Goal: Task Accomplishment & Management: Manage account settings

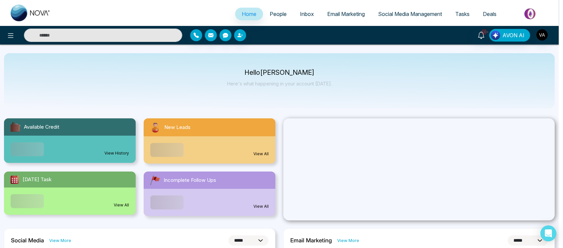
select select "*"
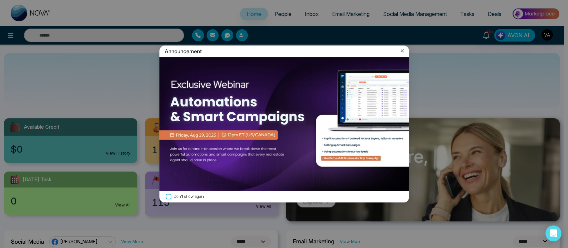
click at [402, 50] on icon at bounding box center [402, 51] width 7 height 7
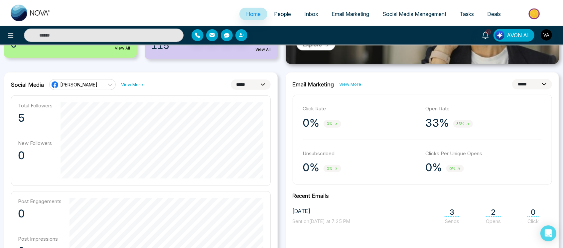
scroll to position [159, 0]
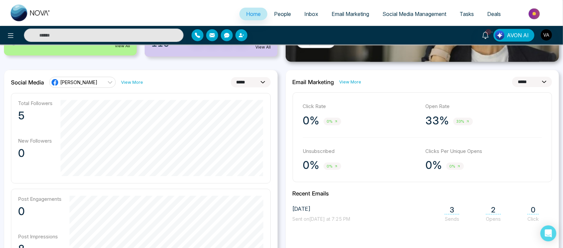
click at [88, 87] on link "[PERSON_NAME]" at bounding box center [82, 82] width 67 height 11
click at [90, 112] on span "(vijay_mmn)" at bounding box center [88, 112] width 48 height 7
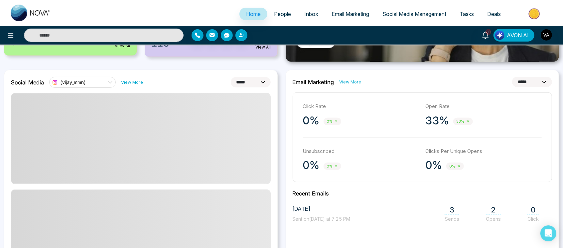
click at [98, 79] on link "(vijay_mmn)" at bounding box center [82, 82] width 67 height 11
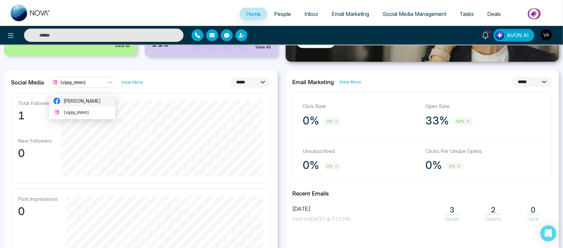
click at [100, 101] on span "[PERSON_NAME]" at bounding box center [88, 100] width 48 height 7
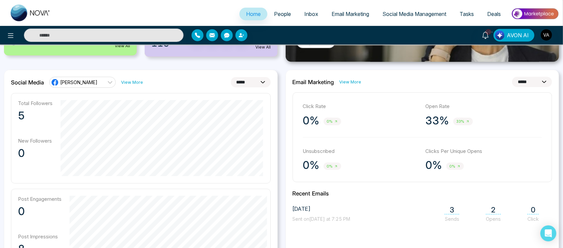
click at [266, 77] on select "**********" at bounding box center [251, 82] width 40 height 10
select select "*"
click at [231, 77] on select "**********" at bounding box center [251, 82] width 40 height 10
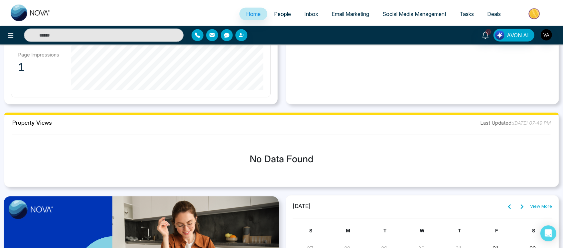
scroll to position [434, 0]
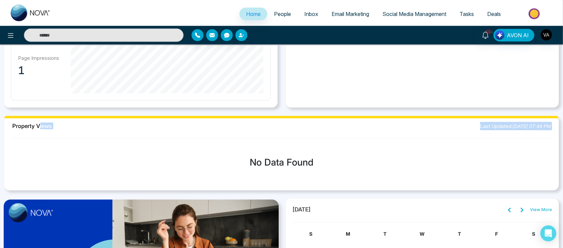
drag, startPoint x: 39, startPoint y: 122, endPoint x: 257, endPoint y: 147, distance: 220.3
click at [257, 147] on div "Property Views Last Updated: [DATE] 07:49 PM No Data Found" at bounding box center [281, 153] width 555 height 75
click at [257, 147] on div "No Data Found" at bounding box center [282, 162] width 544 height 43
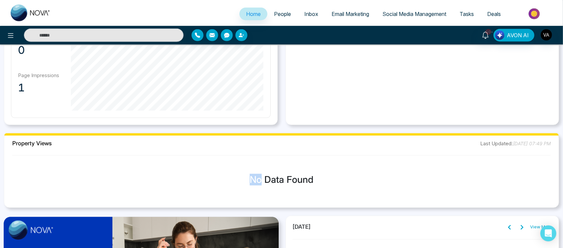
scroll to position [418, 0]
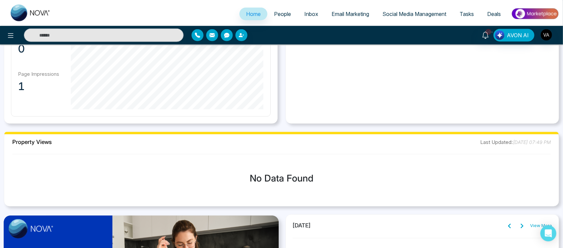
click at [329, 225] on div "[DATE] View More" at bounding box center [423, 226] width 260 height 9
click at [532, 143] on span "[DATE] 07:49 PM" at bounding box center [532, 142] width 38 height 6
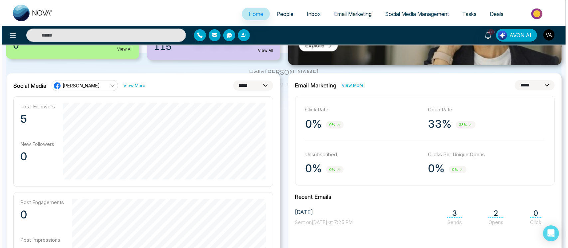
scroll to position [0, 0]
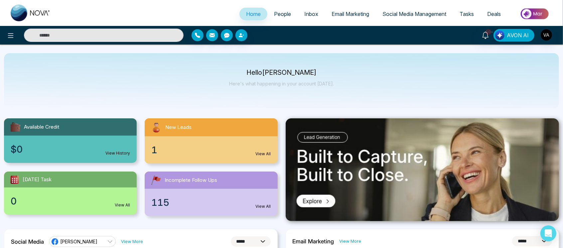
click at [82, 155] on div "$0 View History" at bounding box center [70, 149] width 133 height 27
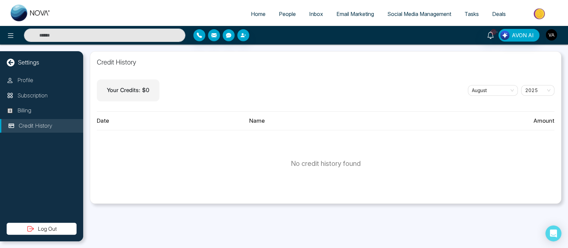
click at [551, 34] on img "button" at bounding box center [551, 34] width 11 height 11
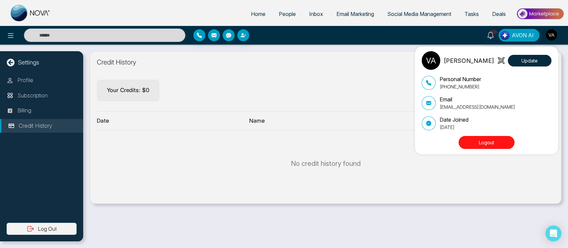
click at [262, 17] on div "Vijay Admin Update Personal Number +918975542824 Email vijay@mmnovatech.com Dat…" at bounding box center [284, 124] width 568 height 248
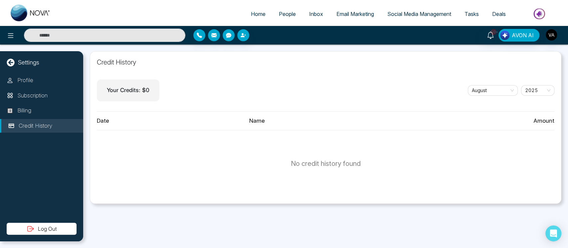
click at [256, 17] on link "Home" at bounding box center [258, 14] width 28 height 13
select select "*"
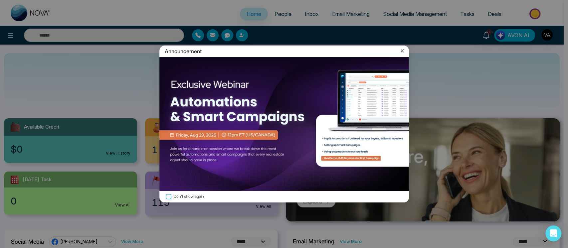
click at [403, 52] on icon at bounding box center [402, 51] width 3 height 3
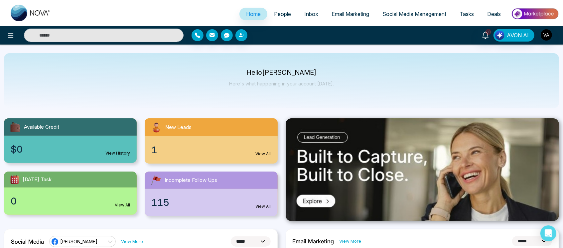
click at [220, 161] on div "1 View All" at bounding box center [211, 149] width 133 height 27
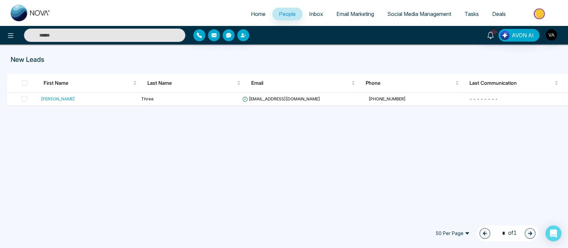
click at [284, 11] on span "People" at bounding box center [287, 14] width 17 height 7
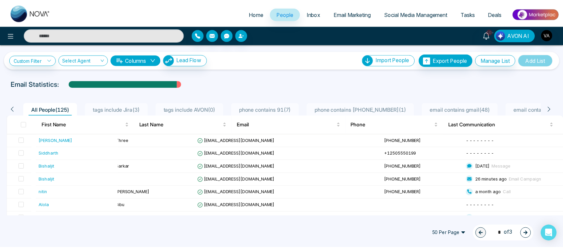
scroll to position [0, 64]
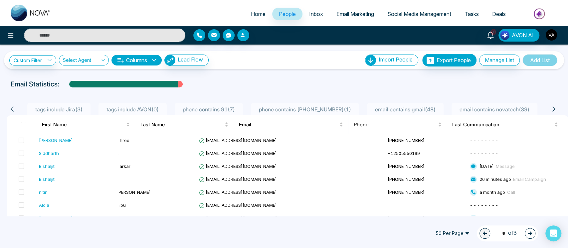
click at [322, 104] on li "phone contains +91897554284 ( 1 )" at bounding box center [305, 109] width 108 height 13
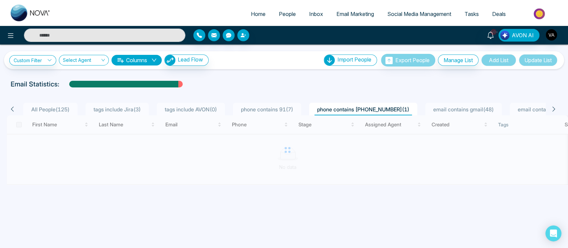
click at [59, 111] on span "All People ( 125 )" at bounding box center [51, 109] width 44 height 7
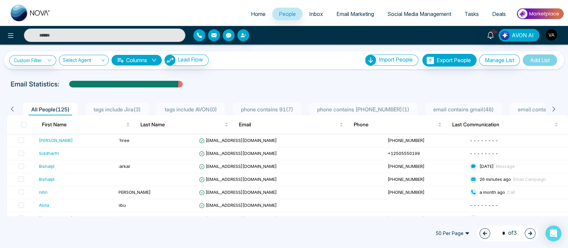
click at [133, 32] on input "text" at bounding box center [104, 35] width 161 height 13
click at [487, 36] on link "10+" at bounding box center [490, 35] width 16 height 12
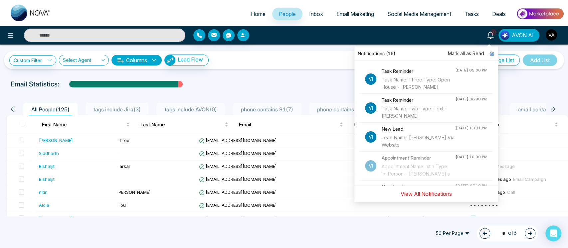
click at [437, 195] on button "View All Notifications" at bounding box center [426, 194] width 60 height 13
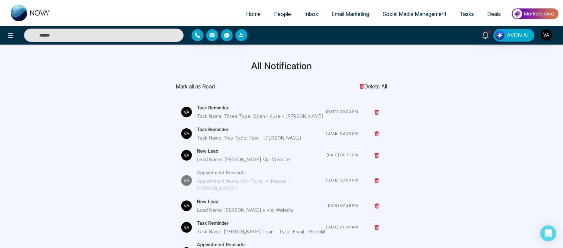
click at [199, 89] on span "Mark all as Read" at bounding box center [195, 87] width 39 height 8
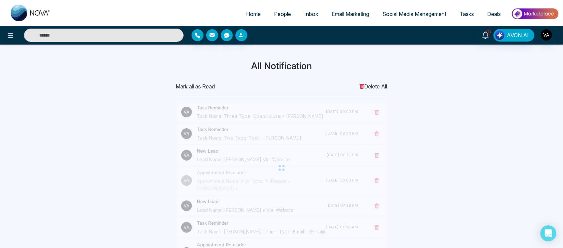
click at [199, 89] on span "Mark all as Read" at bounding box center [195, 87] width 39 height 8
click at [199, 89] on body "Home People Inbox Email Marketing Social Media Management Tasks Deals 10+ AVON …" at bounding box center [281, 124] width 563 height 248
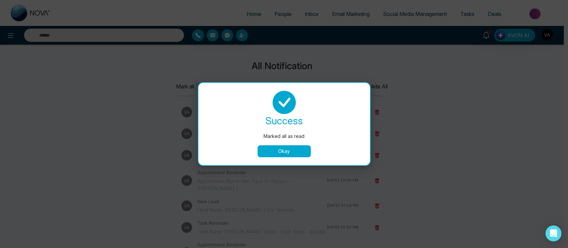
click at [279, 149] on button "Okay" at bounding box center [283, 151] width 53 height 12
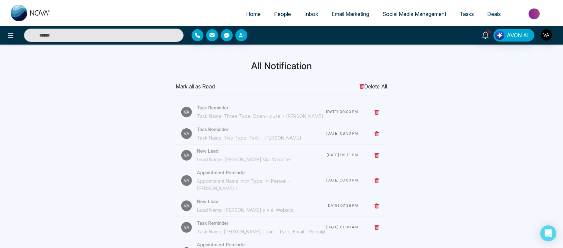
click at [254, 69] on h3 "All Notification" at bounding box center [281, 66] width 431 height 11
drag, startPoint x: 250, startPoint y: 67, endPoint x: 346, endPoint y: 66, distance: 96.5
click at [346, 66] on h3 "All Notification" at bounding box center [281, 66] width 431 height 11
click at [251, 15] on span "Home" at bounding box center [253, 14] width 15 height 7
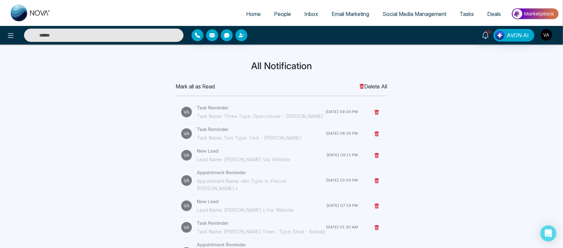
select select "*"
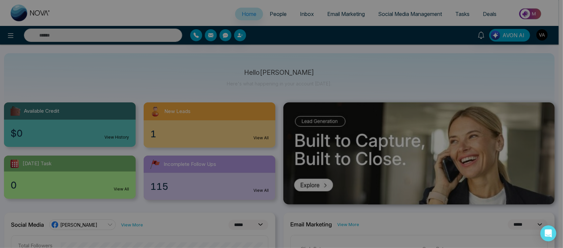
scroll to position [17, 0]
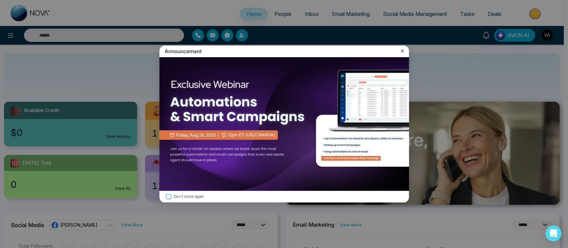
click at [400, 51] on icon at bounding box center [402, 51] width 7 height 7
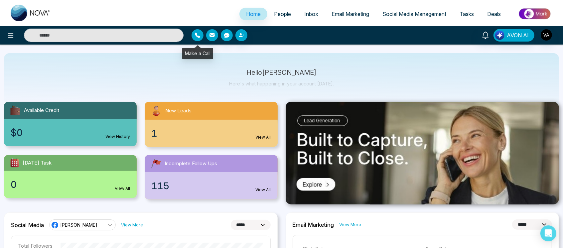
click at [200, 36] on icon "button" at bounding box center [197, 35] width 5 height 5
click at [115, 41] on input "text" at bounding box center [104, 35] width 160 height 13
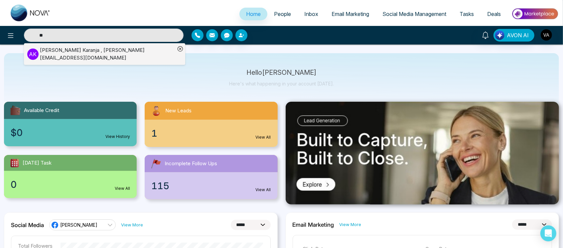
type input "****"
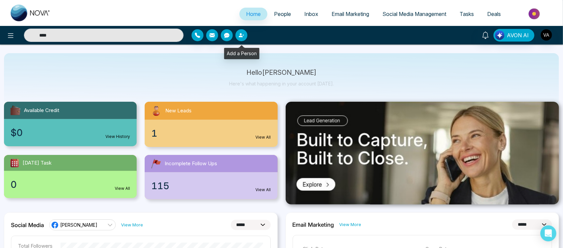
click at [244, 35] on icon "button" at bounding box center [244, 35] width 2 height 2
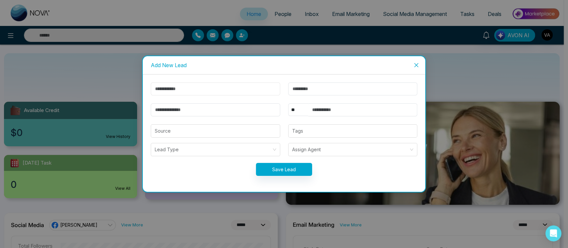
click at [239, 89] on input "text" at bounding box center [215, 89] width 129 height 13
type input "****"
click at [182, 109] on input "email" at bounding box center [215, 109] width 129 height 13
type input "**********"
click at [300, 109] on select "** **** *** *** *** **** ***" at bounding box center [298, 109] width 20 height 13
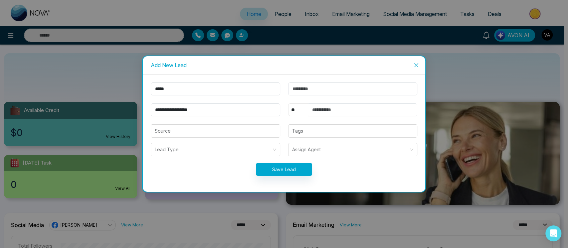
select select "***"
click at [288, 103] on select "** **** *** *** *** **** ***" at bounding box center [298, 109] width 20 height 13
click at [331, 113] on input "text" at bounding box center [362, 109] width 109 height 13
type input "**********"
click at [289, 171] on button "Save Lead" at bounding box center [284, 169] width 56 height 13
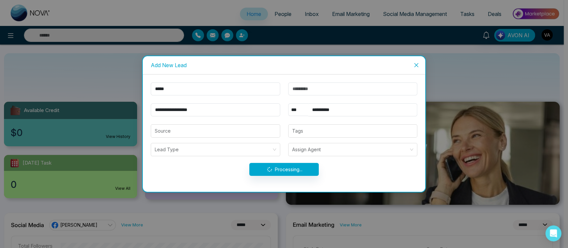
type input "****"
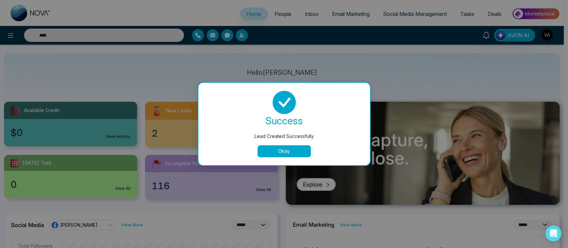
click at [287, 154] on button "Okay" at bounding box center [283, 151] width 53 height 12
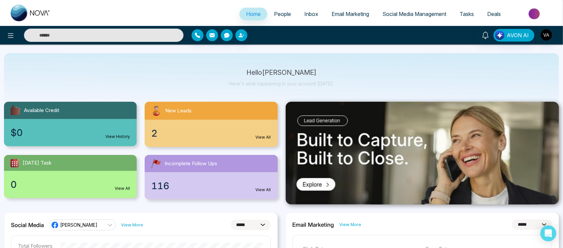
type input "****"
drag, startPoint x: 249, startPoint y: 68, endPoint x: 333, endPoint y: 66, distance: 83.9
click at [333, 66] on div "Hello Vijay Admin Here's what happening in your account today." at bounding box center [281, 80] width 555 height 55
click at [124, 39] on input "text" at bounding box center [104, 35] width 160 height 13
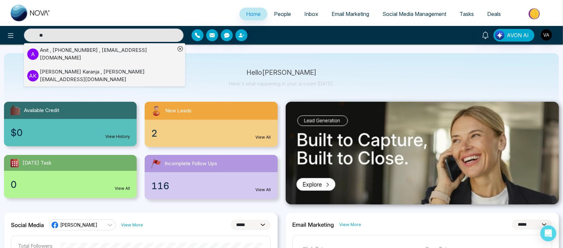
type input "**"
click at [153, 53] on div "Anit , +919930053035 , anit@mmnovatech.com" at bounding box center [107, 54] width 135 height 15
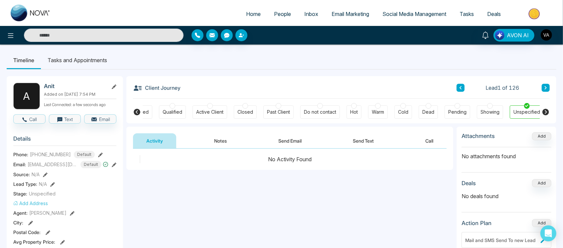
scroll to position [0, 93]
click at [543, 112] on icon at bounding box center [546, 112] width 7 height 7
click at [545, 111] on icon at bounding box center [546, 112] width 7 height 7
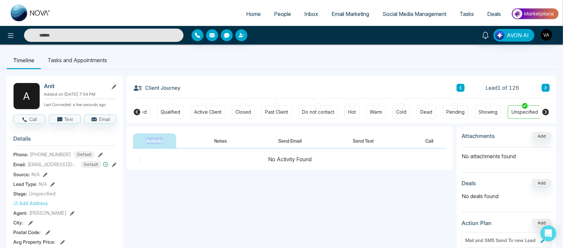
click at [545, 111] on icon at bounding box center [546, 112] width 7 height 7
click at [138, 114] on icon at bounding box center [137, 112] width 7 height 7
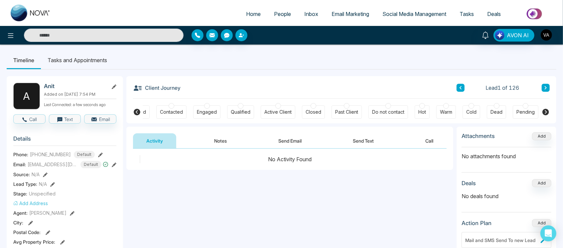
click at [138, 114] on icon at bounding box center [137, 112] width 7 height 7
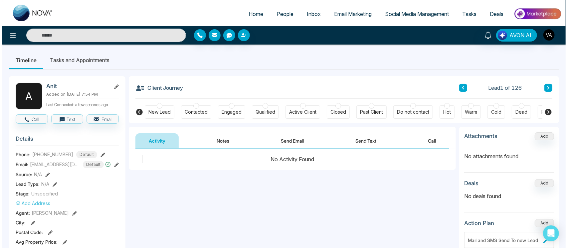
scroll to position [0, 0]
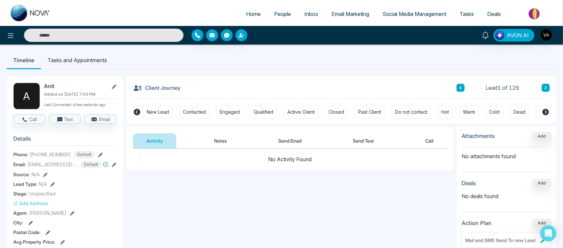
click at [138, 114] on icon at bounding box center [137, 112] width 7 height 7
click at [79, 52] on li "Tasks and Appointments" at bounding box center [77, 60] width 73 height 18
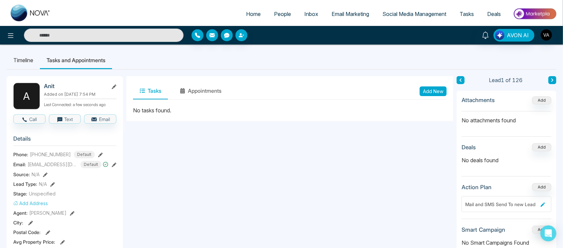
click at [249, 10] on link "Home" at bounding box center [254, 14] width 28 height 13
select select "*"
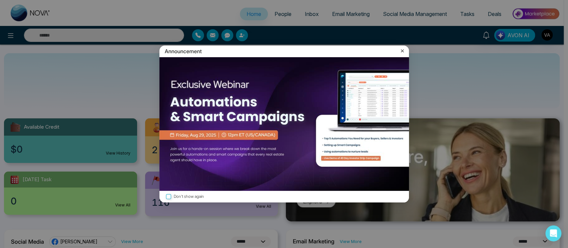
click at [398, 49] on div "Announcement" at bounding box center [284, 52] width 250 height 12
click at [403, 48] on icon at bounding box center [402, 51] width 7 height 7
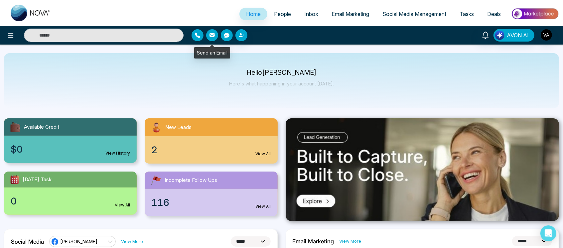
click at [214, 38] on button "button" at bounding box center [212, 35] width 12 height 12
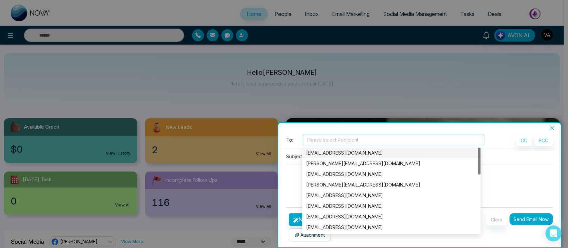
click at [325, 141] on div at bounding box center [393, 140] width 178 height 8
click at [336, 153] on div "anit@mmnovatech.com" at bounding box center [391, 152] width 170 height 7
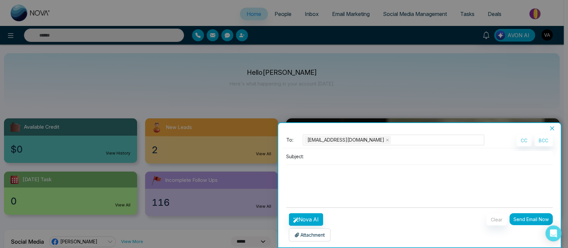
click at [301, 166] on textarea at bounding box center [419, 181] width 267 height 32
click at [329, 156] on input at bounding box center [429, 156] width 247 height 11
type input "*******"
click at [305, 220] on button "Nova AI" at bounding box center [306, 219] width 34 height 13
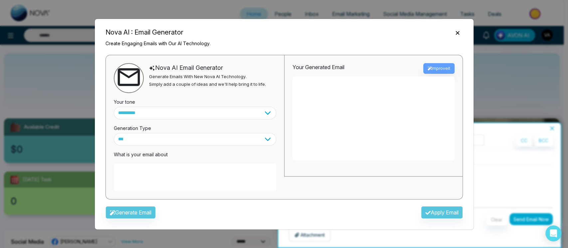
click at [179, 159] on div "What is your email about" at bounding box center [195, 169] width 162 height 46
click at [175, 164] on textarea at bounding box center [195, 177] width 162 height 28
click at [213, 109] on select "**********" at bounding box center [195, 113] width 162 height 13
select select "*******"
click at [114, 107] on select "**********" at bounding box center [195, 113] width 162 height 13
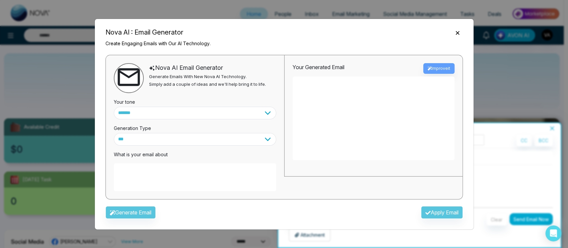
click at [209, 174] on textarea at bounding box center [195, 177] width 162 height 28
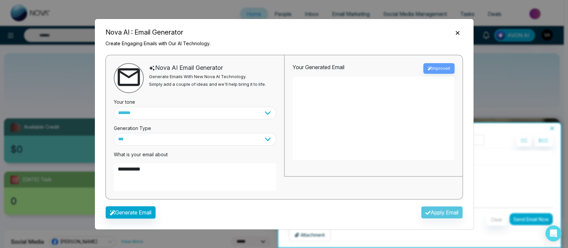
type textarea "**********"
click at [136, 211] on button "Generate Email" at bounding box center [130, 212] width 50 height 13
type textarea "**********"
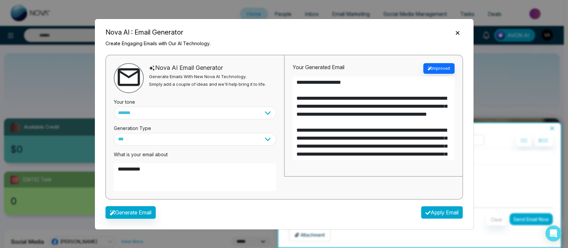
click at [443, 212] on button "Apply Email" at bounding box center [442, 212] width 42 height 13
type textarea "**********"
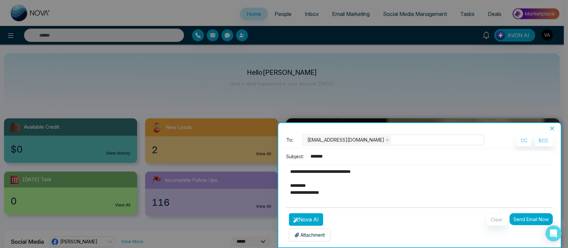
scroll to position [94, 0]
drag, startPoint x: 314, startPoint y: 241, endPoint x: 323, endPoint y: 235, distance: 11.1
click at [323, 235] on div "**********" at bounding box center [419, 189] width 283 height 116
click at [323, 235] on p "Attachment" at bounding box center [309, 235] width 30 height 7
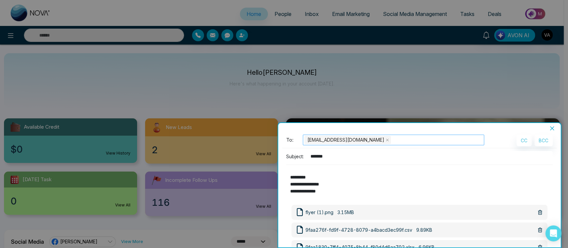
scroll to position [54, 0]
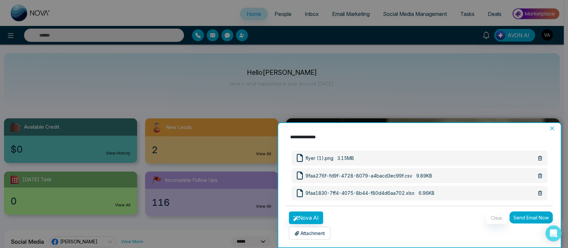
click at [532, 222] on button "Send Email Now" at bounding box center [530, 218] width 43 height 12
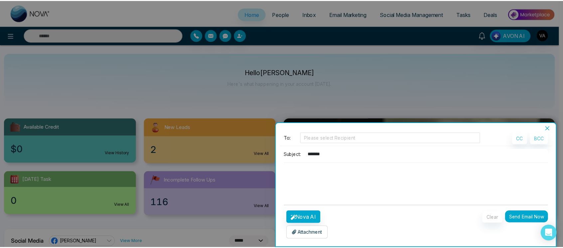
scroll to position [2, 0]
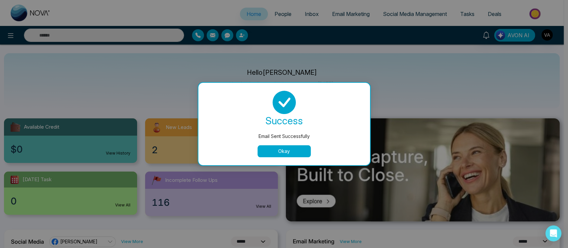
click at [290, 151] on button "Okay" at bounding box center [283, 151] width 53 height 12
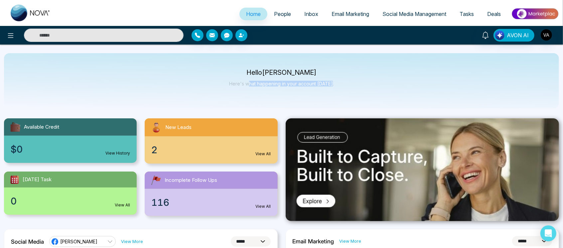
drag, startPoint x: 252, startPoint y: 77, endPoint x: 342, endPoint y: 84, distance: 90.8
click at [342, 84] on div "Hello Vijay Admin Here's what happening in your account today." at bounding box center [281, 80] width 555 height 55
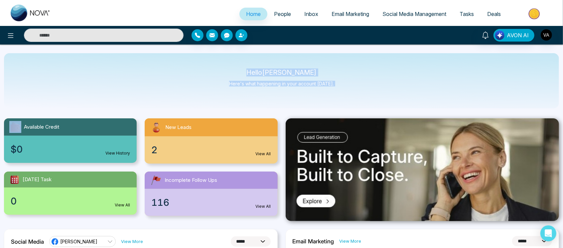
drag, startPoint x: 342, startPoint y: 84, endPoint x: 219, endPoint y: 63, distance: 124.9
click at [219, 63] on div "Hello Vijay Admin Here's what happening in your account today." at bounding box center [281, 80] width 555 height 55
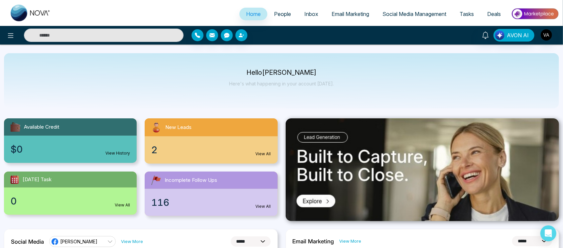
click at [148, 54] on div "Hello Vijay Admin Here's what happening in your account today." at bounding box center [281, 80] width 555 height 55
click at [245, 146] on div "2 View All" at bounding box center [211, 149] width 133 height 27
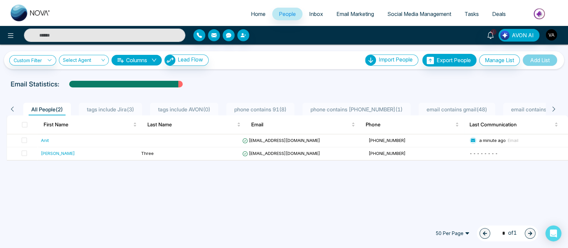
click at [257, 12] on span "Home" at bounding box center [258, 14] width 15 height 7
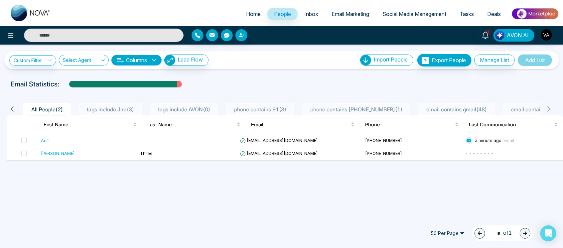
select select "*"
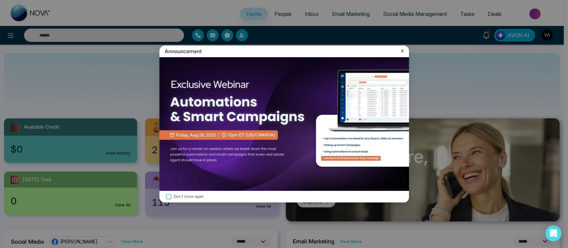
click at [402, 52] on icon at bounding box center [402, 51] width 7 height 7
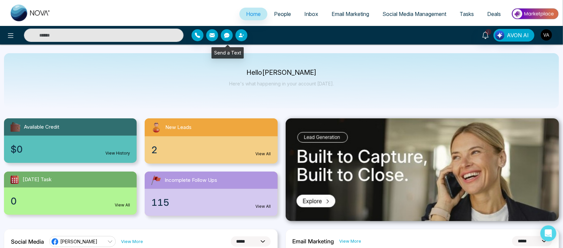
click at [230, 33] on button "button" at bounding box center [227, 35] width 12 height 12
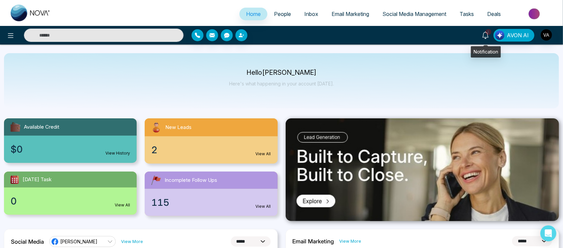
click at [491, 38] on link "1" at bounding box center [486, 35] width 16 height 12
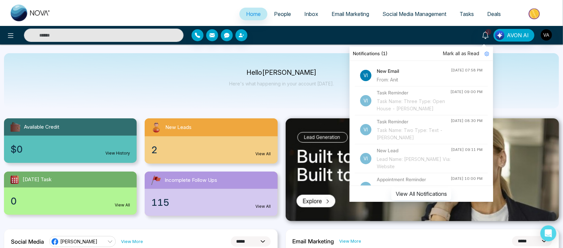
click at [197, 107] on div "Hello Vijay Admin Here's what happening in your account today." at bounding box center [281, 80] width 555 height 55
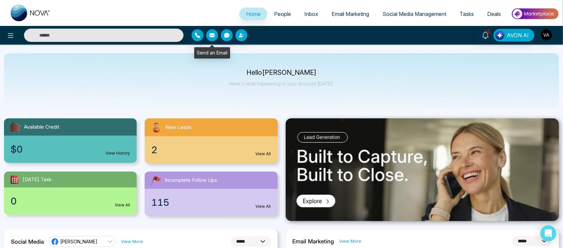
click at [214, 34] on icon "button" at bounding box center [212, 35] width 5 height 5
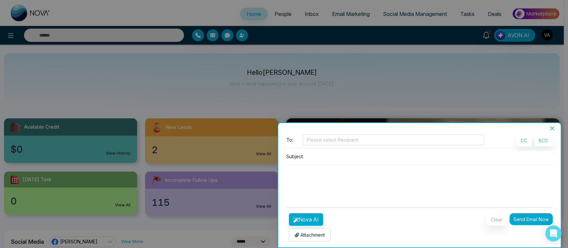
click at [159, 51] on div at bounding box center [284, 124] width 568 height 248
click at [556, 130] on button "Close" at bounding box center [551, 128] width 9 height 6
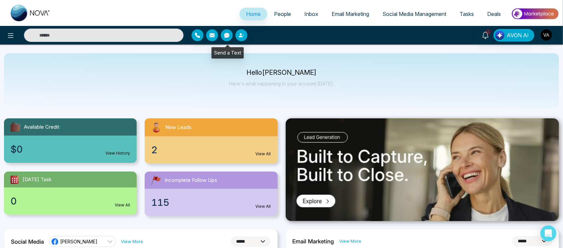
click at [224, 32] on button "button" at bounding box center [227, 35] width 12 height 12
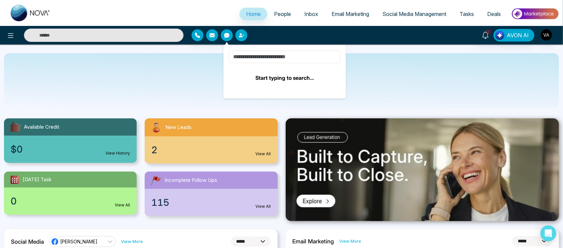
click at [282, 52] on input at bounding box center [285, 57] width 112 height 13
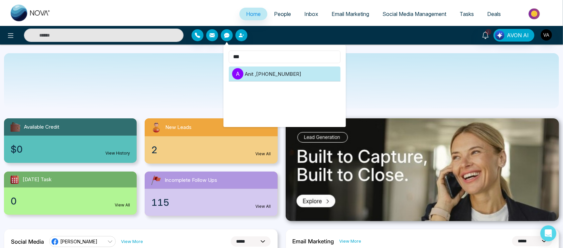
type input "***"
click at [273, 75] on li "A Anit , +919930053035" at bounding box center [285, 74] width 112 height 15
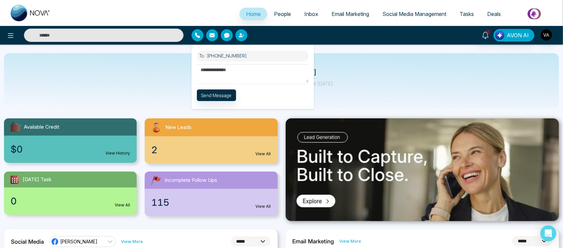
click at [230, 75] on textarea at bounding box center [253, 73] width 112 height 18
click at [220, 95] on button "Send Message" at bounding box center [216, 95] width 39 height 12
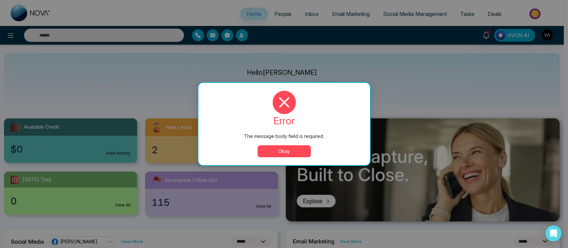
click at [287, 157] on button "Okay" at bounding box center [283, 151] width 53 height 12
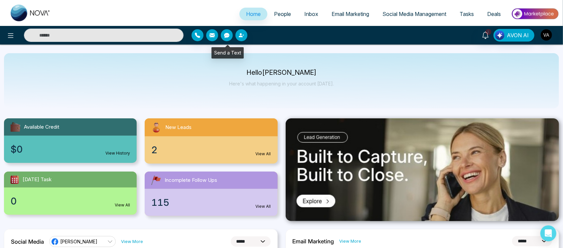
click at [226, 33] on icon "button" at bounding box center [226, 35] width 5 height 5
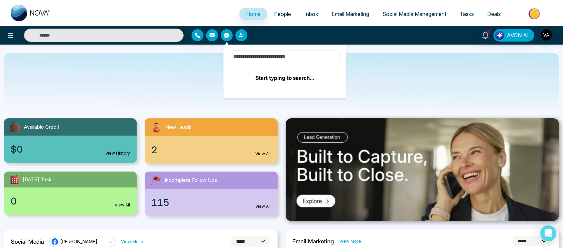
click at [275, 60] on input at bounding box center [285, 57] width 112 height 13
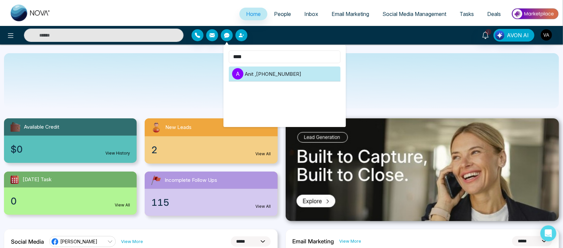
type input "****"
click at [258, 69] on li "A Anit , +919930053035" at bounding box center [285, 74] width 112 height 15
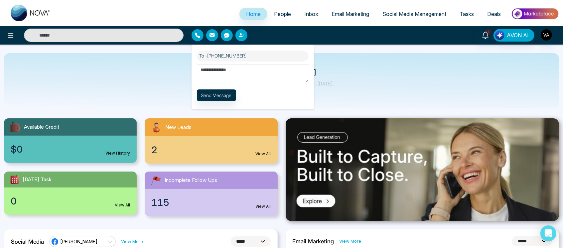
click at [240, 72] on textarea at bounding box center [253, 73] width 112 height 18
type textarea "*****"
click at [217, 98] on button "Send Message" at bounding box center [216, 95] width 39 height 12
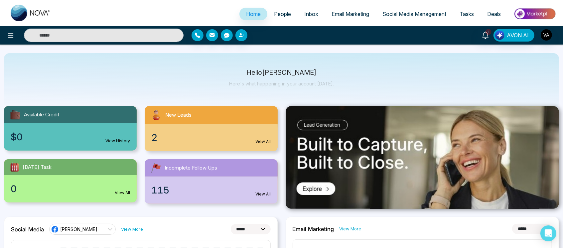
scroll to position [7, 0]
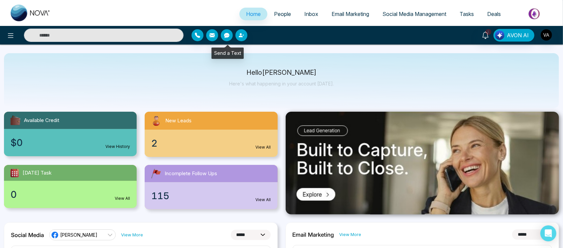
click at [226, 32] on button "button" at bounding box center [227, 35] width 12 height 12
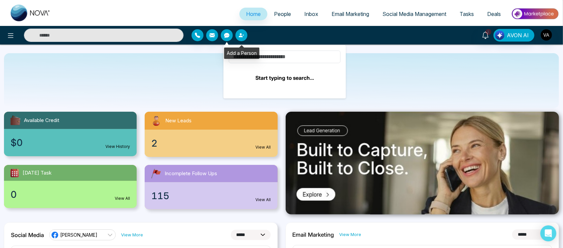
click at [241, 35] on icon "button" at bounding box center [241, 35] width 4 height 4
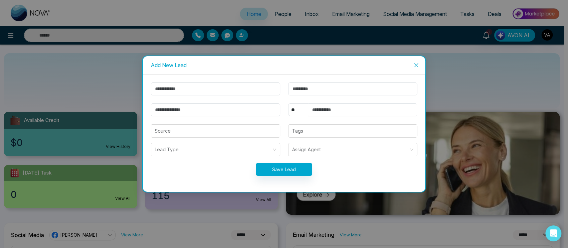
click at [188, 36] on div "Add New Lead ** **** *** *** *** **** *** Source Tags Lead Type Assign Agent Sa…" at bounding box center [284, 124] width 568 height 248
click at [419, 65] on icon "close" at bounding box center [416, 65] width 5 height 5
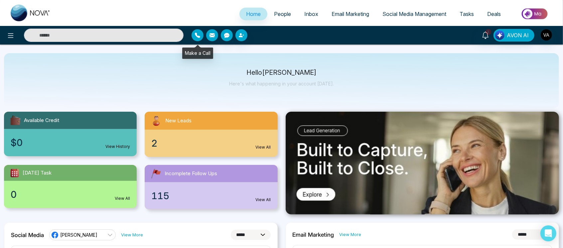
click at [196, 36] on icon "button" at bounding box center [197, 35] width 5 height 5
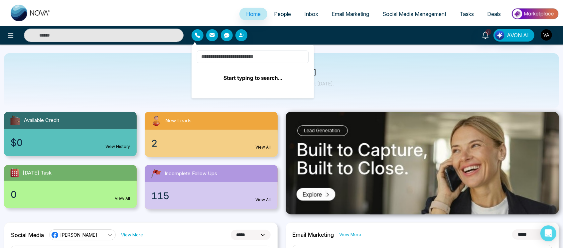
click at [225, 50] on div "Start typing to search..." at bounding box center [253, 71] width 122 height 53
click at [226, 55] on input at bounding box center [253, 57] width 112 height 13
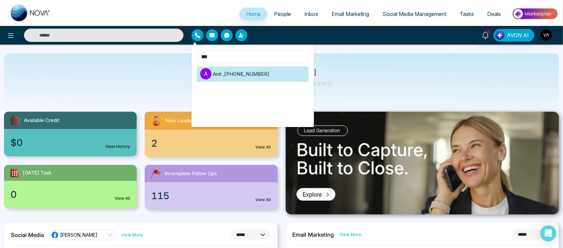
type input "***"
click at [238, 79] on li "A Anit , +919930053035" at bounding box center [253, 74] width 112 height 15
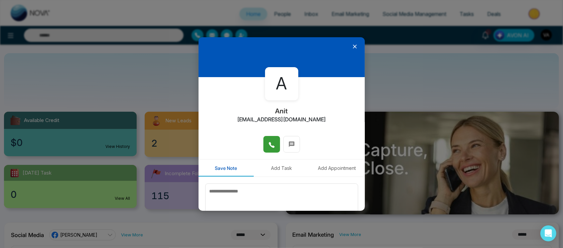
click at [271, 146] on icon at bounding box center [271, 145] width 7 height 7
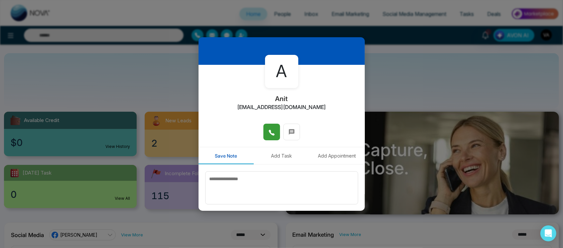
scroll to position [13, 0]
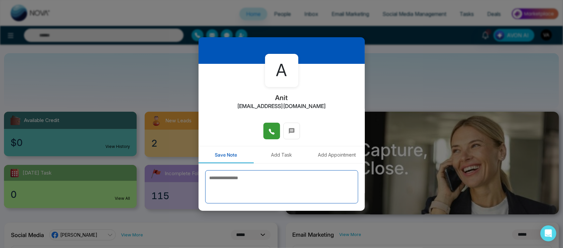
click at [266, 182] on textarea at bounding box center [281, 186] width 153 height 33
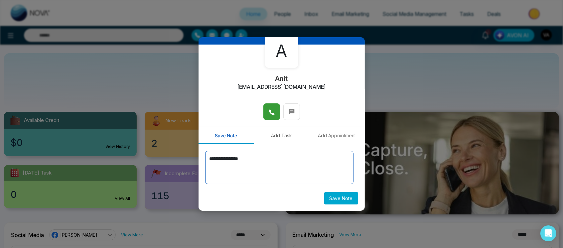
type textarea "**********"
click at [329, 198] on button "Save Note" at bounding box center [341, 198] width 34 height 12
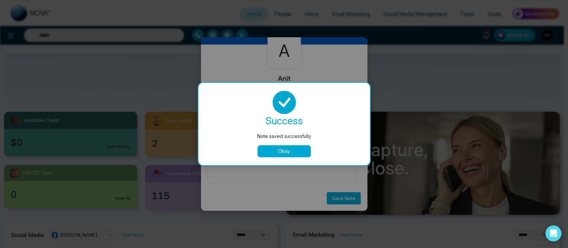
click at [284, 152] on button "Okay" at bounding box center [283, 151] width 53 height 12
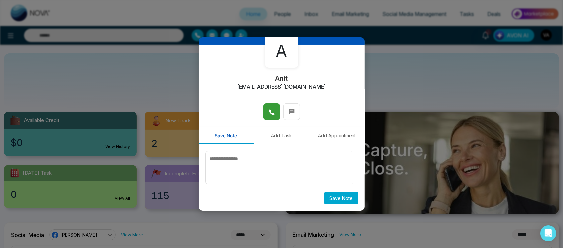
click at [282, 138] on button "Add Task" at bounding box center [282, 135] width 56 height 17
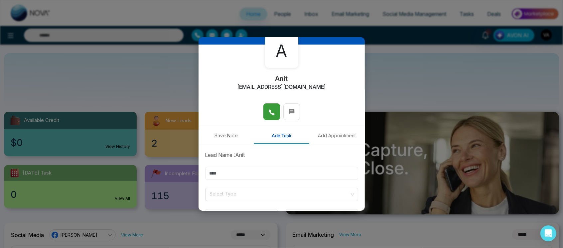
click at [230, 174] on input "text" at bounding box center [281, 173] width 153 height 13
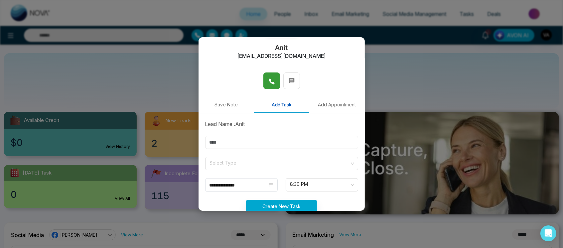
scroll to position [64, 0]
click at [259, 141] on input "text" at bounding box center [281, 142] width 153 height 13
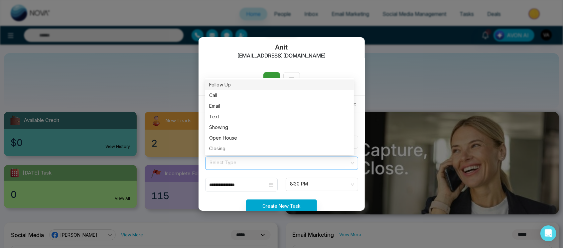
click at [263, 167] on span at bounding box center [279, 163] width 140 height 13
type input "*********"
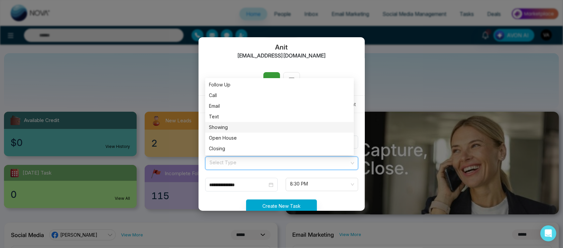
click at [259, 123] on div "Showing" at bounding box center [279, 127] width 149 height 11
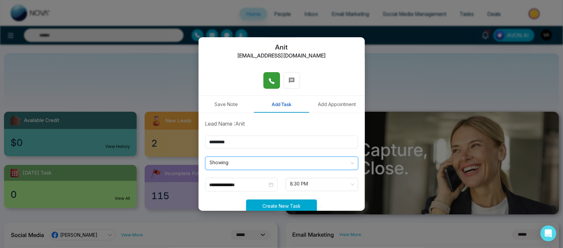
scroll to position [80, 0]
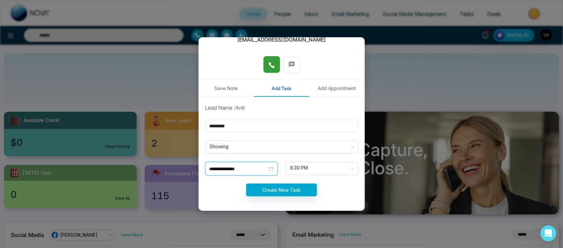
click at [255, 166] on input "**********" at bounding box center [239, 168] width 58 height 7
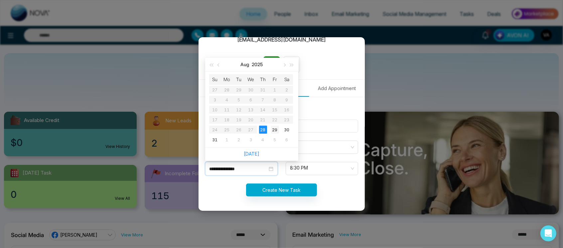
type input "**********"
click at [272, 130] on div "29" at bounding box center [275, 130] width 8 height 8
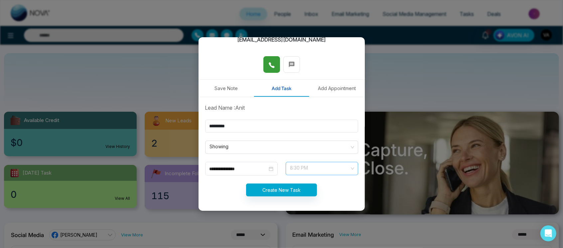
scroll to position [362, 0]
click at [325, 171] on span "8:30 PM" at bounding box center [321, 168] width 63 height 11
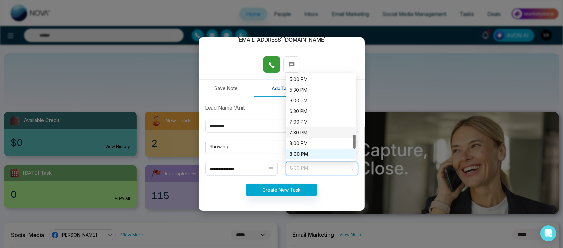
click at [317, 132] on div "7:30 PM" at bounding box center [321, 132] width 62 height 7
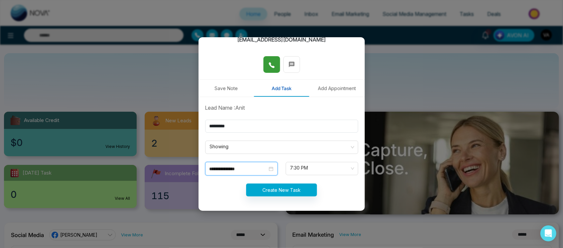
click at [251, 168] on input "**********" at bounding box center [239, 168] width 58 height 7
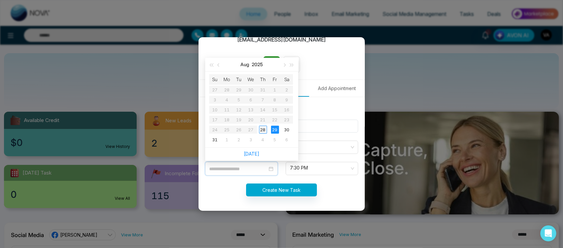
type input "**********"
click at [263, 130] on div "28" at bounding box center [263, 130] width 8 height 8
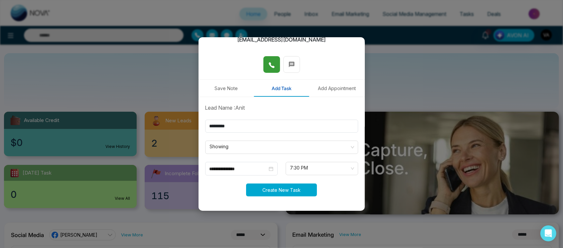
click at [282, 189] on button "Create New Task" at bounding box center [281, 190] width 71 height 13
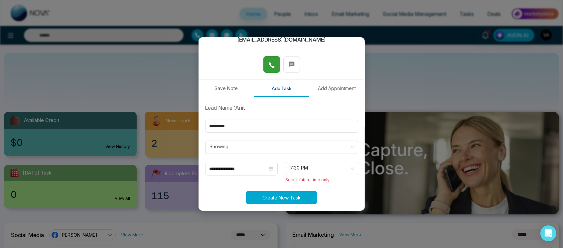
click at [307, 194] on button "Create New Task" at bounding box center [281, 197] width 71 height 13
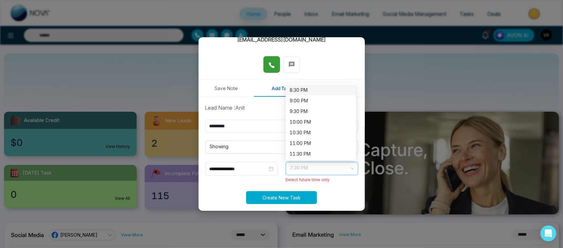
scroll to position [0, 0]
click at [318, 170] on span "7:30 PM" at bounding box center [321, 168] width 63 height 11
click at [306, 98] on div "9:00 PM" at bounding box center [321, 100] width 62 height 7
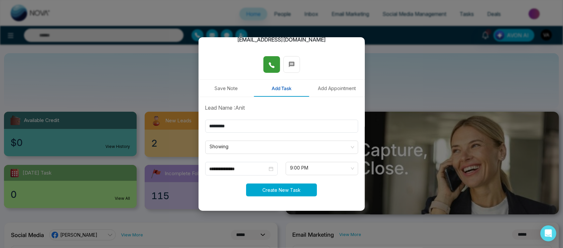
click at [289, 192] on button "Create New Task" at bounding box center [281, 190] width 71 height 13
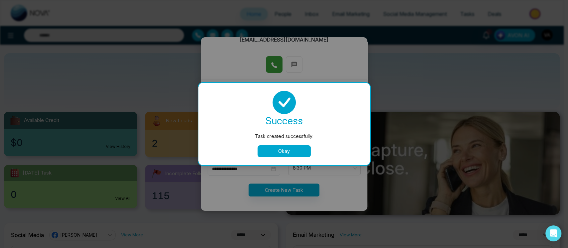
click at [290, 149] on button "Okay" at bounding box center [283, 151] width 53 height 12
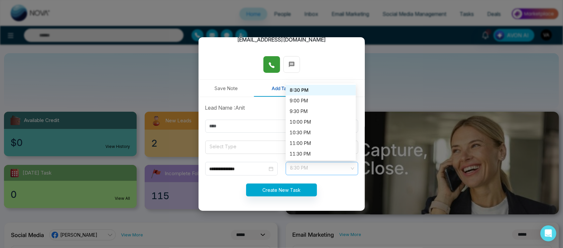
click at [347, 172] on span "8:30 PM" at bounding box center [321, 168] width 63 height 11
click at [324, 102] on div "9:00 PM" at bounding box center [321, 100] width 62 height 7
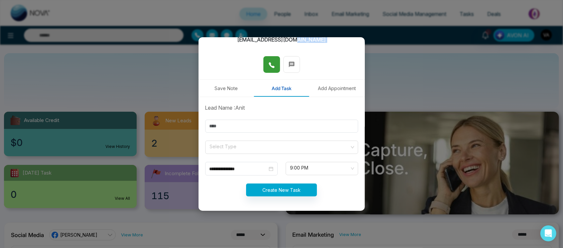
drag, startPoint x: 319, startPoint y: 45, endPoint x: 331, endPoint y: 100, distance: 55.7
click at [331, 100] on div "**********" at bounding box center [282, 124] width 166 height 174
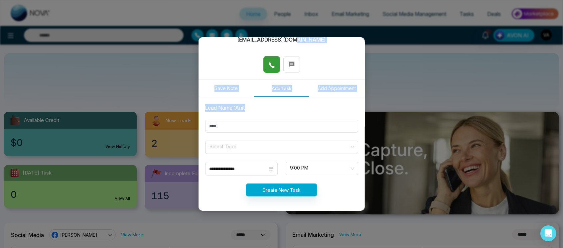
click at [341, 88] on button "Add Appointment" at bounding box center [337, 88] width 56 height 17
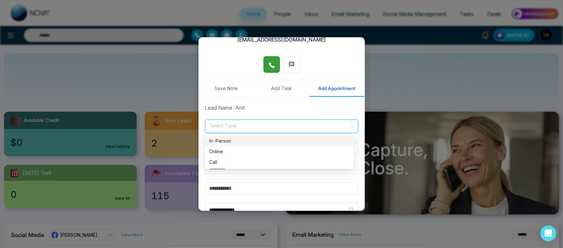
click at [249, 122] on input "search" at bounding box center [279, 125] width 140 height 10
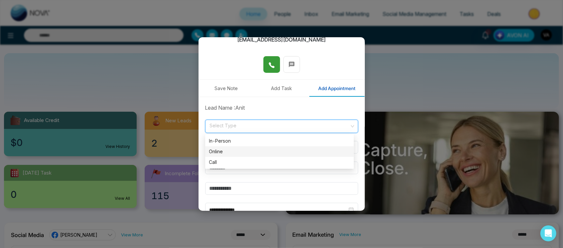
click at [250, 154] on div "Online" at bounding box center [279, 151] width 141 height 7
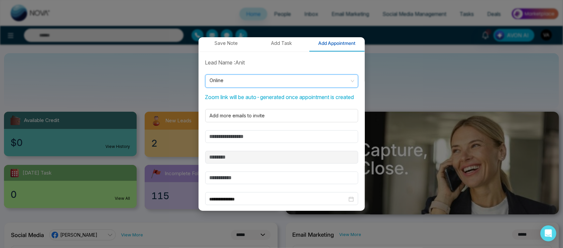
scroll to position [125, 0]
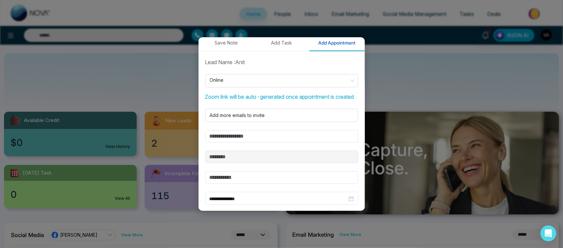
click at [260, 130] on form "**********" at bounding box center [281, 156] width 161 height 197
click at [265, 119] on div at bounding box center [281, 115] width 146 height 8
click at [242, 143] on input "text" at bounding box center [281, 136] width 153 height 13
click at [243, 141] on input "text" at bounding box center [281, 136] width 153 height 13
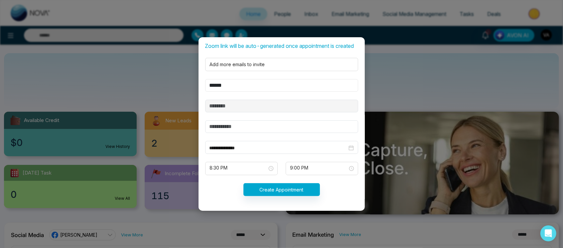
type input "******"
click at [287, 128] on input "text" at bounding box center [281, 126] width 153 height 13
click at [244, 175] on span at bounding box center [239, 168] width 60 height 13
type input "******"
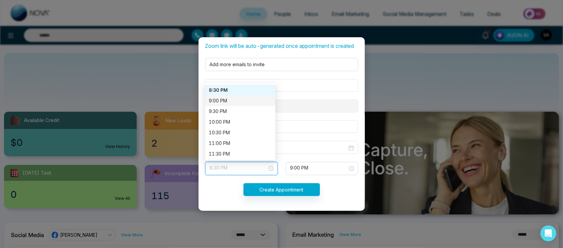
click at [233, 104] on div "9:00 PM" at bounding box center [240, 100] width 70 height 11
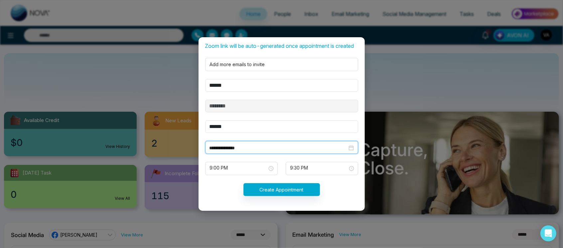
click at [318, 147] on input "**********" at bounding box center [279, 147] width 138 height 7
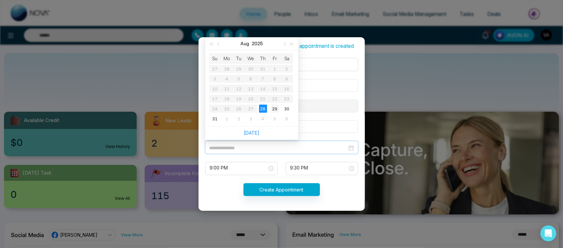
type input "**********"
click at [273, 109] on div "29" at bounding box center [275, 109] width 8 height 8
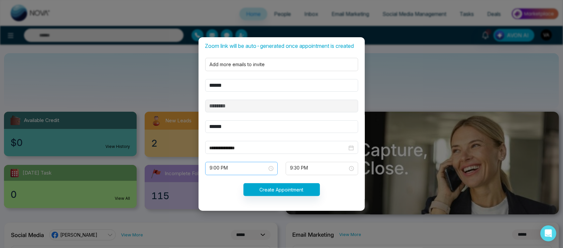
scroll to position [373, 0]
click at [259, 174] on span at bounding box center [239, 168] width 60 height 13
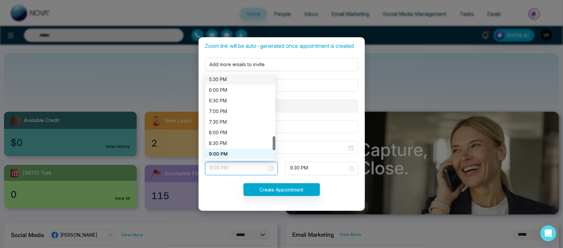
click at [240, 83] on div "5:30 PM" at bounding box center [240, 79] width 62 height 7
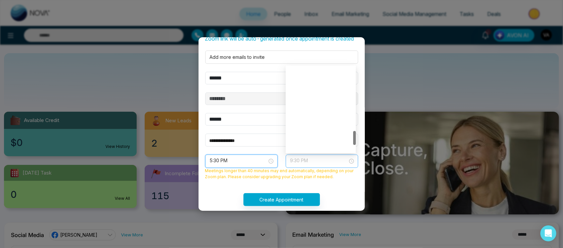
click at [305, 167] on span "9:30 PM" at bounding box center [321, 161] width 63 height 11
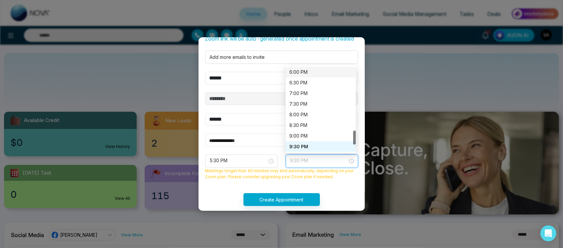
click at [299, 76] on div "6:00 PM" at bounding box center [321, 72] width 62 height 7
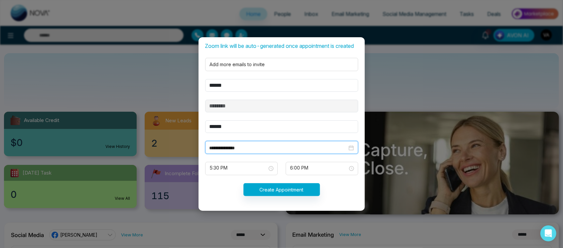
click at [307, 145] on input "**********" at bounding box center [279, 147] width 138 height 7
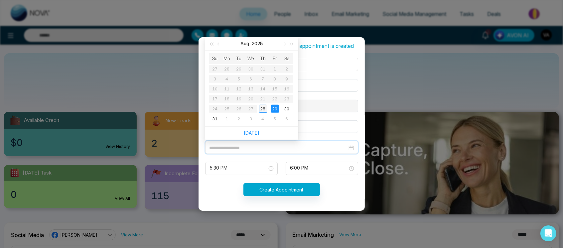
type input "**********"
click at [260, 106] on div "28" at bounding box center [263, 109] width 8 height 8
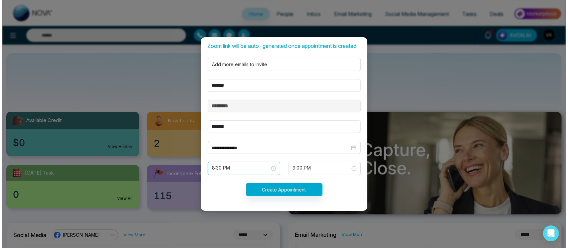
scroll to position [0, 0]
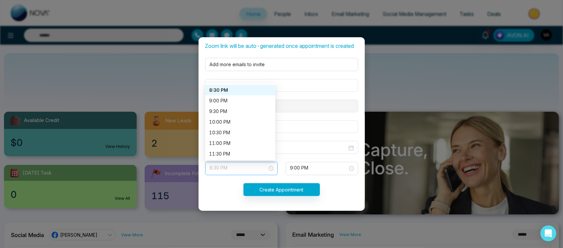
click at [247, 175] on span at bounding box center [239, 168] width 60 height 13
click at [233, 103] on div "9:00 PM" at bounding box center [240, 100] width 62 height 7
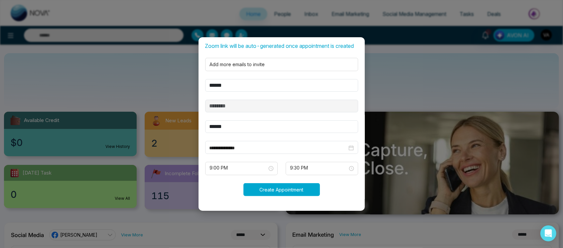
click at [276, 189] on button "Create Appointment" at bounding box center [282, 189] width 77 height 13
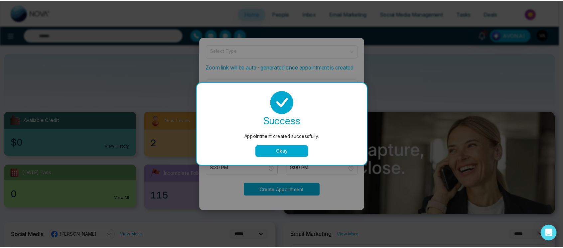
scroll to position [162, 0]
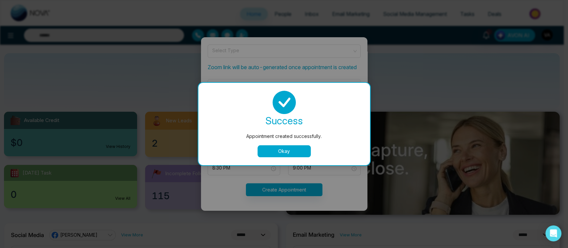
click at [285, 155] on button "Okay" at bounding box center [283, 151] width 53 height 12
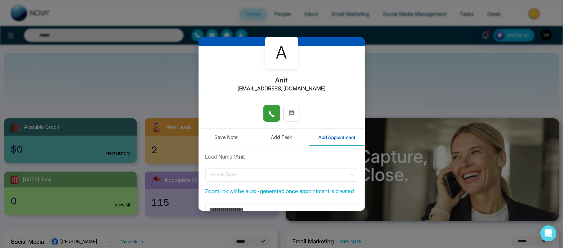
scroll to position [0, 0]
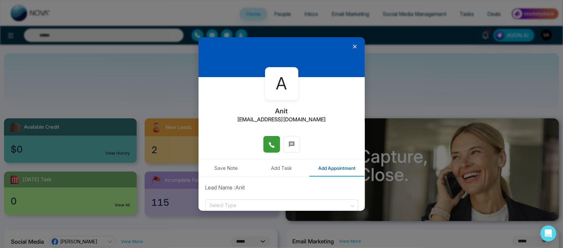
click at [352, 47] on icon at bounding box center [355, 46] width 7 height 7
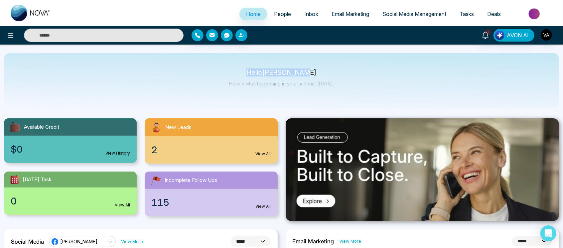
drag, startPoint x: 256, startPoint y: 69, endPoint x: 360, endPoint y: 75, distance: 103.9
click at [360, 75] on div "Hello Vijay Admin Here's what happening in your account today." at bounding box center [281, 80] width 555 height 55
drag, startPoint x: 245, startPoint y: 79, endPoint x: 339, endPoint y: 88, distance: 94.3
click at [339, 88] on div "Hello Vijay Admin Here's what happening in your account today." at bounding box center [281, 80] width 555 height 55
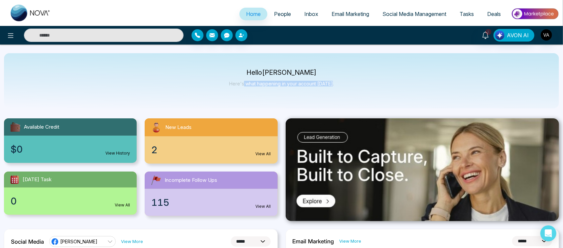
click at [339, 88] on div "Hello Vijay Admin Here's what happening in your account today." at bounding box center [281, 80] width 555 height 55
drag, startPoint x: 339, startPoint y: 88, endPoint x: 238, endPoint y: 65, distance: 103.0
click at [238, 65] on div "Hello Vijay Admin Here's what happening in your account today." at bounding box center [281, 80] width 555 height 55
drag, startPoint x: 250, startPoint y: 70, endPoint x: 331, endPoint y: 85, distance: 82.8
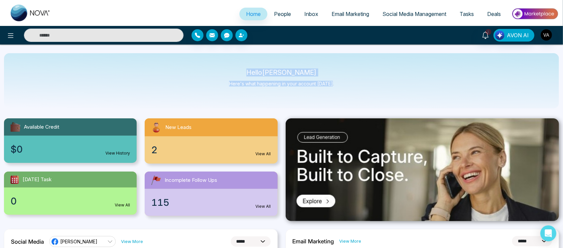
click at [331, 85] on div "Hello Vijay Admin Here's what happening in your account today." at bounding box center [281, 81] width 105 height 22
click at [331, 85] on p "Here's what happening in your account today." at bounding box center [281, 84] width 105 height 6
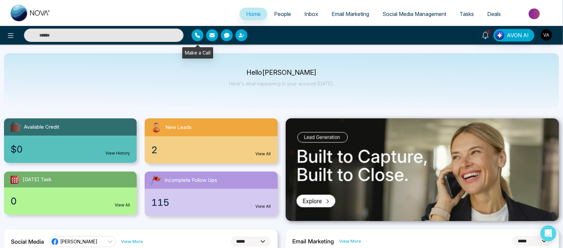
click at [201, 36] on button "button" at bounding box center [198, 35] width 12 height 12
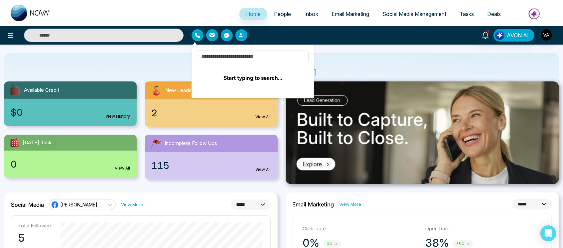
scroll to position [36, 0]
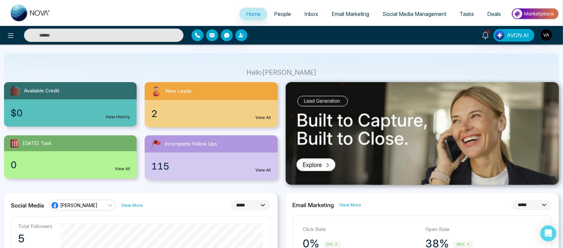
click at [115, 110] on div "$0 View History" at bounding box center [70, 112] width 133 height 27
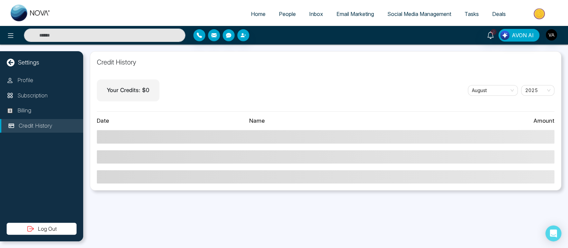
click at [259, 13] on span "Home" at bounding box center [258, 14] width 15 height 7
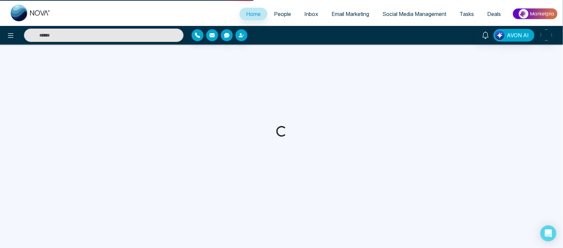
select select "*"
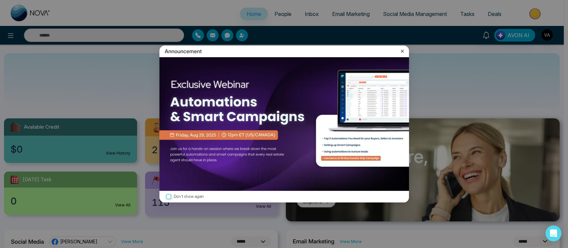
click at [220, 130] on img at bounding box center [284, 124] width 250 height 134
click at [402, 50] on icon at bounding box center [402, 51] width 3 height 3
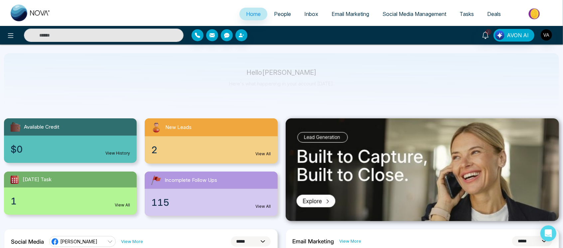
scroll to position [54, 0]
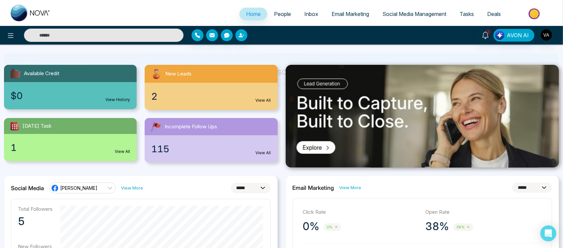
click at [193, 142] on div "115 View All" at bounding box center [211, 148] width 133 height 27
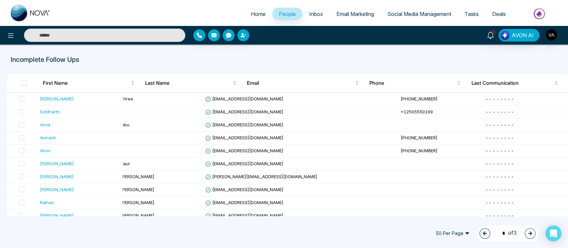
click at [253, 14] on span "Home" at bounding box center [258, 14] width 15 height 7
select select "*"
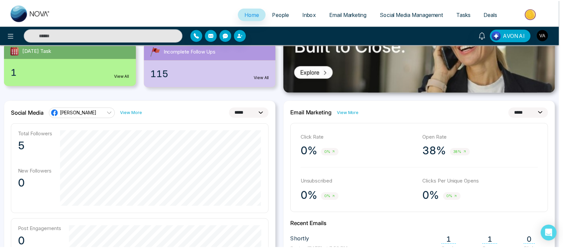
scroll to position [130, 0]
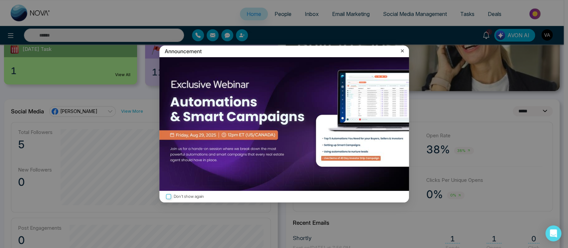
click at [398, 51] on div "Announcement" at bounding box center [284, 52] width 250 height 12
click at [401, 49] on icon at bounding box center [402, 51] width 7 height 7
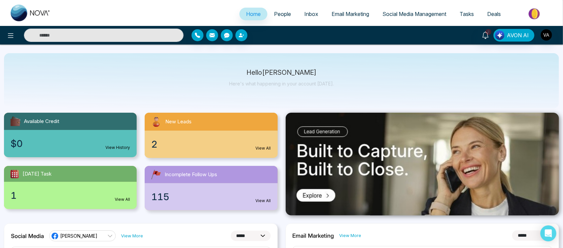
scroll to position [2, 0]
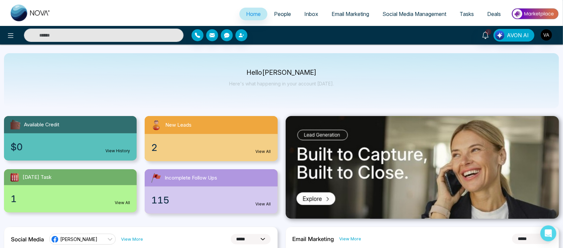
click at [333, 198] on img at bounding box center [423, 167] width 274 height 103
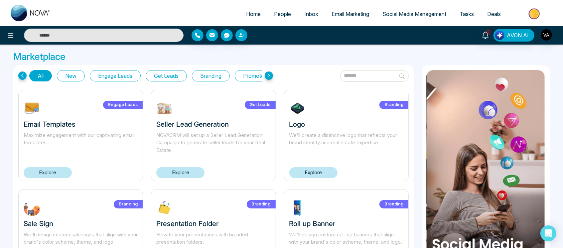
click at [67, 175] on link "Explore" at bounding box center [48, 172] width 48 height 11
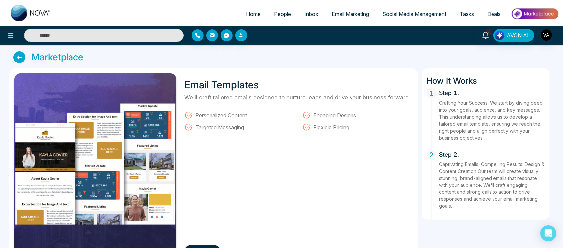
click at [261, 9] on link "Home" at bounding box center [254, 14] width 28 height 13
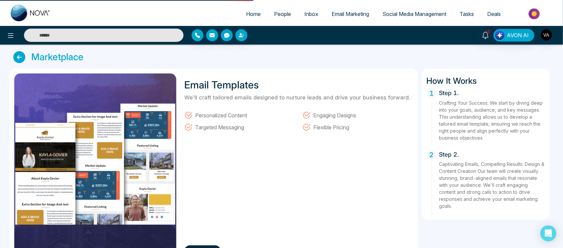
select select "*"
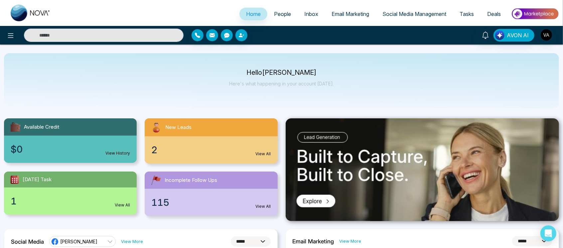
click at [252, 12] on span "Home" at bounding box center [253, 14] width 15 height 7
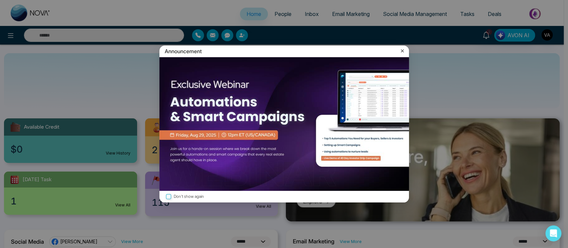
click at [402, 52] on icon at bounding box center [402, 51] width 7 height 7
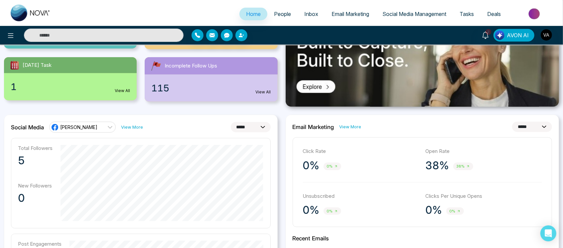
scroll to position [114, 0]
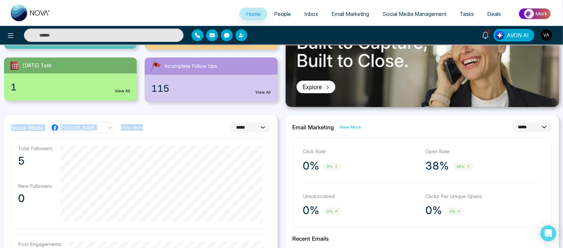
drag, startPoint x: 6, startPoint y: 129, endPoint x: 162, endPoint y: 129, distance: 155.7
click at [162, 129] on div "**********" at bounding box center [141, 127] width 260 height 11
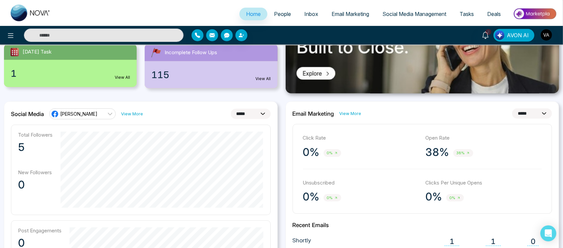
scroll to position [128, 0]
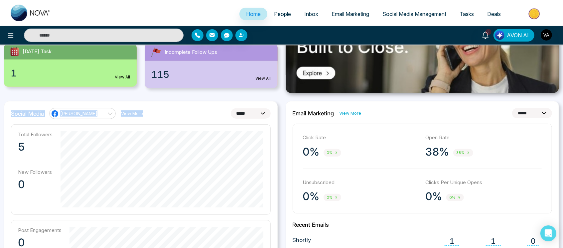
drag, startPoint x: 11, startPoint y: 113, endPoint x: 164, endPoint y: 111, distance: 153.0
click at [164, 111] on div "**********" at bounding box center [141, 113] width 260 height 11
click at [250, 115] on select "**********" at bounding box center [251, 113] width 40 height 10
click at [231, 108] on select "**********" at bounding box center [251, 113] width 40 height 10
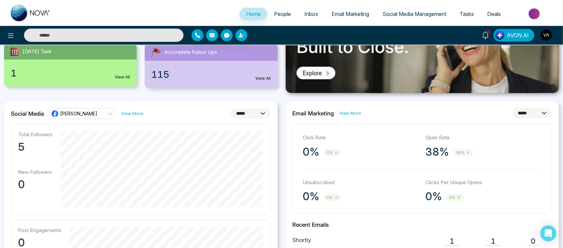
click at [259, 109] on select "**********" at bounding box center [251, 113] width 40 height 10
click at [231, 108] on select "**********" at bounding box center [251, 113] width 40 height 10
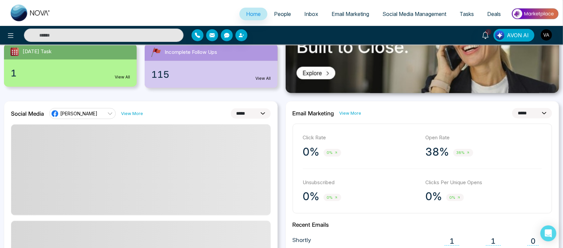
click at [256, 110] on select "**********" at bounding box center [251, 113] width 40 height 10
click at [231, 108] on select "**********" at bounding box center [251, 113] width 40 height 10
click at [253, 113] on select "**********" at bounding box center [251, 113] width 40 height 10
select select "*"
click at [231, 108] on select "**********" at bounding box center [251, 113] width 40 height 10
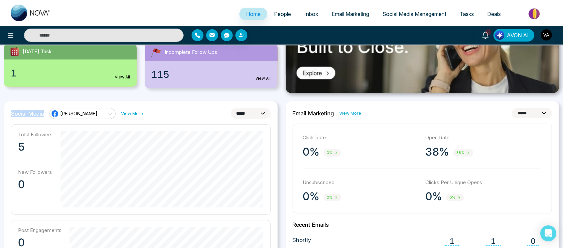
drag, startPoint x: 10, startPoint y: 114, endPoint x: 46, endPoint y: 113, distance: 35.3
click at [151, 112] on div "**********" at bounding box center [141, 113] width 260 height 11
drag, startPoint x: 148, startPoint y: 106, endPoint x: 155, endPoint y: 113, distance: 9.9
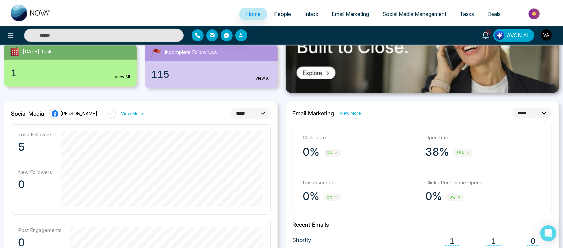
click at [155, 113] on div "**********" at bounding box center [141, 113] width 260 height 11
drag, startPoint x: 9, startPoint y: 113, endPoint x: 162, endPoint y: 114, distance: 153.7
click at [162, 114] on div "**********" at bounding box center [141, 113] width 260 height 11
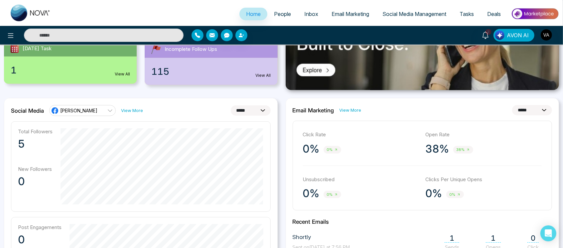
click at [533, 105] on select "**********" at bounding box center [532, 110] width 40 height 10
click at [512, 105] on select "**********" at bounding box center [532, 110] width 40 height 10
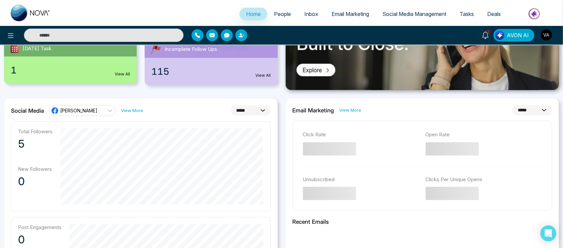
click at [541, 112] on select "**********" at bounding box center [532, 110] width 40 height 10
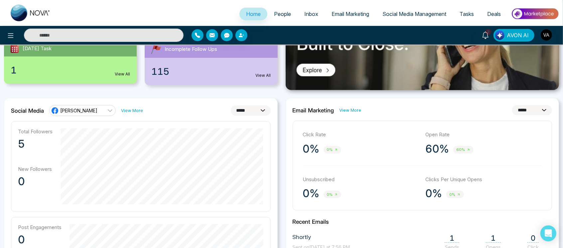
click at [512, 105] on select "**********" at bounding box center [532, 110] width 40 height 10
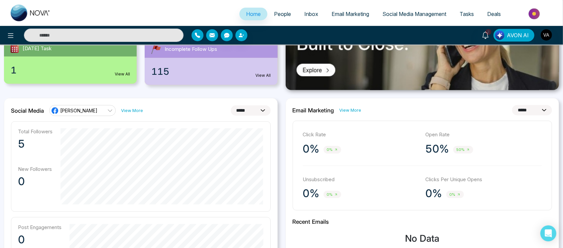
click at [541, 108] on select "**********" at bounding box center [532, 110] width 40 height 10
select select "*"
click at [512, 105] on select "**********" at bounding box center [532, 110] width 40 height 10
click at [538, 108] on select "**********" at bounding box center [532, 110] width 40 height 10
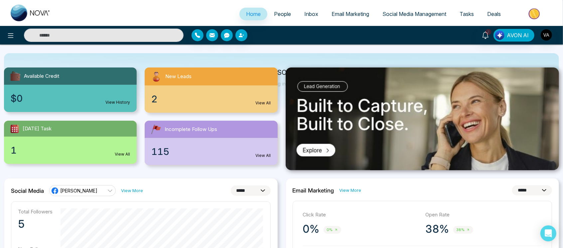
scroll to position [0, 0]
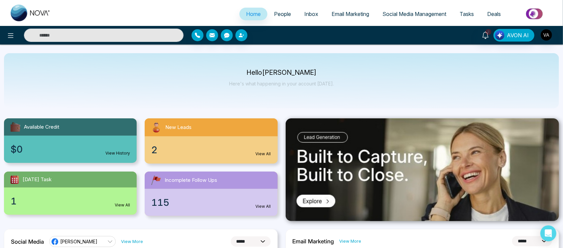
click at [468, 17] on link "Tasks" at bounding box center [467, 14] width 28 height 13
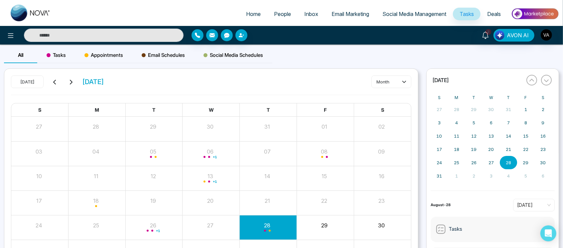
scroll to position [47, 0]
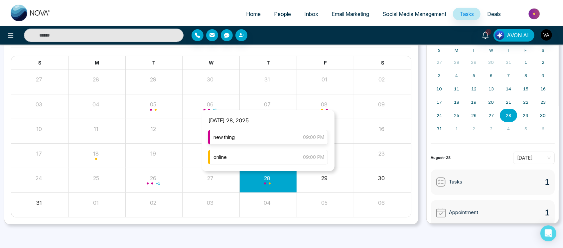
click at [267, 138] on div "new thing 09:00 PM" at bounding box center [268, 137] width 120 height 15
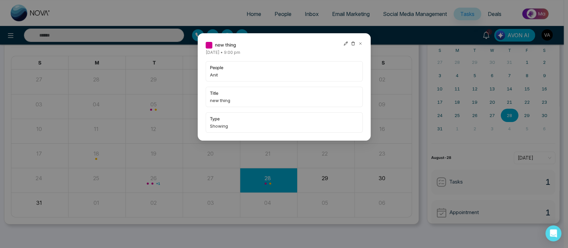
click at [346, 44] on icon at bounding box center [345, 43] width 5 height 5
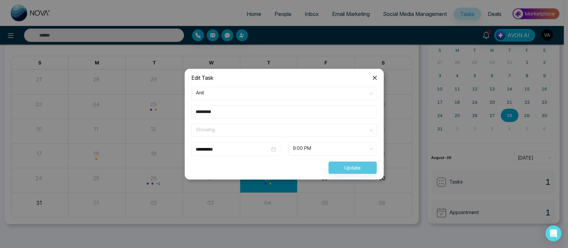
click at [310, 134] on span "Showing" at bounding box center [284, 130] width 176 height 11
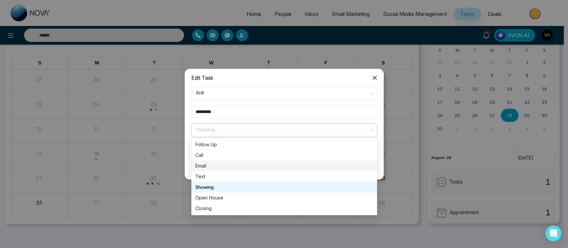
click at [250, 162] on div "Email" at bounding box center [284, 166] width 186 height 11
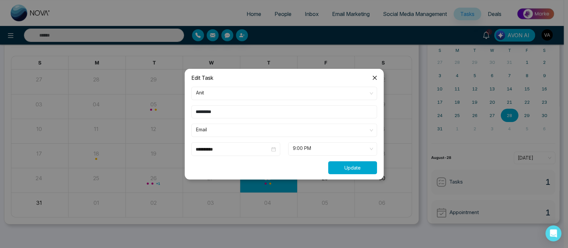
click at [362, 163] on button "Update" at bounding box center [352, 167] width 49 height 13
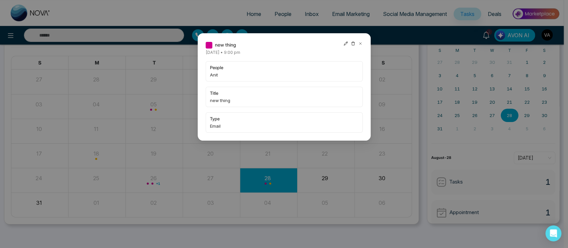
click at [359, 44] on icon at bounding box center [360, 44] width 2 height 2
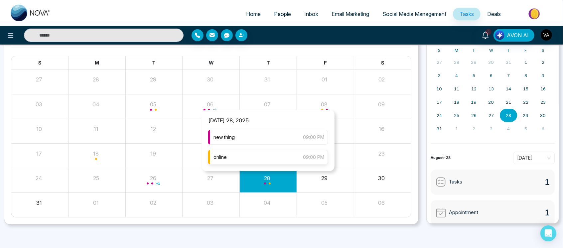
click at [265, 159] on div "online 09:00 PM" at bounding box center [268, 157] width 120 height 15
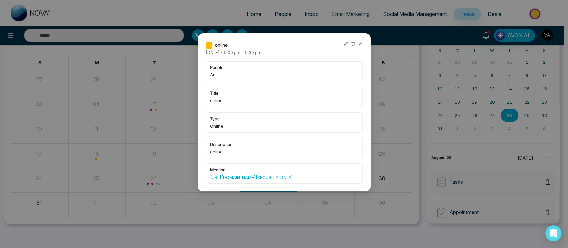
click at [343, 44] on div "online" at bounding box center [284, 44] width 157 height 7
click at [343, 43] on icon at bounding box center [345, 43] width 5 height 5
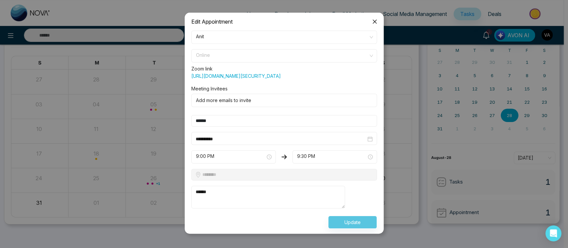
click at [273, 58] on span "Online" at bounding box center [284, 55] width 176 height 11
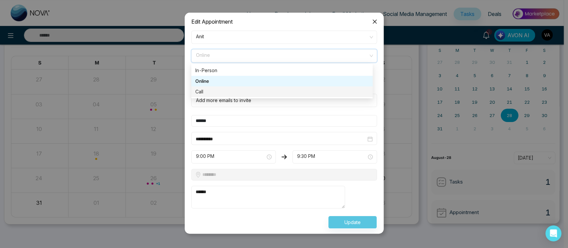
click at [271, 89] on div "Call" at bounding box center [281, 91] width 173 height 7
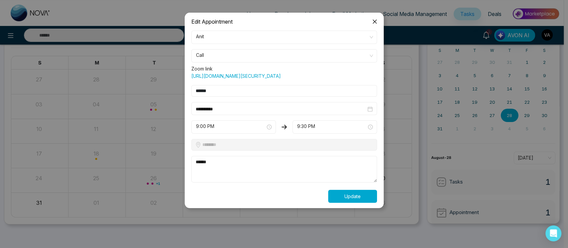
click at [337, 202] on button "Update" at bounding box center [352, 196] width 49 height 13
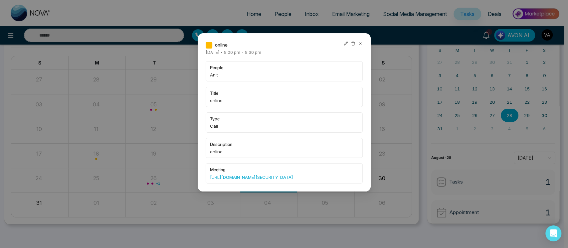
click at [359, 44] on icon at bounding box center [360, 44] width 2 height 2
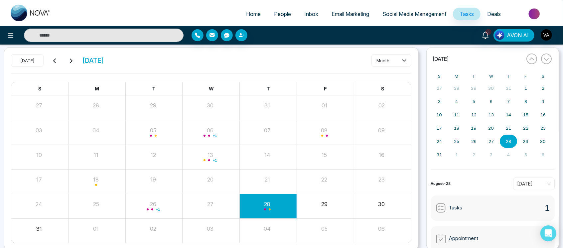
scroll to position [0, 0]
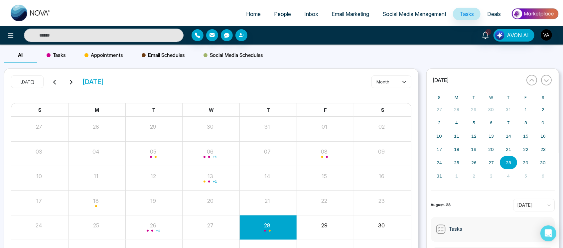
click at [249, 3] on div "Home People Inbox Email Marketing Social Media Management Tasks Deals" at bounding box center [281, 13] width 563 height 26
click at [252, 2] on div "Home People Inbox Email Marketing Social Media Management Tasks Deals" at bounding box center [281, 13] width 563 height 26
click at [252, 12] on span "Home" at bounding box center [253, 14] width 15 height 7
select select "*"
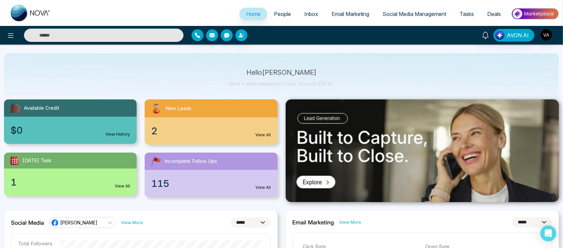
scroll to position [20, 0]
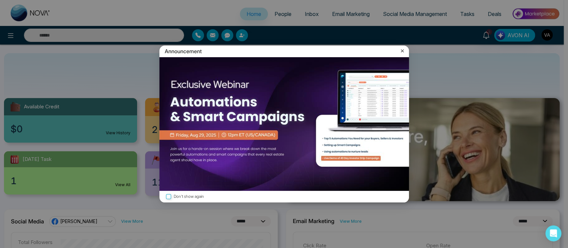
click at [400, 49] on icon at bounding box center [402, 51] width 7 height 7
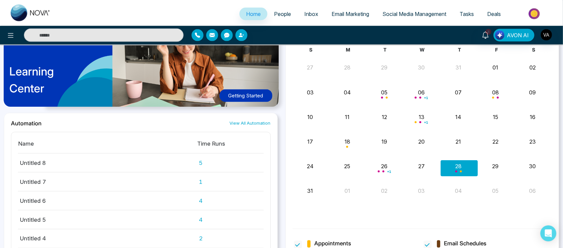
scroll to position [627, 0]
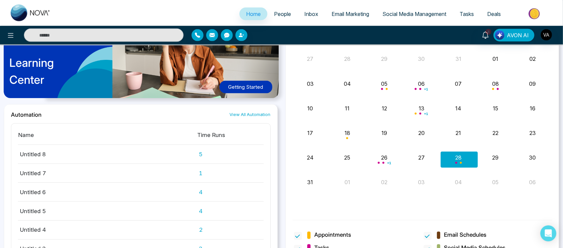
click at [250, 115] on link "View All Automation" at bounding box center [250, 114] width 41 height 6
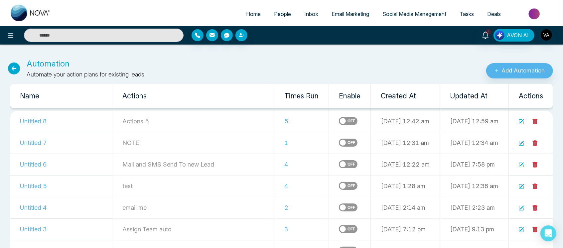
click at [13, 61] on div "Automation Automate your action plans for existing leads" at bounding box center [188, 68] width 376 height 21
click at [15, 69] on icon at bounding box center [14, 69] width 12 height 12
select select "*"
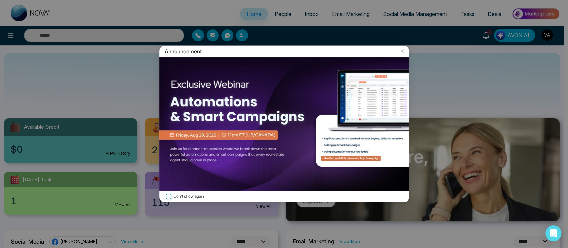
click at [401, 49] on icon at bounding box center [402, 51] width 7 height 7
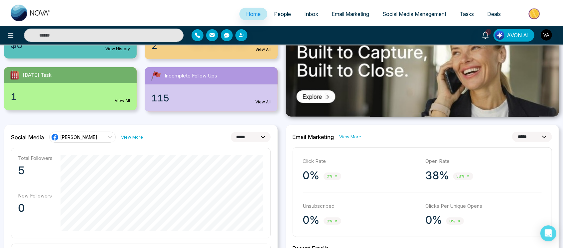
scroll to position [103, 0]
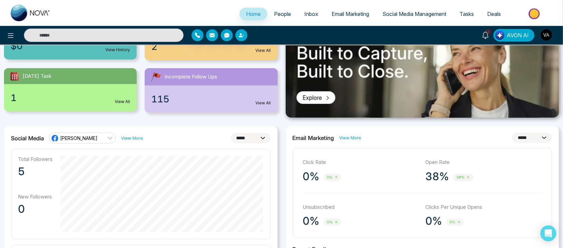
click at [547, 36] on img "button" at bounding box center [546, 34] width 11 height 11
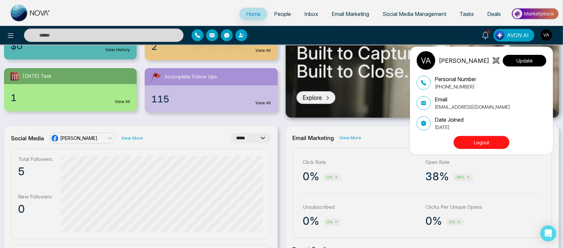
click at [528, 58] on button "Update" at bounding box center [525, 61] width 44 height 12
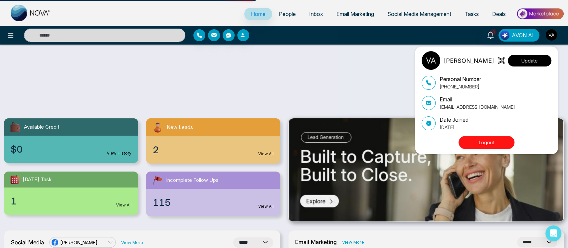
select select
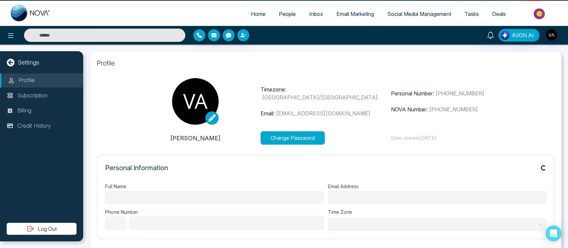
type input "**********"
select select "***"
type input "**********"
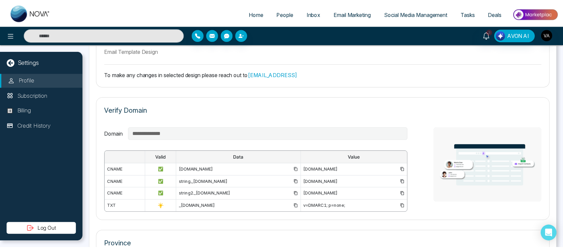
scroll to position [348, 0]
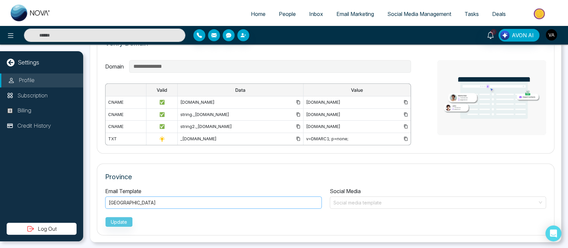
click at [255, 197] on div "British Columbia" at bounding box center [213, 203] width 217 height 12
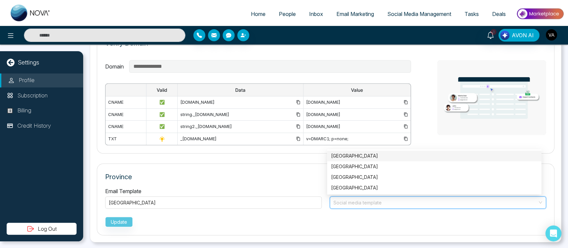
click at [407, 203] on input "search" at bounding box center [436, 202] width 204 height 10
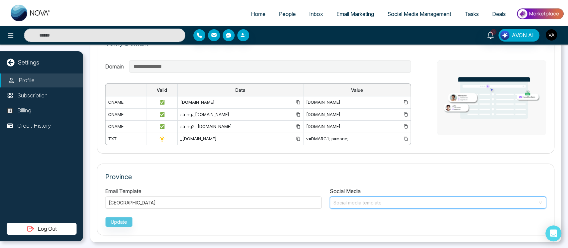
click at [407, 203] on input "search" at bounding box center [436, 202] width 204 height 10
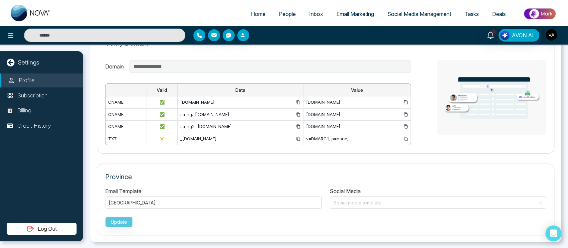
click at [256, 12] on span "Home" at bounding box center [258, 14] width 15 height 7
select select "*"
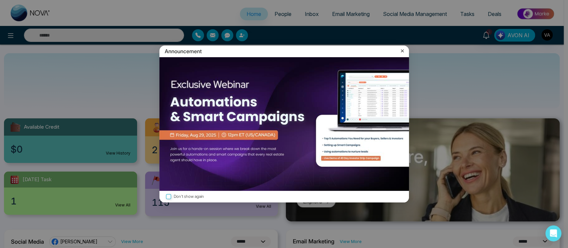
click at [404, 50] on icon at bounding box center [402, 51] width 7 height 7
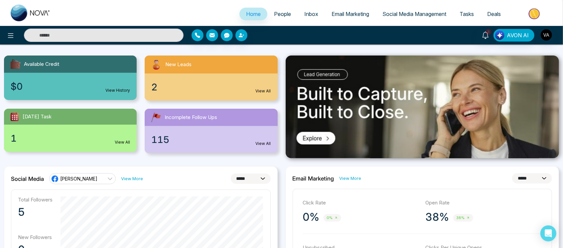
scroll to position [65, 0]
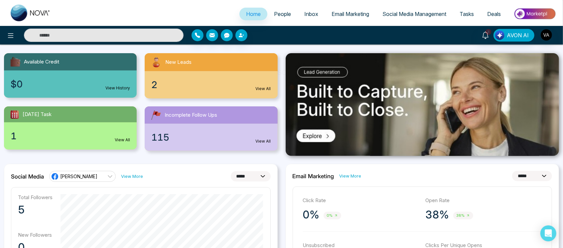
click at [81, 181] on link "Vijay N" at bounding box center [82, 176] width 67 height 11
click at [81, 183] on div "Vijay N (vijay_mmn)" at bounding box center [82, 198] width 67 height 30
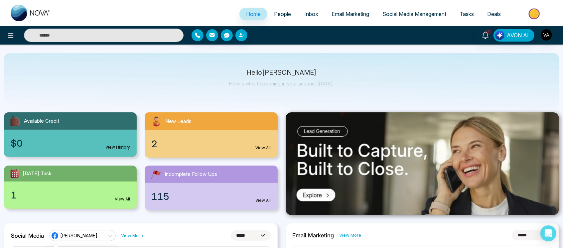
scroll to position [3, 0]
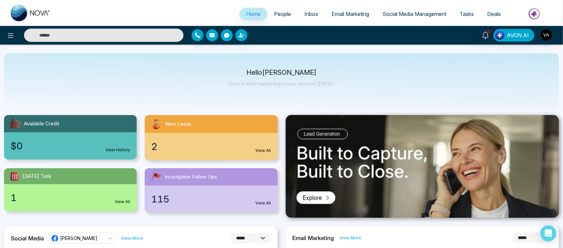
click at [281, 12] on span "People" at bounding box center [282, 14] width 17 height 7
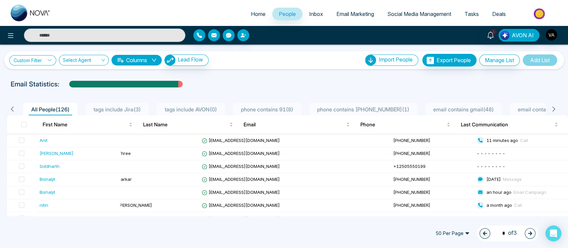
click at [33, 65] on link "Custom Filter" at bounding box center [32, 60] width 47 height 10
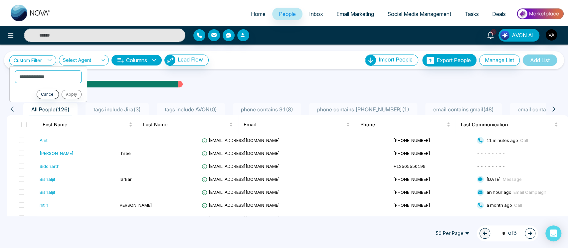
click at [307, 10] on link "Inbox" at bounding box center [315, 14] width 27 height 13
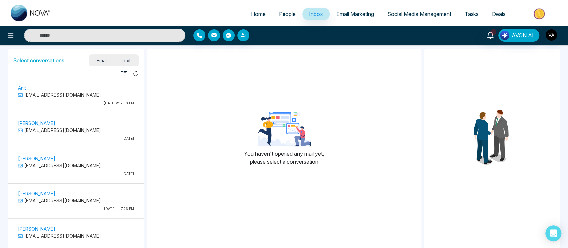
click at [90, 99] on div "Anit anit@mmnovatech.com Today at 7:58 PM" at bounding box center [76, 96] width 123 height 25
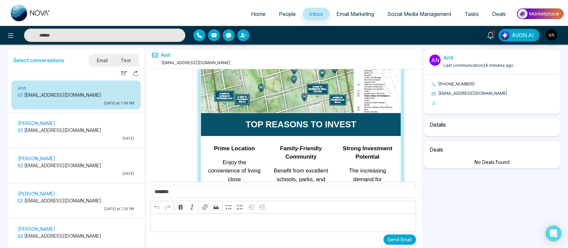
scroll to position [1545, 0]
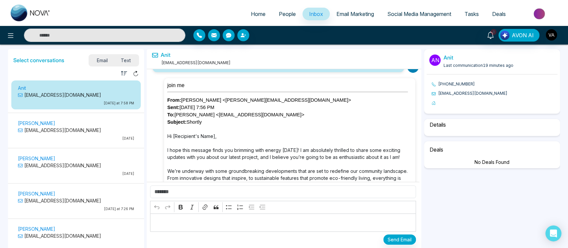
select select "*"
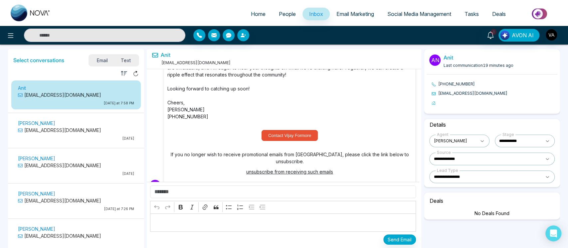
scroll to position [1721, 0]
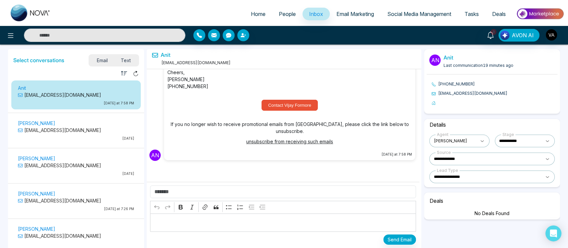
click at [526, 143] on select "**********" at bounding box center [525, 141] width 60 height 13
click at [473, 160] on select "**********" at bounding box center [491, 159] width 125 height 13
click at [467, 179] on select "**********" at bounding box center [491, 177] width 125 height 13
select select "*****"
click at [429, 171] on select "**********" at bounding box center [491, 177] width 125 height 13
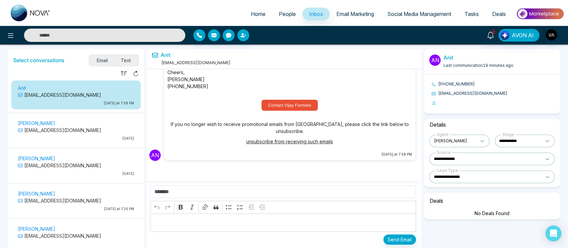
select select "*****"
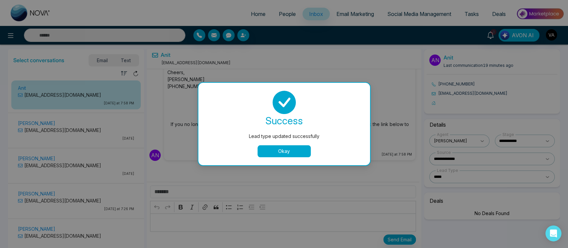
click at [289, 152] on button "Okay" at bounding box center [283, 151] width 53 height 12
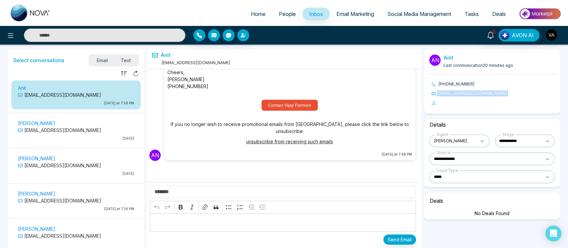
drag, startPoint x: 434, startPoint y: 93, endPoint x: 432, endPoint y: 102, distance: 9.5
click at [432, 102] on ul "+919930053035 anit@mmnovatech.com" at bounding box center [491, 93] width 131 height 25
click at [434, 106] on div "An Anit Last communication 20 minutes ago +919930053035 anit@mmnovatech.com" at bounding box center [492, 81] width 136 height 65
click at [460, 68] on div "Anit Last communication 20 minutes ago" at bounding box center [476, 62] width 72 height 14
drag, startPoint x: 516, startPoint y: 67, endPoint x: 424, endPoint y: 69, distance: 91.5
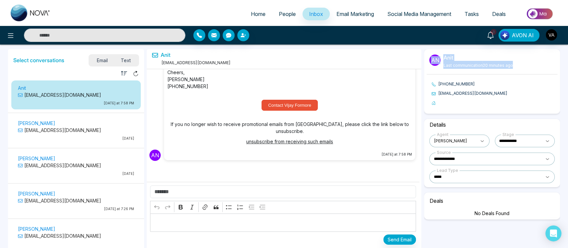
click at [424, 69] on div "An Anit Last communication 20 minutes ago +919930053035 anit@mmnovatech.com" at bounding box center [492, 81] width 136 height 65
click at [285, 66] on div "Anit anit@mmnovatech.com" at bounding box center [284, 59] width 275 height 20
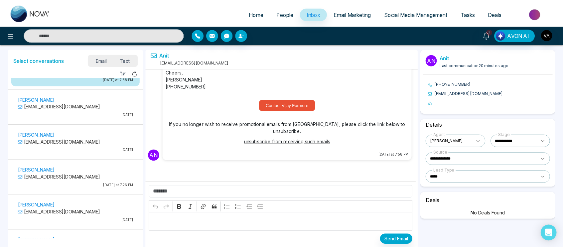
scroll to position [0, 0]
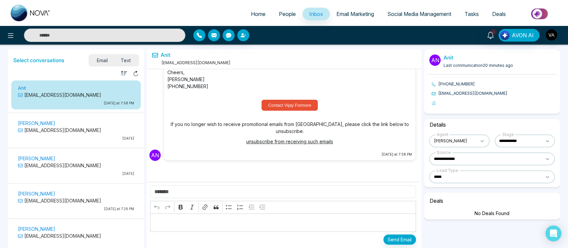
click at [151, 28] on div "3 AVON AI" at bounding box center [284, 35] width 568 height 19
click at [95, 40] on input "text" at bounding box center [104, 35] width 161 height 13
click at [197, 65] on div "Anit anit@mmnovatech.com" at bounding box center [191, 59] width 79 height 14
drag, startPoint x: 154, startPoint y: 58, endPoint x: 222, endPoint y: 64, distance: 67.8
click at [222, 64] on div "Anit anit@mmnovatech.com" at bounding box center [284, 59] width 275 height 20
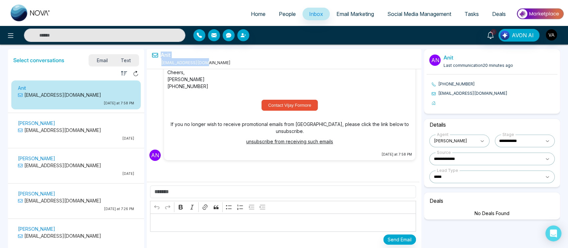
click at [222, 64] on div "Anit anit@mmnovatech.com" at bounding box center [284, 59] width 275 height 20
click at [354, 11] on span "Email Marketing" at bounding box center [355, 14] width 38 height 7
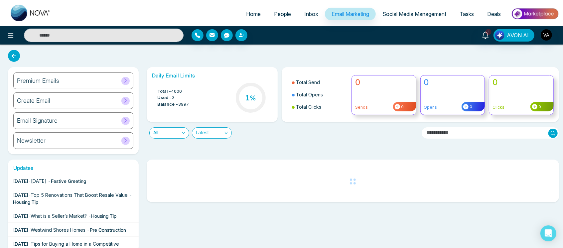
click at [15, 53] on icon at bounding box center [14, 56] width 12 height 12
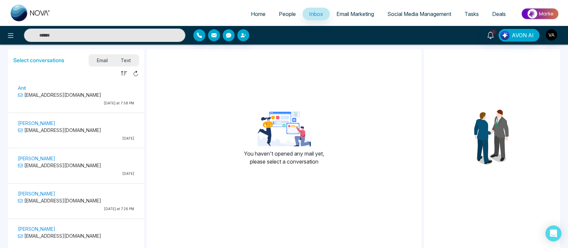
click at [354, 12] on span "Email Marketing" at bounding box center [355, 14] width 38 height 7
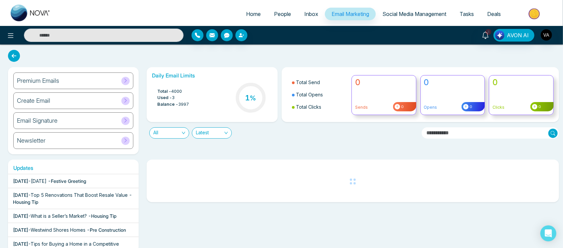
click at [256, 16] on span "Home" at bounding box center [253, 14] width 15 height 7
select select "*"
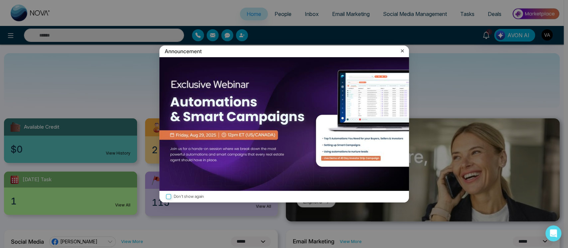
click at [399, 46] on div "Announcement" at bounding box center [284, 52] width 250 height 12
click at [399, 47] on div "Announcement" at bounding box center [284, 52] width 250 height 12
click at [402, 52] on icon at bounding box center [402, 51] width 7 height 7
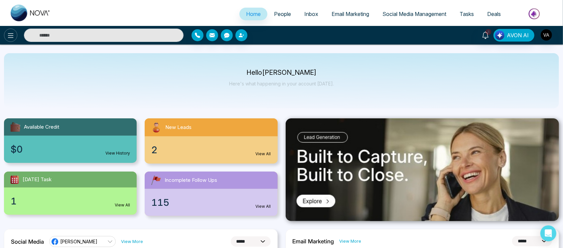
click at [13, 32] on icon at bounding box center [11, 36] width 8 height 8
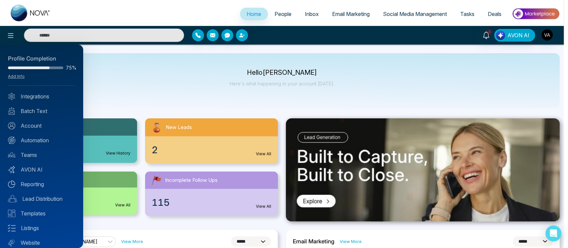
click at [55, 90] on div "Profile Completion 75% Add Info Integrations Batch Text Account Automation Team…" at bounding box center [41, 147] width 83 height 204
click at [18, 78] on div "Profile Completion 75% Add Info" at bounding box center [41, 70] width 67 height 31
click at [18, 78] on link "Add Info" at bounding box center [16, 76] width 17 height 5
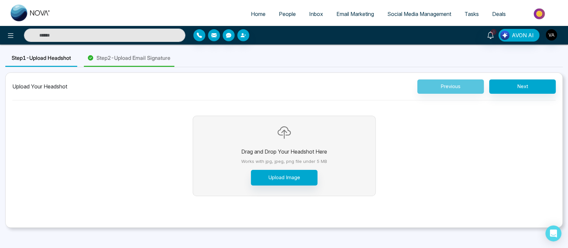
click at [152, 60] on span "Step 2 - Upload Email Signature" at bounding box center [133, 58] width 74 height 8
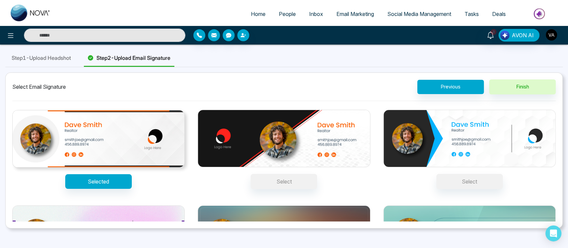
click at [54, 63] on div "Step 1 - Upload Headshot" at bounding box center [41, 58] width 72 height 17
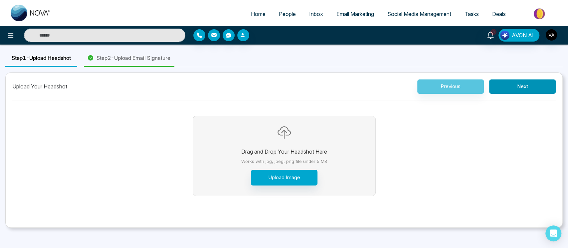
click at [517, 84] on button "Next" at bounding box center [522, 87] width 67 height 14
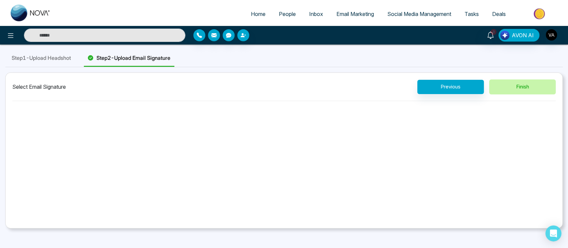
click at [517, 84] on button "Finish" at bounding box center [522, 87] width 67 height 15
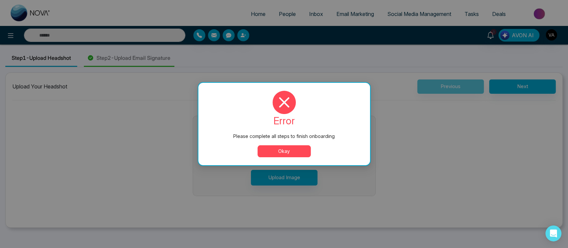
click at [281, 161] on div "error Please complete all steps to finish onboarding Okay" at bounding box center [284, 124] width 172 height 83
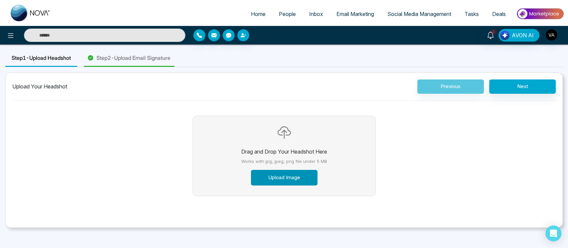
click at [286, 175] on button "Upload Image" at bounding box center [284, 178] width 67 height 16
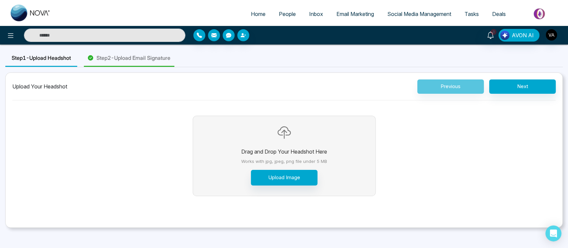
drag, startPoint x: 231, startPoint y: 134, endPoint x: 344, endPoint y: 137, distance: 112.5
click at [252, 12] on span "Home" at bounding box center [258, 14] width 15 height 7
select select "*"
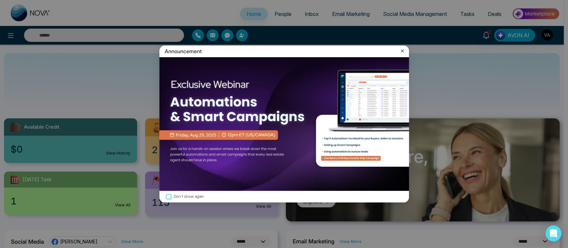
click at [402, 51] on icon at bounding box center [402, 51] width 3 height 3
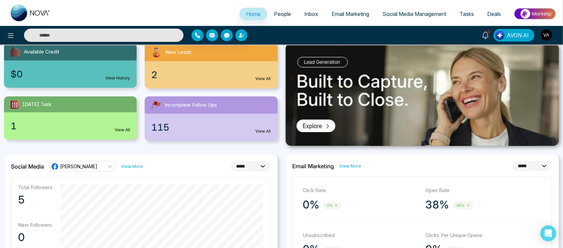
scroll to position [76, 0]
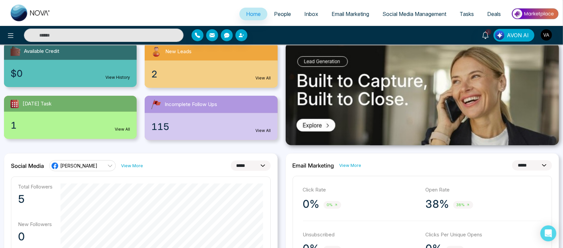
click at [118, 134] on div "1 View All" at bounding box center [70, 125] width 133 height 27
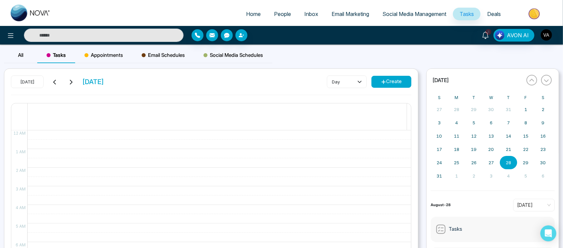
click at [21, 65] on div "All Tasks Appointments Email Schedules Social Media Schedules" at bounding box center [138, 57] width 268 height 21
click at [61, 60] on div "Tasks" at bounding box center [56, 55] width 38 height 16
click at [0, 55] on div "All Tasks Appointments Email Schedules Social Media Schedules" at bounding box center [281, 57] width 563 height 21
click at [17, 53] on div "All" at bounding box center [20, 55] width 33 height 16
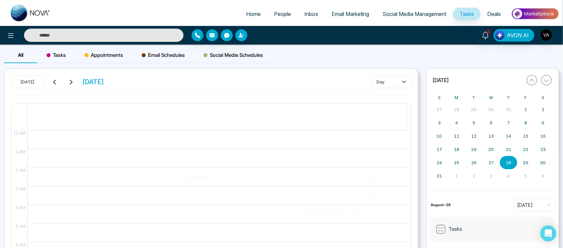
click at [56, 55] on span "Tasks" at bounding box center [56, 55] width 19 height 8
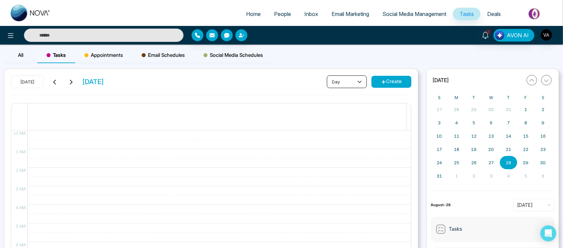
click at [356, 82] on button "day" at bounding box center [347, 82] width 40 height 13
click at [351, 104] on span "week" at bounding box center [346, 106] width 31 height 7
click at [341, 79] on button "week" at bounding box center [347, 82] width 40 height 13
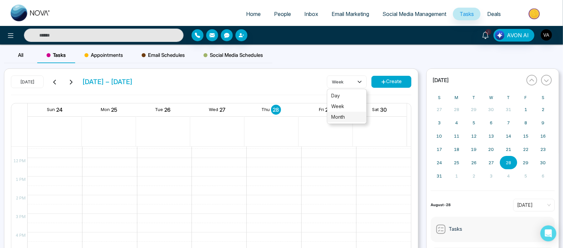
click at [346, 112] on li "month" at bounding box center [346, 117] width 39 height 11
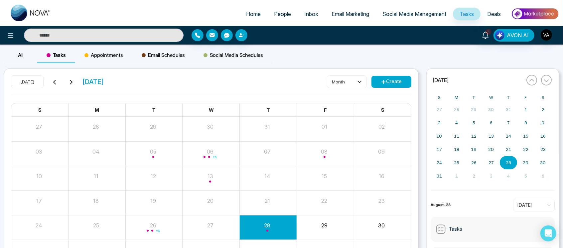
click at [68, 80] on icon at bounding box center [70, 82] width 5 height 5
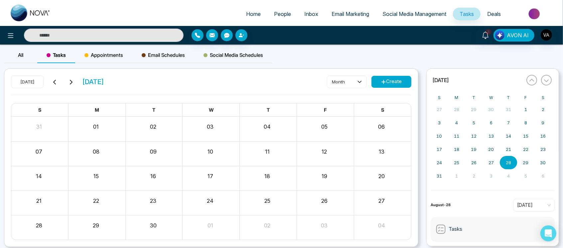
click at [52, 83] on button at bounding box center [54, 82] width 9 height 9
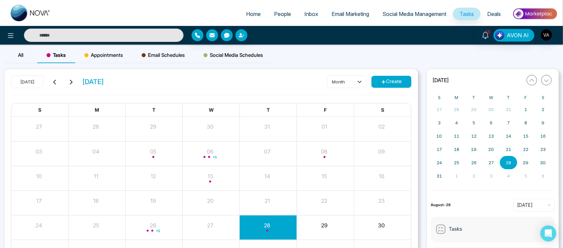
click at [499, 15] on span "Deals" at bounding box center [494, 14] width 14 height 7
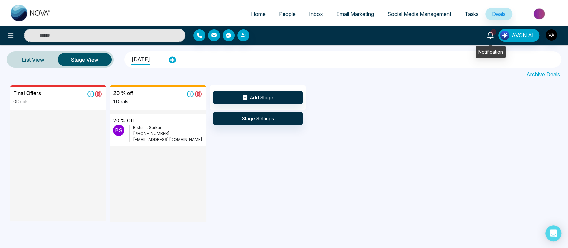
click at [492, 33] on span "3" at bounding box center [493, 32] width 6 height 6
click at [251, 15] on span "Home" at bounding box center [258, 14] width 15 height 7
select select "*"
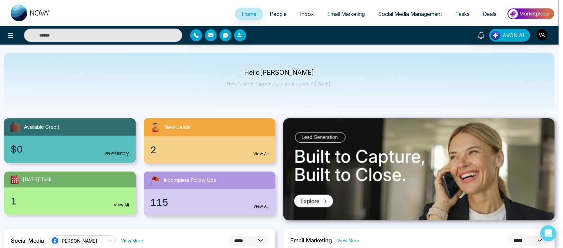
scroll to position [8, 0]
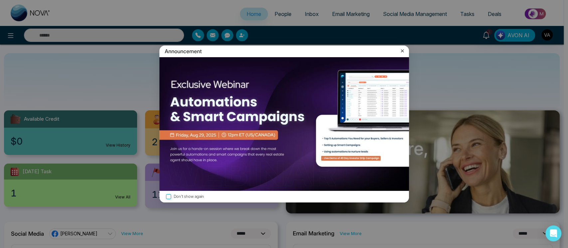
click at [400, 50] on icon at bounding box center [402, 51] width 7 height 7
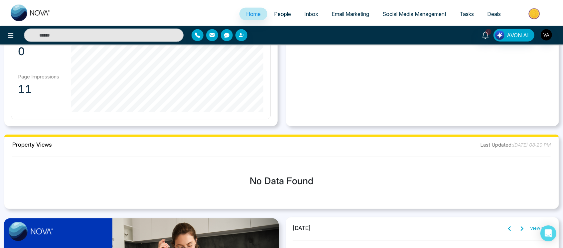
scroll to position [416, 0]
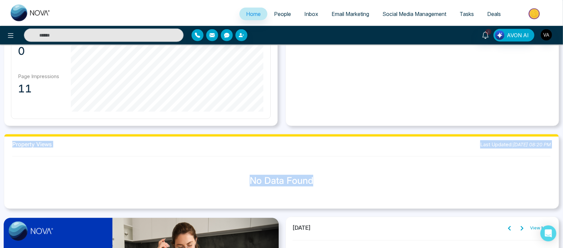
drag, startPoint x: 5, startPoint y: 142, endPoint x: 350, endPoint y: 197, distance: 349.6
click at [350, 197] on div "Property Views Last Updated: August 28, 2025, 08:20 PM No Data Found" at bounding box center [281, 171] width 555 height 75
click at [350, 197] on div "No Data Found" at bounding box center [282, 180] width 544 height 43
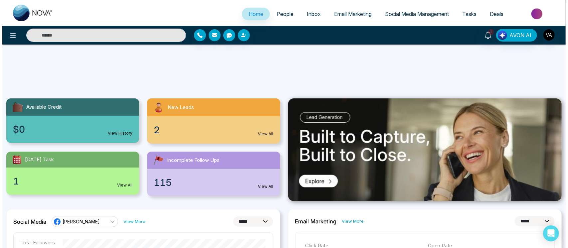
scroll to position [0, 0]
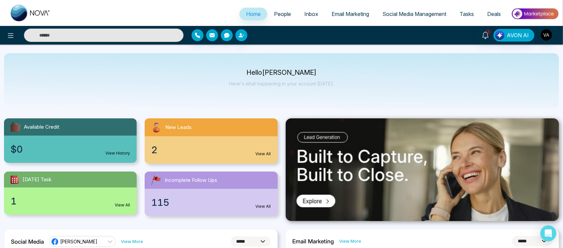
click at [278, 13] on span "People" at bounding box center [282, 14] width 17 height 7
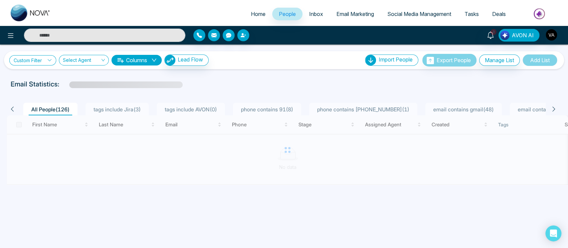
click at [36, 60] on link "Custom Filter" at bounding box center [32, 60] width 47 height 10
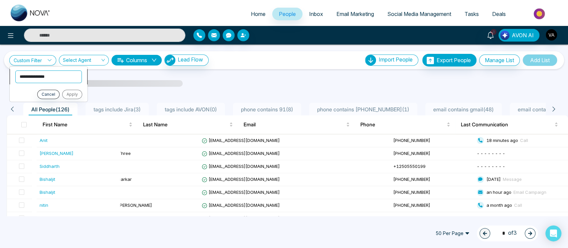
click at [43, 77] on select "**********" at bounding box center [48, 76] width 67 height 13
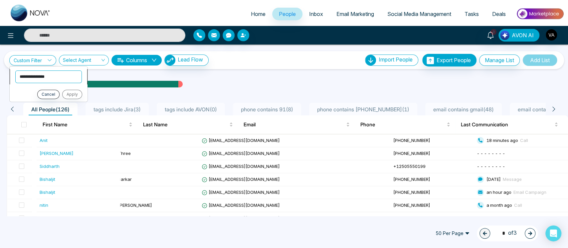
select select "**********"
click at [15, 70] on select "**********" at bounding box center [48, 76] width 67 height 13
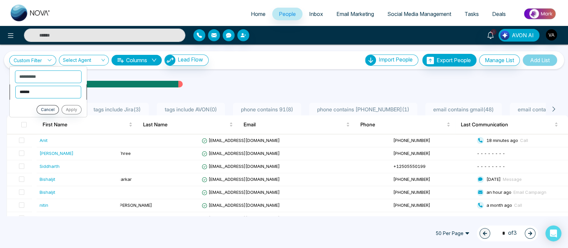
click at [51, 89] on select "**********" at bounding box center [48, 91] width 66 height 13
select select "********"
click at [15, 85] on select "**********" at bounding box center [48, 91] width 66 height 13
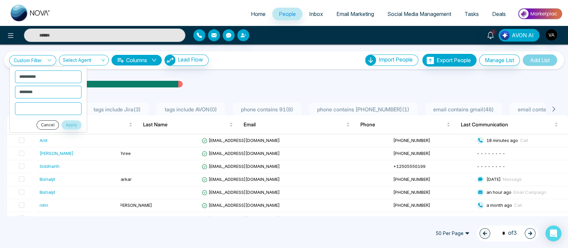
click at [56, 124] on button "Cancel" at bounding box center [48, 124] width 22 height 9
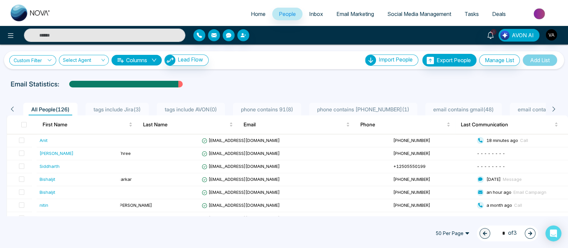
click at [41, 57] on link "Custom Filter" at bounding box center [32, 60] width 47 height 10
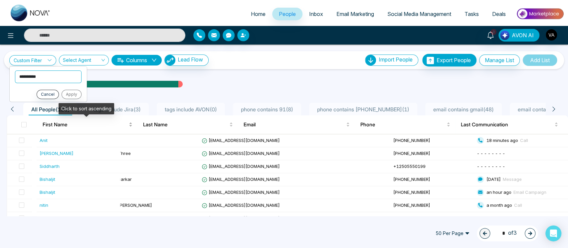
drag, startPoint x: 54, startPoint y: 77, endPoint x: 52, endPoint y: 129, distance: 52.3
click at [52, 129] on div "**********" at bounding box center [284, 131] width 568 height 172
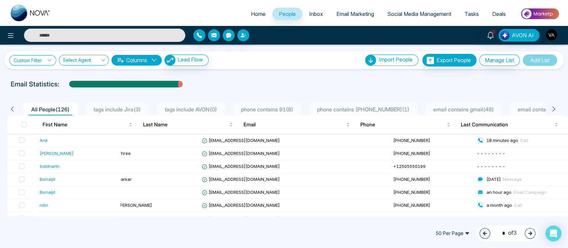
click at [44, 59] on link "Custom Filter" at bounding box center [32, 60] width 47 height 10
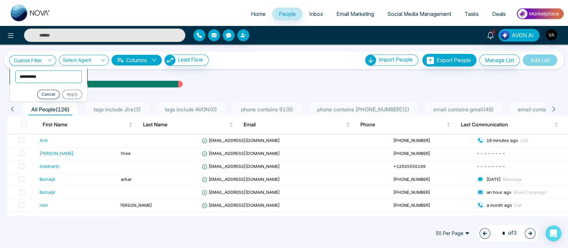
click at [48, 79] on select "**********" at bounding box center [48, 76] width 67 height 13
select select "**********"
click at [15, 70] on select "**********" at bounding box center [48, 76] width 67 height 13
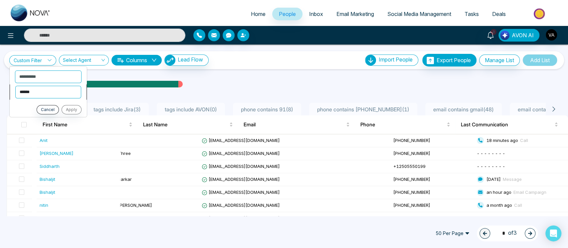
click at [54, 91] on select "**********" at bounding box center [48, 91] width 66 height 13
select select "********"
click at [15, 85] on select "**********" at bounding box center [48, 91] width 66 height 13
click at [61, 106] on input "text" at bounding box center [48, 108] width 67 height 13
type input "*"
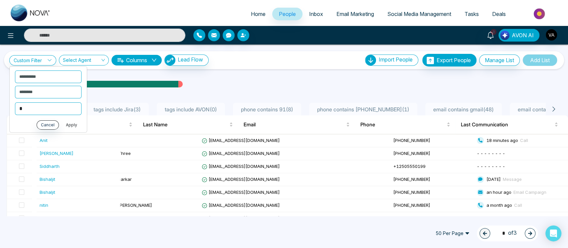
click at [72, 122] on button "Apply" at bounding box center [72, 124] width 20 height 9
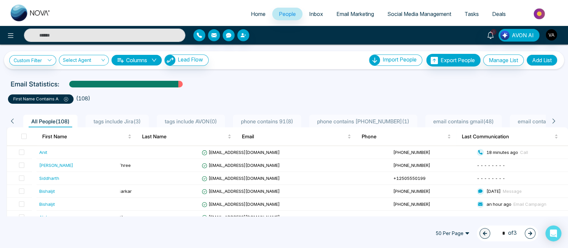
click at [67, 98] on icon at bounding box center [66, 99] width 4 height 4
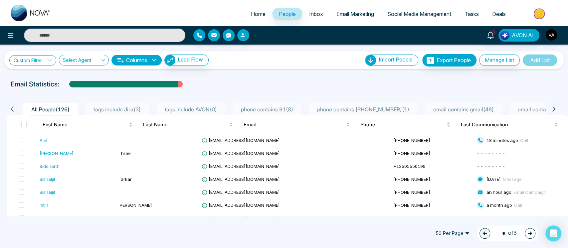
click at [43, 60] on link "Custom Filter" at bounding box center [32, 60] width 47 height 10
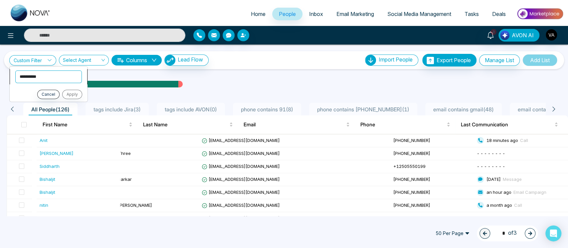
click at [48, 77] on select "**********" at bounding box center [48, 76] width 67 height 13
select select "*********"
click at [15, 70] on select "**********" at bounding box center [48, 76] width 67 height 13
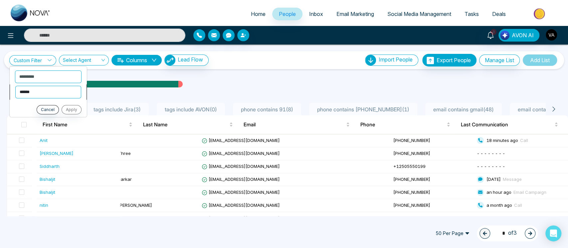
click at [52, 95] on select "**********" at bounding box center [48, 91] width 66 height 13
select select "********"
click at [15, 85] on select "**********" at bounding box center [48, 91] width 66 height 13
click at [33, 63] on link "Custom Filter" at bounding box center [32, 60] width 47 height 10
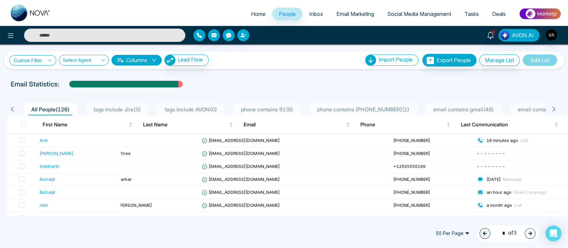
click at [36, 59] on link "Custom Filter" at bounding box center [32, 60] width 47 height 10
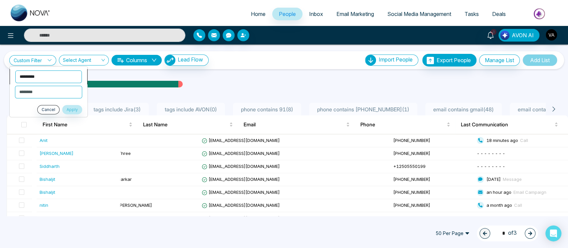
click at [40, 71] on select "**********" at bounding box center [48, 76] width 67 height 13
click at [15, 70] on select "**********" at bounding box center [48, 76] width 67 height 13
click at [37, 58] on link "Custom Filter" at bounding box center [32, 60] width 47 height 10
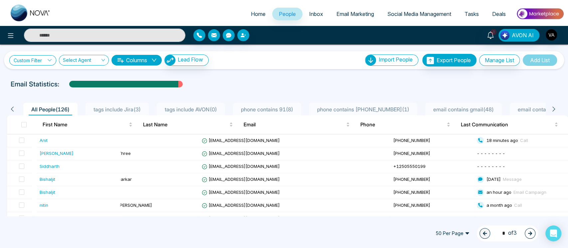
click at [37, 60] on link "Custom Filter" at bounding box center [32, 60] width 47 height 10
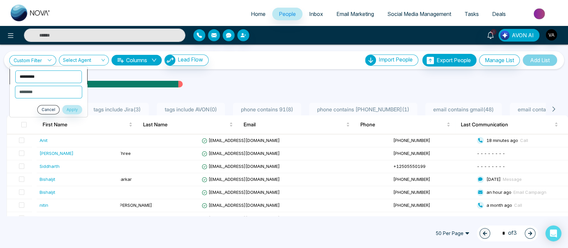
click at [50, 81] on select "**********" at bounding box center [48, 76] width 67 height 13
select select "*****"
click at [15, 70] on select "**********" at bounding box center [48, 76] width 67 height 13
click at [51, 93] on select "**********" at bounding box center [48, 91] width 66 height 13
click at [15, 85] on select "**********" at bounding box center [48, 91] width 66 height 13
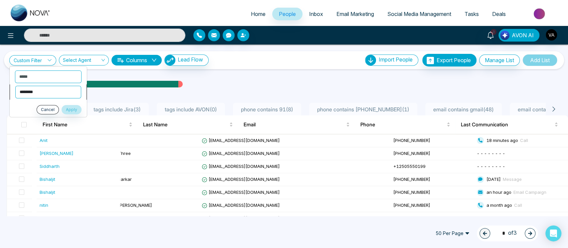
click at [53, 96] on select "**********" at bounding box center [48, 91] width 66 height 13
select select "**********"
click at [15, 85] on select "**********" at bounding box center [48, 91] width 66 height 13
drag, startPoint x: 54, startPoint y: 95, endPoint x: 54, endPoint y: 117, distance: 22.3
click at [54, 117] on ul "**********" at bounding box center [48, 99] width 78 height 67
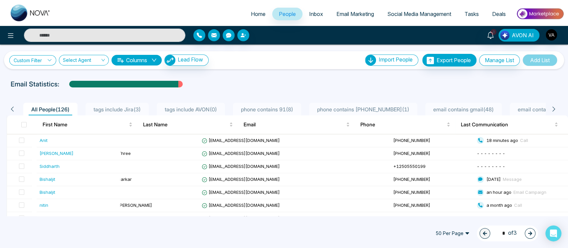
click at [45, 60] on link "Custom Filter" at bounding box center [32, 60] width 47 height 10
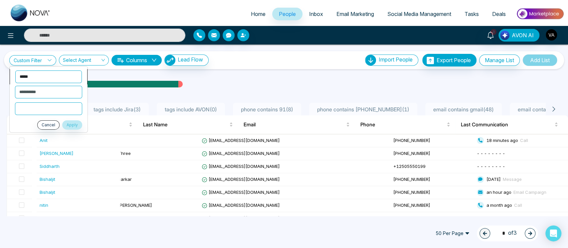
click at [47, 73] on select "**********" at bounding box center [48, 76] width 67 height 13
select select "*****"
click at [15, 70] on select "**********" at bounding box center [48, 76] width 67 height 13
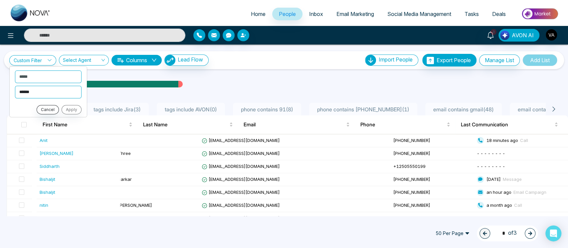
drag, startPoint x: 47, startPoint y: 94, endPoint x: 56, endPoint y: 112, distance: 20.1
click at [56, 112] on ul "**********" at bounding box center [48, 91] width 78 height 51
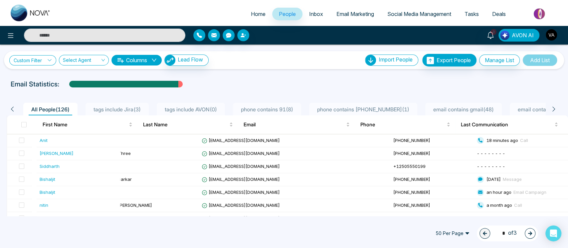
click at [47, 64] on link "Custom Filter" at bounding box center [32, 60] width 47 height 10
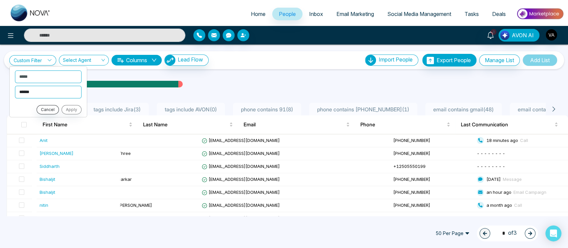
drag, startPoint x: 45, startPoint y: 93, endPoint x: 48, endPoint y: 111, distance: 18.3
click at [48, 111] on ul "**********" at bounding box center [48, 91] width 78 height 51
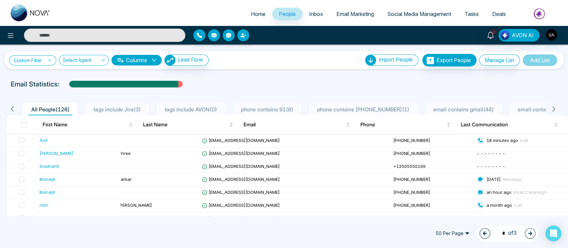
click at [43, 59] on link "Custom Filter" at bounding box center [32, 60] width 47 height 10
drag, startPoint x: 48, startPoint y: 93, endPoint x: 48, endPoint y: 113, distance: 20.6
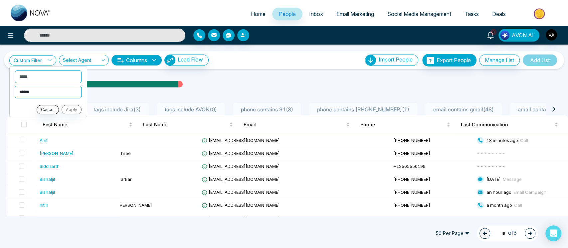
click at [48, 113] on ul "**********" at bounding box center [48, 91] width 78 height 51
click at [41, 62] on link "Custom Filter" at bounding box center [32, 60] width 47 height 10
click at [45, 85] on select "**********" at bounding box center [48, 91] width 66 height 13
click at [38, 60] on link "Custom Filter" at bounding box center [32, 60] width 47 height 10
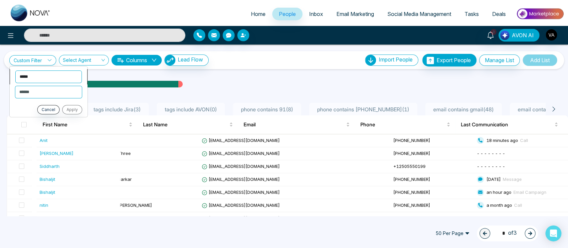
click at [45, 80] on select "**********" at bounding box center [48, 76] width 67 height 13
drag, startPoint x: 45, startPoint y: 80, endPoint x: 49, endPoint y: 97, distance: 17.8
click at [49, 97] on ul "**********" at bounding box center [48, 91] width 78 height 51
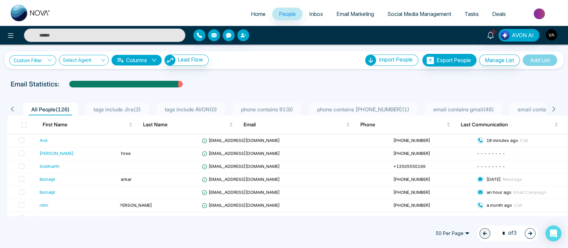
click at [42, 55] on link "Custom Filter" at bounding box center [32, 60] width 47 height 10
drag, startPoint x: 48, startPoint y: 92, endPoint x: 53, endPoint y: 113, distance: 21.9
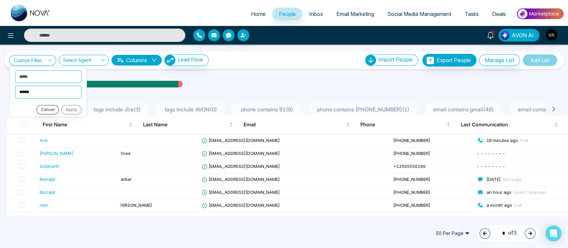
click at [53, 113] on ul "**********" at bounding box center [48, 91] width 78 height 51
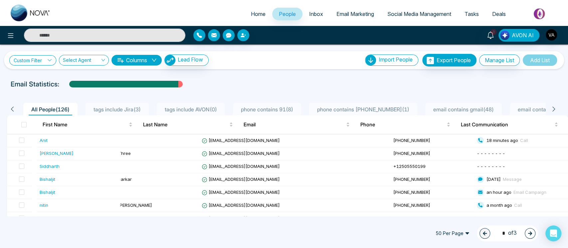
click at [14, 58] on link "Custom Filter" at bounding box center [32, 60] width 47 height 10
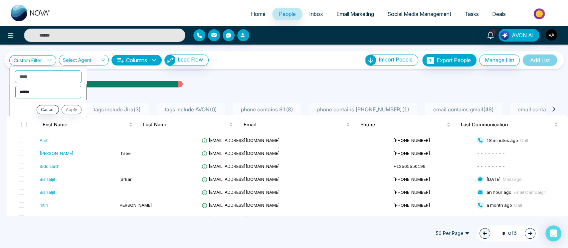
click at [57, 85] on select "**********" at bounding box center [48, 91] width 66 height 13
click at [126, 76] on div "**********" at bounding box center [284, 131] width 568 height 172
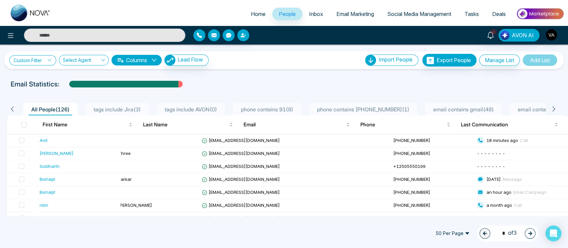
click at [40, 63] on link "Custom Filter" at bounding box center [32, 60] width 47 height 10
drag, startPoint x: 45, startPoint y: 89, endPoint x: 32, endPoint y: 101, distance: 17.4
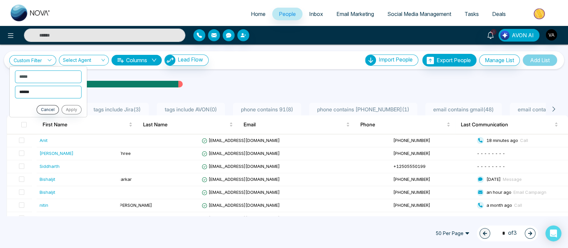
click at [32, 101] on ul "**********" at bounding box center [48, 91] width 78 height 51
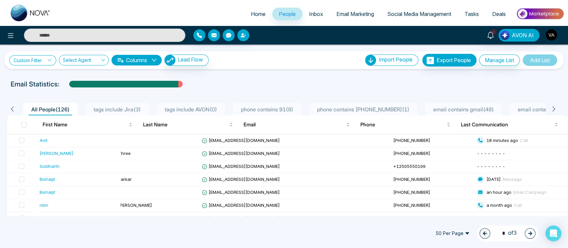
click at [37, 62] on link "Custom Filter" at bounding box center [32, 60] width 47 height 10
drag, startPoint x: 45, startPoint y: 88, endPoint x: 46, endPoint y: 114, distance: 26.0
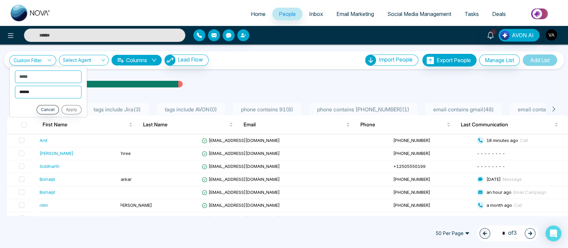
click at [46, 114] on ul "**********" at bounding box center [48, 91] width 78 height 51
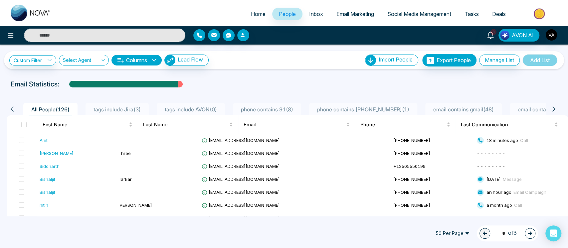
click at [46, 114] on div "All People ( 126 )" at bounding box center [51, 110] width 44 height 10
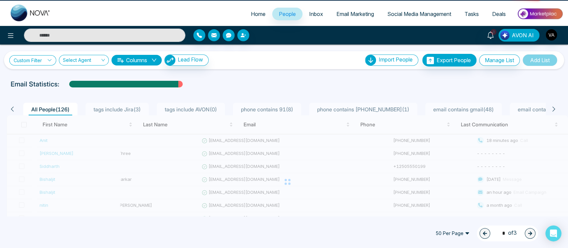
click at [35, 55] on link "Custom Filter" at bounding box center [32, 60] width 47 height 10
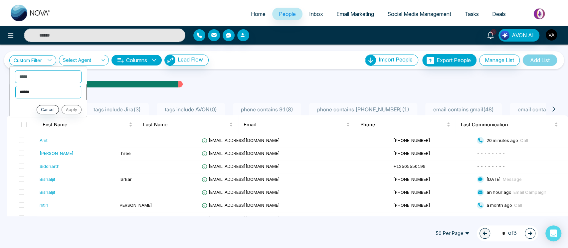
click at [60, 95] on select "**********" at bounding box center [48, 91] width 66 height 13
select select "**********"
click at [15, 85] on select "**********" at bounding box center [48, 91] width 66 height 13
click at [55, 104] on input "text" at bounding box center [48, 108] width 67 height 13
type input "***"
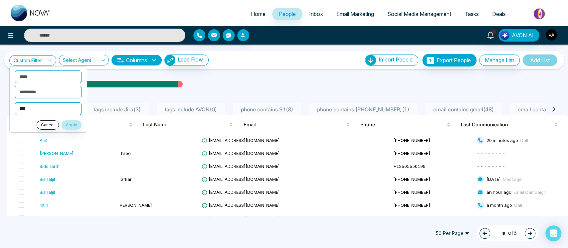
click button "Apply" at bounding box center [72, 124] width 20 height 9
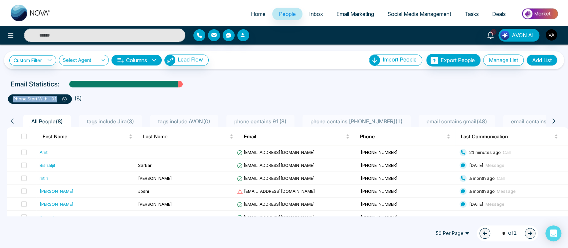
drag, startPoint x: 11, startPoint y: 97, endPoint x: 58, endPoint y: 101, distance: 47.7
click at [58, 101] on div "phone start with +91" at bounding box center [40, 98] width 64 height 9
copy p "phone start with +91"
click at [541, 65] on button "Add List" at bounding box center [541, 60] width 31 height 11
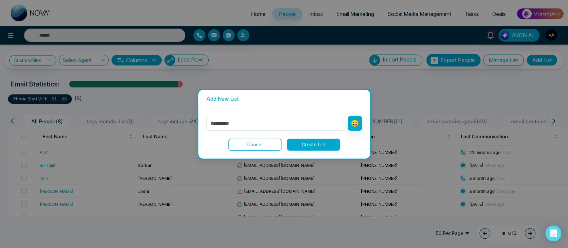
click at [266, 124] on input "text" at bounding box center [275, 123] width 139 height 15
paste input "**********"
type input "**********"
click at [308, 145] on button "Create List" at bounding box center [313, 145] width 53 height 12
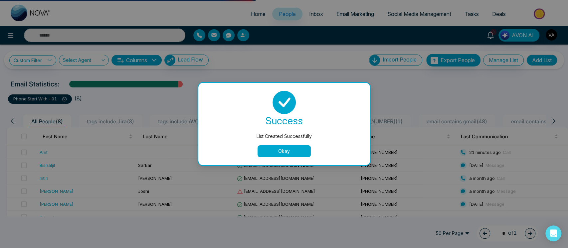
click at [296, 146] on button "Okay" at bounding box center [283, 151] width 53 height 12
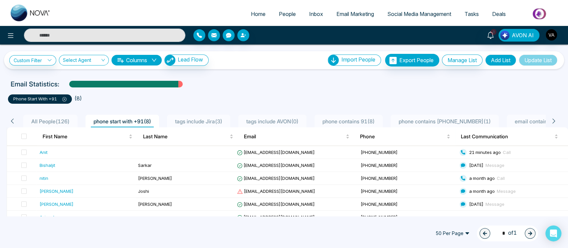
click at [532, 55] on button "Update List" at bounding box center [538, 60] width 39 height 11
click at [57, 123] on span "All People ( 126 )" at bounding box center [51, 121] width 44 height 7
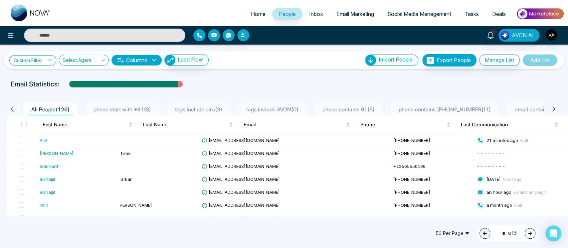
click at [44, 63] on link "Custom Filter" at bounding box center [32, 60] width 47 height 10
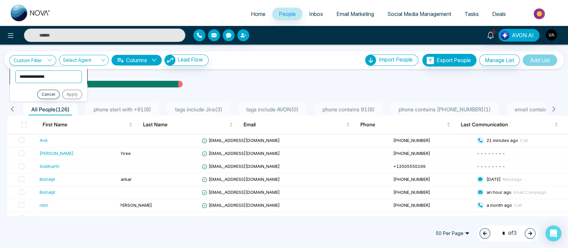
click at [51, 79] on select "**********" at bounding box center [48, 76] width 67 height 13
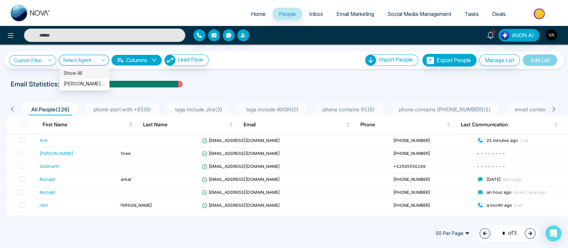
click at [80, 61] on input "search" at bounding box center [81, 61] width 37 height 13
click at [89, 85] on div "Vijay Admin (me)" at bounding box center [85, 83] width 42 height 7
click at [91, 57] on span "Vijay Admin (me)" at bounding box center [84, 60] width 42 height 6
click at [96, 71] on div "Show All" at bounding box center [85, 73] width 42 height 7
click at [156, 55] on button "Columns" at bounding box center [136, 60] width 50 height 11
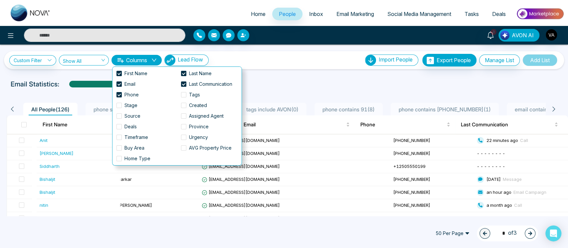
click at [290, 89] on div at bounding box center [284, 90] width 560 height 3
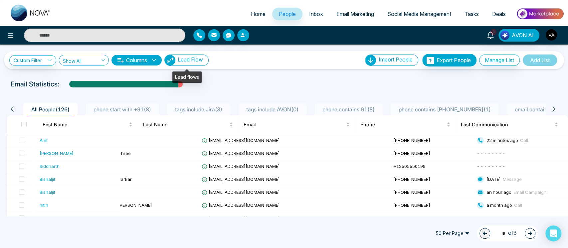
click at [198, 62] on span "Lead Flow" at bounding box center [190, 59] width 25 height 7
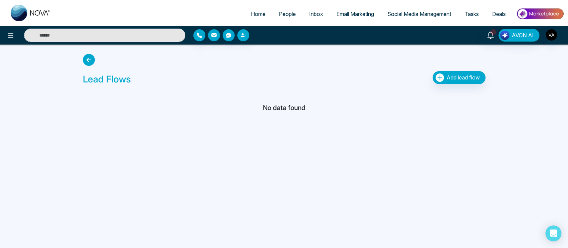
click at [89, 61] on icon at bounding box center [89, 60] width 12 height 12
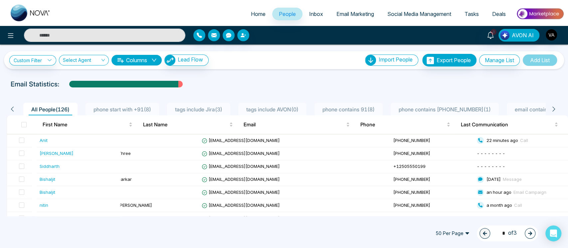
click at [309, 14] on span "Inbox" at bounding box center [316, 14] width 14 height 7
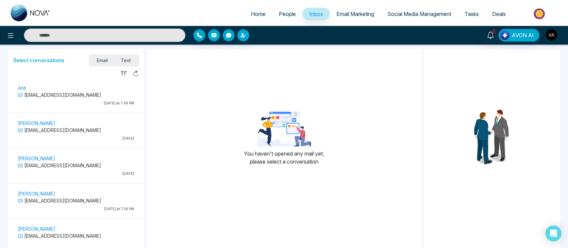
click at [272, 13] on link "People" at bounding box center [287, 14] width 30 height 13
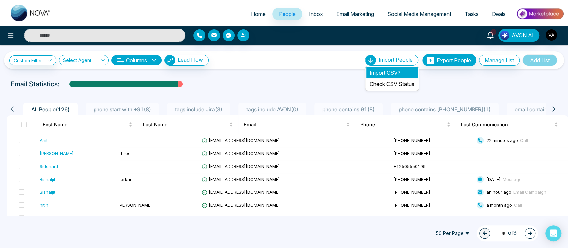
click at [385, 72] on li "Import CSV?" at bounding box center [391, 72] width 51 height 11
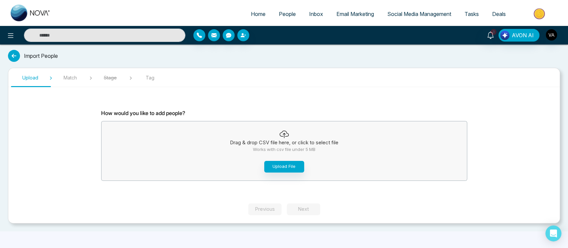
click at [286, 11] on span "People" at bounding box center [287, 14] width 17 height 7
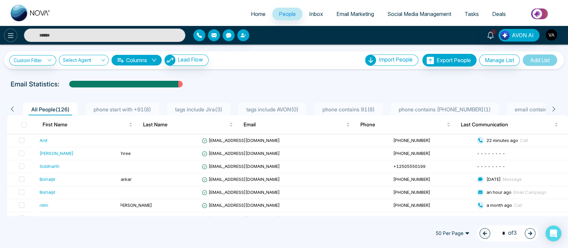
click at [16, 39] on button at bounding box center [10, 35] width 13 height 13
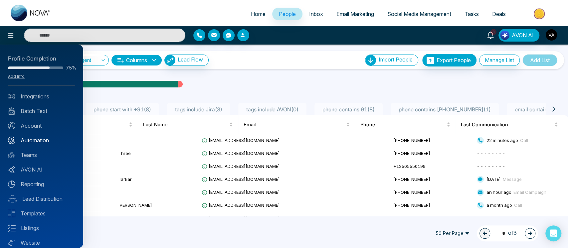
click at [34, 142] on link "Automation" at bounding box center [41, 140] width 67 height 8
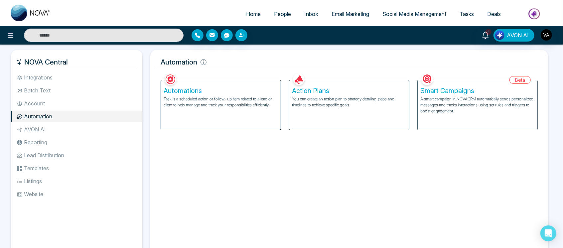
click at [347, 110] on div "Action Plans You can create an action plan to strategy detailing steps and time…" at bounding box center [349, 105] width 120 height 50
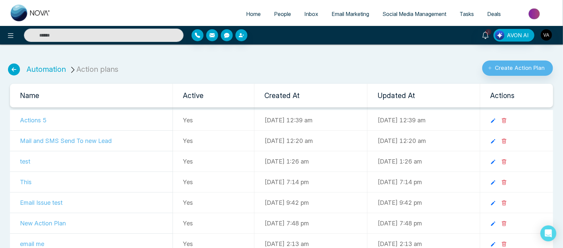
click at [15, 67] on icon at bounding box center [14, 70] width 12 height 12
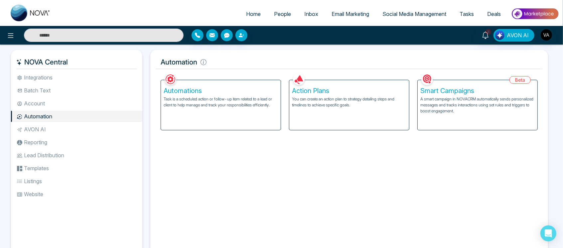
click at [311, 106] on p "You can create an action plan to strategy detailing steps and timelines to achi…" at bounding box center [349, 102] width 114 height 12
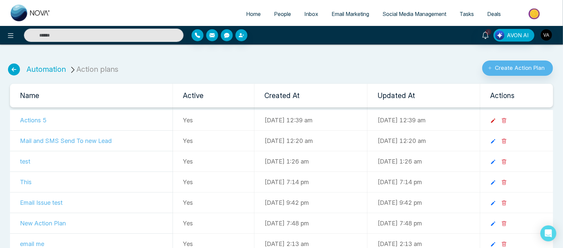
click at [496, 121] on icon at bounding box center [493, 121] width 6 height 6
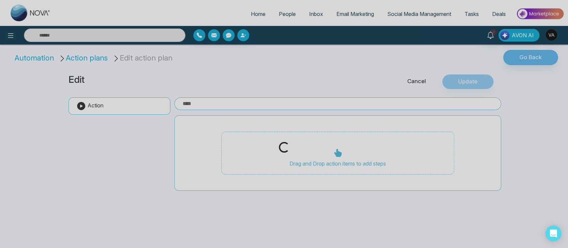
type input "*********"
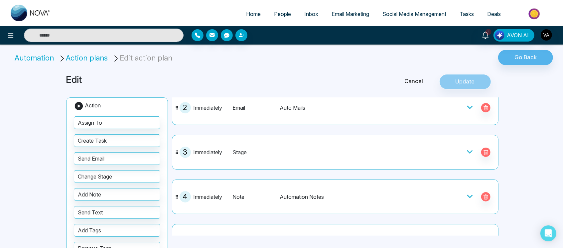
scroll to position [70, 0]
click at [467, 149] on icon at bounding box center [470, 151] width 7 height 7
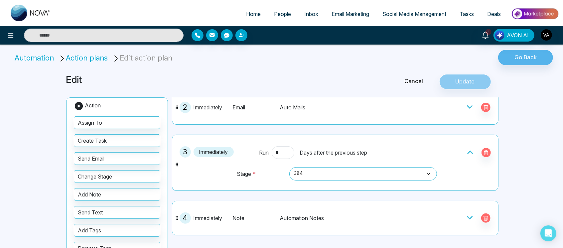
click at [467, 149] on icon at bounding box center [470, 152] width 7 height 7
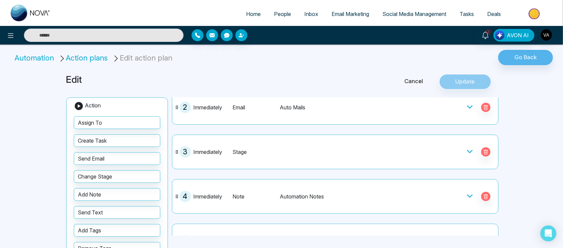
click at [467, 149] on icon at bounding box center [470, 151] width 7 height 7
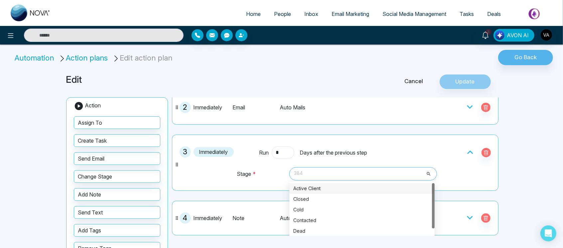
click at [301, 174] on span "384" at bounding box center [363, 173] width 138 height 11
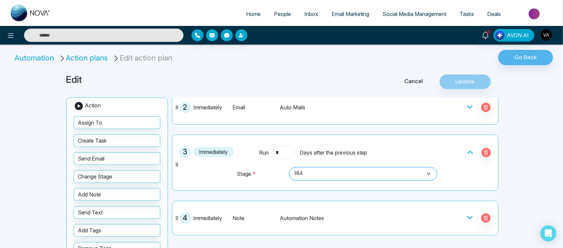
click at [301, 173] on span "384" at bounding box center [363, 173] width 138 height 11
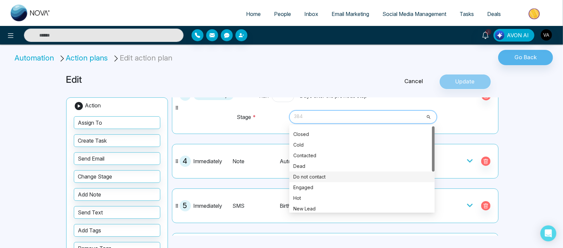
scroll to position [0, 0]
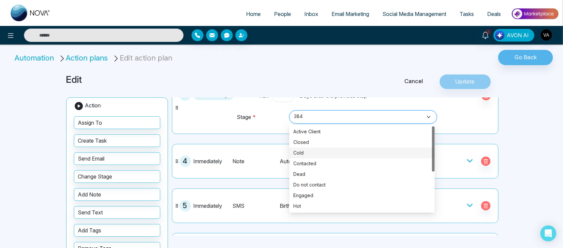
click at [227, 119] on div "3 Immediately Run * Days after the previous step Stage * 384 384 3655 5562 3651…" at bounding box center [335, 106] width 319 height 49
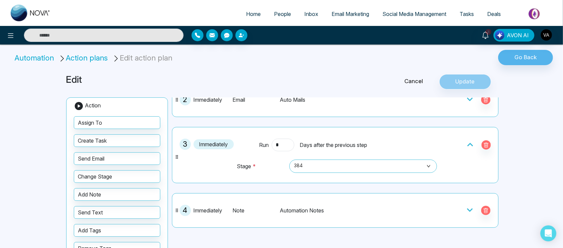
scroll to position [77, 0]
click at [407, 84] on link "Cancel" at bounding box center [414, 81] width 51 height 9
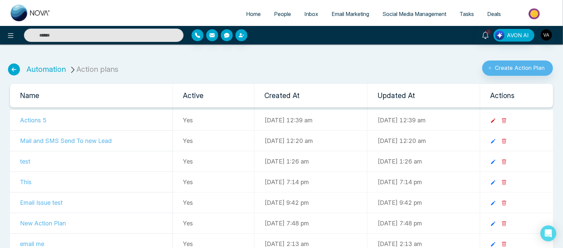
click at [496, 121] on icon at bounding box center [493, 121] width 4 height 4
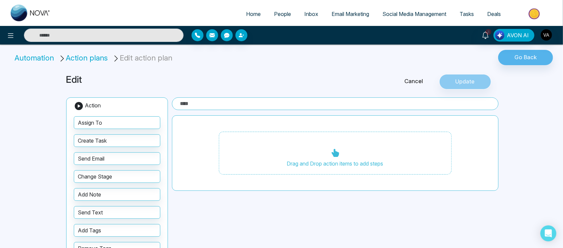
type input "*********"
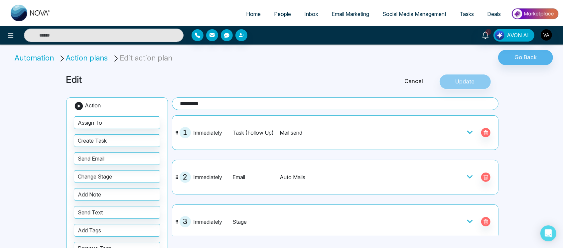
click at [421, 85] on link "Cancel" at bounding box center [414, 81] width 51 height 9
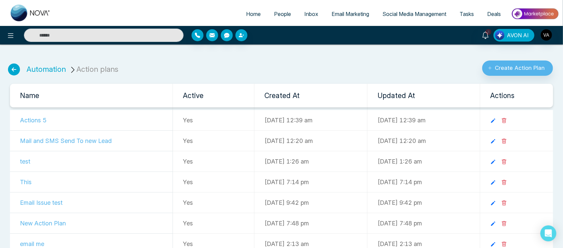
click at [12, 68] on icon at bounding box center [14, 70] width 12 height 12
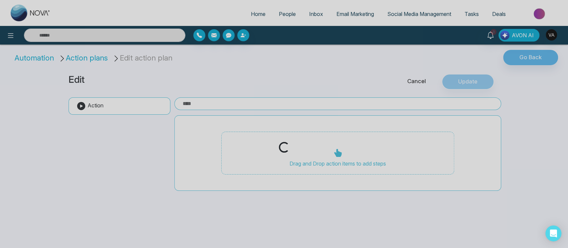
type input "*********"
click at [27, 59] on div "Loading..." at bounding box center [284, 124] width 568 height 248
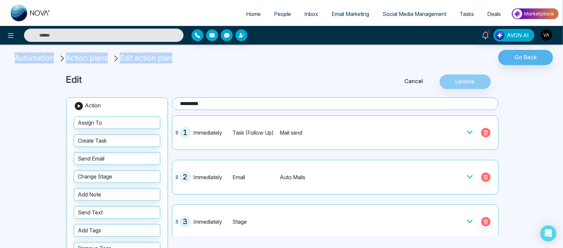
click at [27, 59] on li "Automation" at bounding box center [36, 58] width 42 height 11
click at [98, 53] on li "Action plans" at bounding box center [85, 58] width 52 height 11
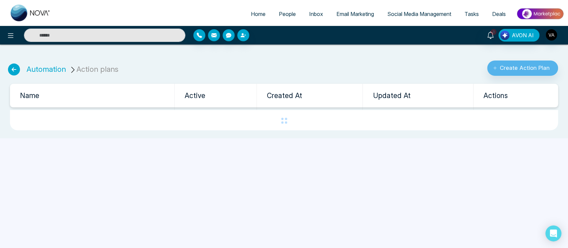
click at [43, 63] on ul "Automation Action plans" at bounding box center [63, 65] width 119 height 21
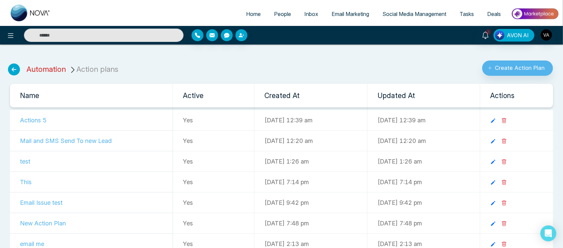
click at [51, 69] on link "Automation" at bounding box center [46, 69] width 39 height 9
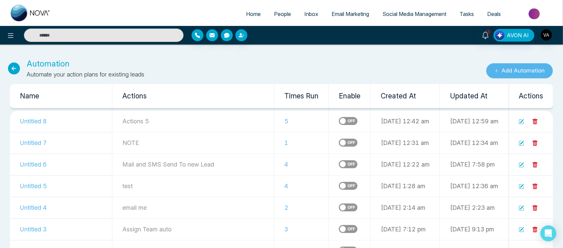
click at [527, 78] on button "Add Automation" at bounding box center [519, 70] width 67 height 15
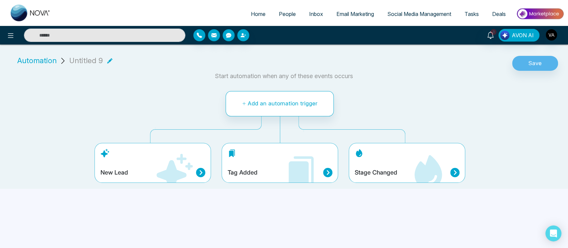
click at [404, 180] on div "Stage Changed" at bounding box center [407, 163] width 116 height 40
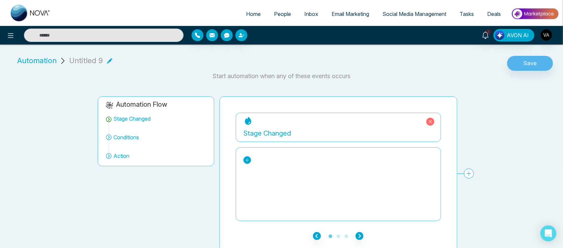
click at [245, 160] on icon at bounding box center [247, 160] width 5 height 5
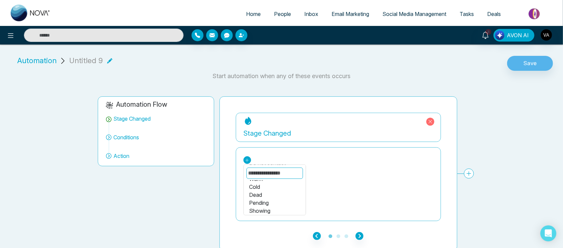
scroll to position [79, 0]
click at [261, 194] on div "Dead" at bounding box center [274, 195] width 51 height 8
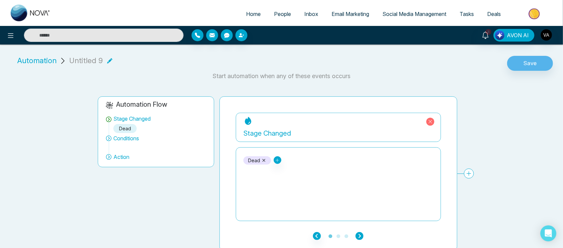
click at [360, 236] on icon "button" at bounding box center [360, 236] width 8 height 8
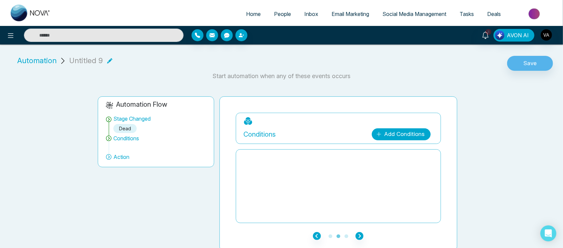
click at [416, 132] on link "Add Conditions" at bounding box center [401, 134] width 59 height 12
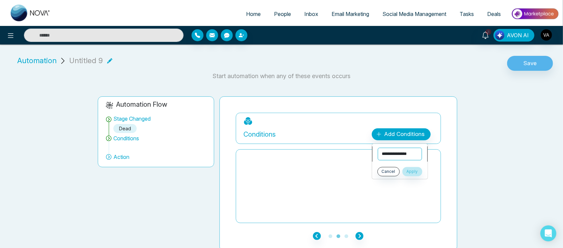
click at [399, 160] on select "**********" at bounding box center [400, 154] width 44 height 13
select select "*****"
click at [378, 148] on select "**********" at bounding box center [400, 154] width 44 height 13
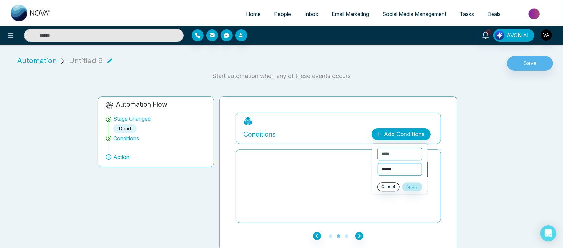
click at [397, 171] on select "**********" at bounding box center [400, 169] width 44 height 13
select select "*******"
click at [378, 163] on select "**********" at bounding box center [400, 169] width 44 height 13
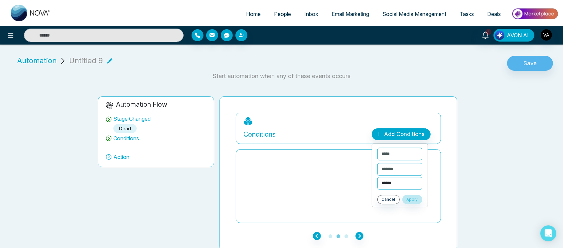
drag, startPoint x: 396, startPoint y: 189, endPoint x: 399, endPoint y: 180, distance: 9.8
click at [399, 180] on select "**********" at bounding box center [400, 183] width 45 height 13
select select "****"
click at [378, 177] on select "**********" at bounding box center [400, 183] width 45 height 13
click at [415, 201] on button "Apply" at bounding box center [413, 199] width 20 height 9
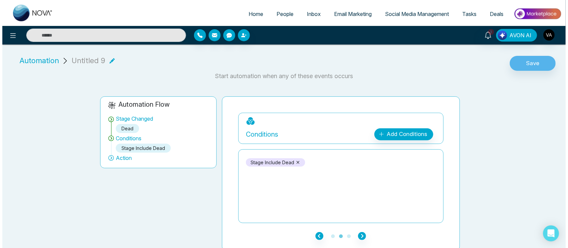
scroll to position [3, 0]
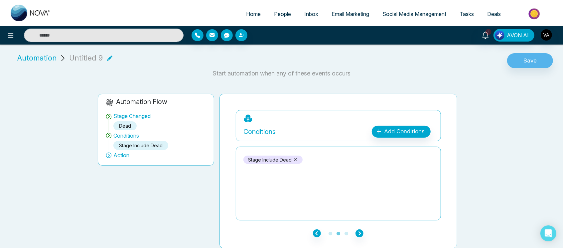
click at [358, 238] on div "**********" at bounding box center [339, 171] width 238 height 155
click at [359, 236] on icon "button" at bounding box center [360, 234] width 8 height 8
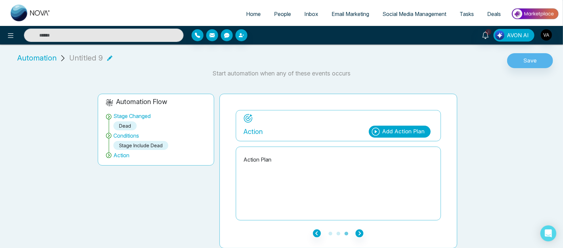
click at [415, 135] on div "Add Action Plan" at bounding box center [404, 131] width 43 height 9
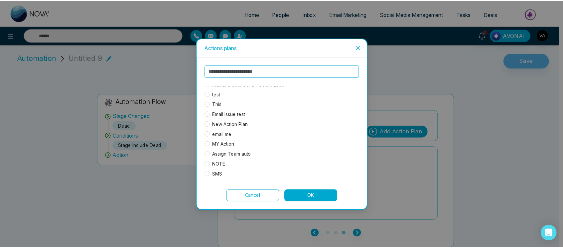
scroll to position [0, 0]
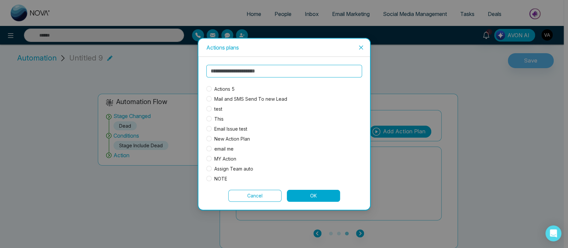
click at [213, 86] on span "Actions 5" at bounding box center [225, 88] width 26 height 7
click at [311, 193] on button "OK" at bounding box center [313, 196] width 53 height 12
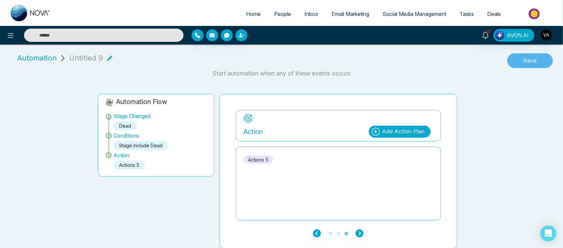
click at [532, 57] on button "Save" at bounding box center [530, 60] width 46 height 15
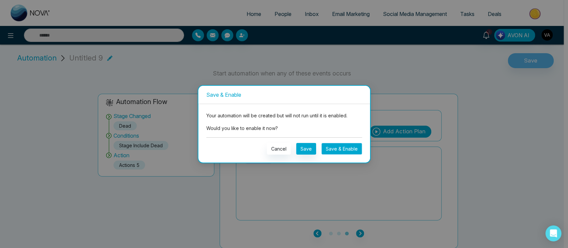
click at [334, 150] on button "Save & Enable" at bounding box center [341, 149] width 41 height 12
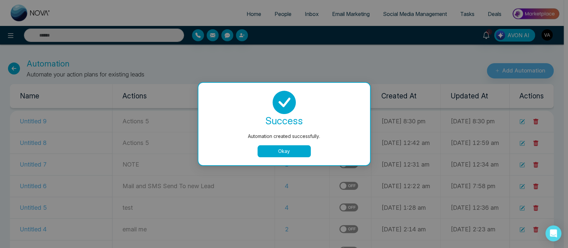
click at [299, 145] on button "Okay" at bounding box center [283, 151] width 53 height 12
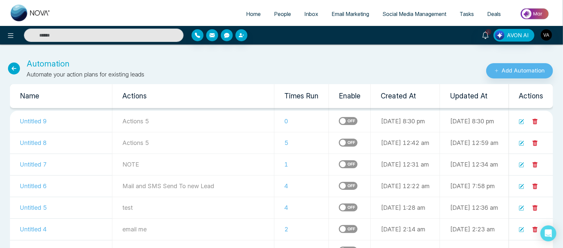
click at [282, 10] on link "People" at bounding box center [282, 14] width 30 height 13
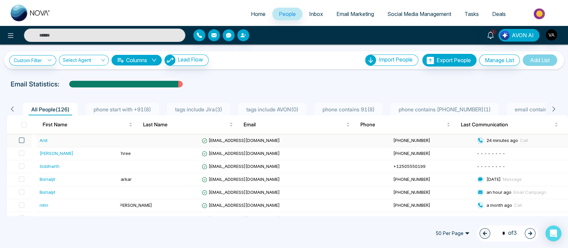
click at [24, 139] on span at bounding box center [21, 140] width 5 height 5
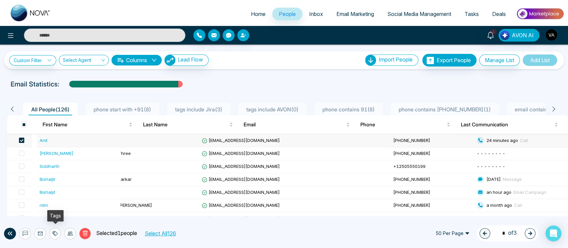
click at [56, 229] on div at bounding box center [55, 234] width 12 height 12
click at [72, 231] on icon at bounding box center [70, 233] width 5 height 5
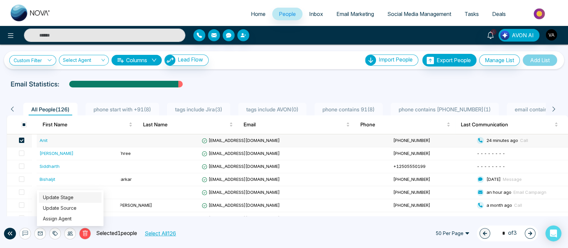
click at [74, 195] on link "Update Stage" at bounding box center [58, 198] width 31 height 6
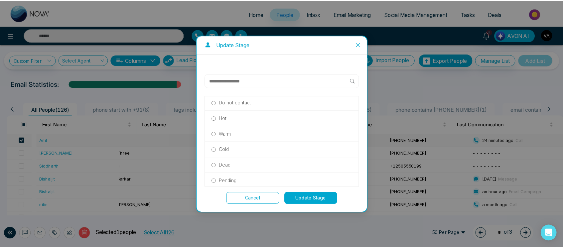
scroll to position [111, 0]
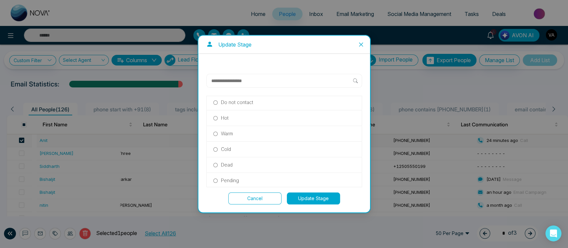
click at [234, 165] on label "Dead" at bounding box center [284, 164] width 142 height 7
click at [320, 198] on button "Update Stage" at bounding box center [313, 199] width 53 height 12
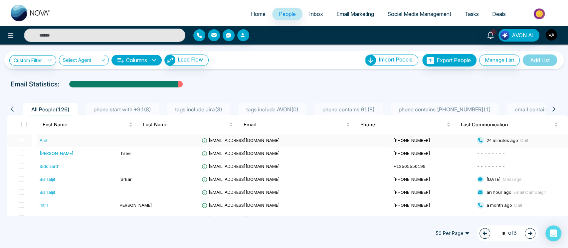
click at [258, 139] on span "anit@mmnovatech.com" at bounding box center [241, 140] width 78 height 5
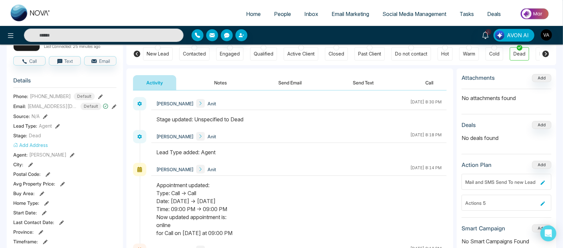
scroll to position [59, 0]
drag, startPoint x: 157, startPoint y: 119, endPoint x: 254, endPoint y: 120, distance: 96.8
click at [254, 120] on div "Stage updated: Unspecified to Dead" at bounding box center [298, 119] width 285 height 8
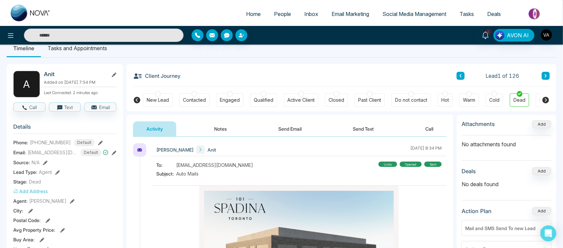
scroll to position [0, 0]
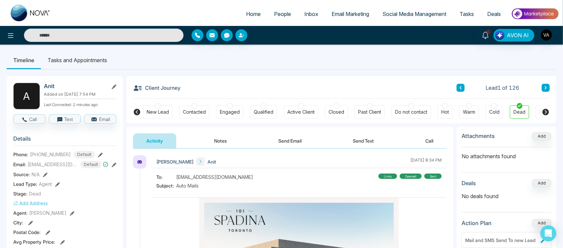
drag, startPoint x: 142, startPoint y: 88, endPoint x: 199, endPoint y: 85, distance: 57.3
click at [199, 85] on div "Client Journey Lead 1 of 126" at bounding box center [341, 87] width 417 height 23
drag, startPoint x: 181, startPoint y: 86, endPoint x: 185, endPoint y: 90, distance: 5.2
click at [185, 90] on div "Client Journey Lead 1 of 126" at bounding box center [341, 87] width 417 height 23
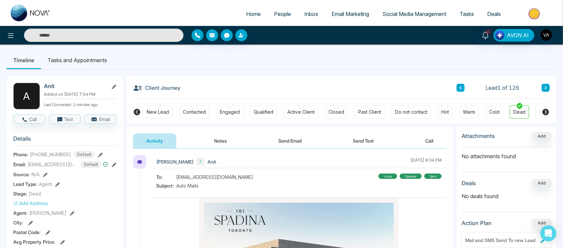
click at [185, 90] on div "Client Journey Lead 1 of 126" at bounding box center [341, 87] width 417 height 23
click at [275, 12] on span "People" at bounding box center [282, 14] width 17 height 7
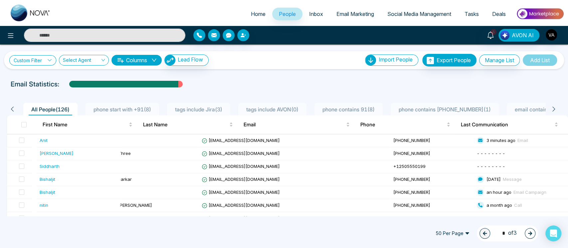
click at [35, 61] on link "Custom Filter" at bounding box center [32, 60] width 47 height 10
click at [49, 78] on select "**********" at bounding box center [48, 76] width 67 height 13
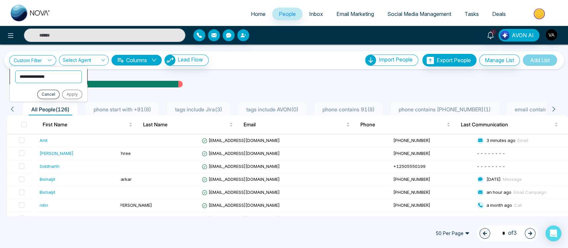
select select "*****"
click at [15, 70] on select "**********" at bounding box center [48, 76] width 67 height 13
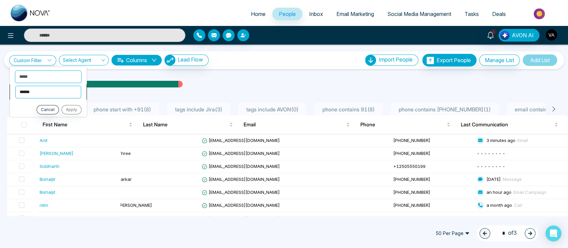
click at [64, 90] on select "**********" at bounding box center [48, 91] width 66 height 13
select select "*******"
click at [15, 85] on select "**********" at bounding box center [48, 91] width 66 height 13
click at [59, 104] on select "**********" at bounding box center [48, 105] width 67 height 13
click at [15, 99] on select "**********" at bounding box center [48, 105] width 67 height 13
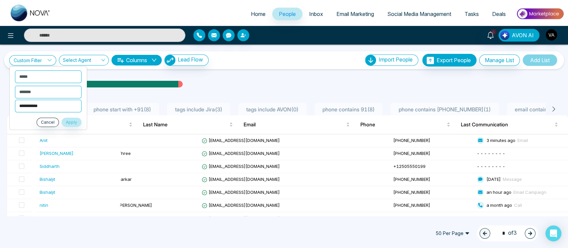
click at [52, 108] on select "**********" at bounding box center [48, 105] width 67 height 13
select select "****"
click at [15, 99] on select "**********" at bounding box center [48, 105] width 67 height 13
click at [59, 102] on select "**********" at bounding box center [48, 105] width 67 height 13
click at [55, 123] on button "Cancel" at bounding box center [48, 121] width 22 height 9
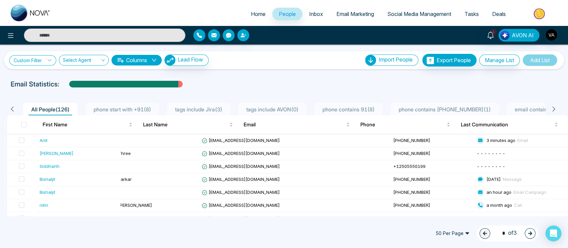
click at [43, 62] on link "Custom Filter" at bounding box center [32, 60] width 47 height 10
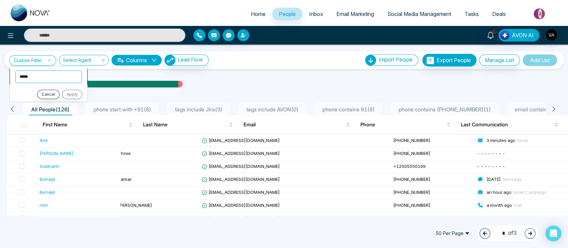
click at [57, 77] on select "**********" at bounding box center [48, 76] width 67 height 13
select select "******"
click at [15, 70] on select "**********" at bounding box center [48, 76] width 67 height 13
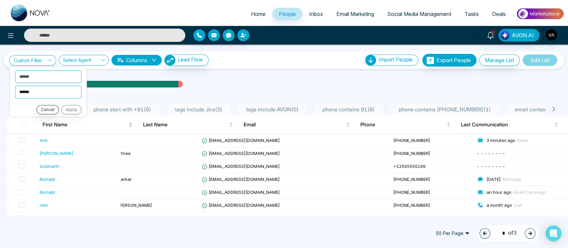
drag, startPoint x: 53, startPoint y: 91, endPoint x: 51, endPoint y: 126, distance: 35.6
click at [51, 126] on div "**********" at bounding box center [284, 131] width 568 height 172
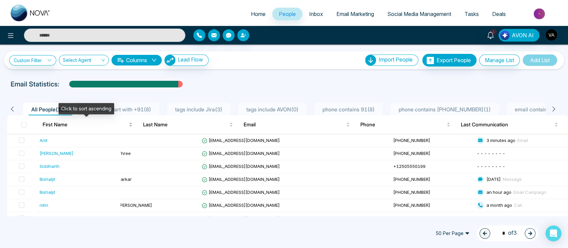
click at [51, 126] on span "First Name" at bounding box center [85, 125] width 85 height 8
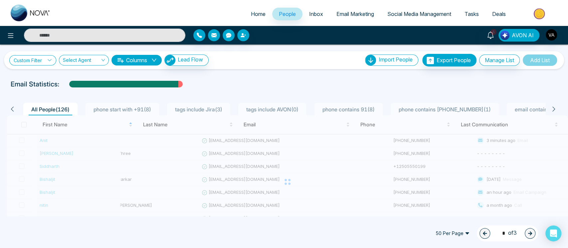
click at [37, 58] on link "Custom Filter" at bounding box center [32, 60] width 47 height 10
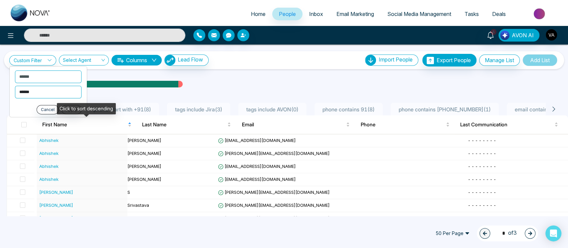
drag, startPoint x: 43, startPoint y: 94, endPoint x: 48, endPoint y: 117, distance: 23.6
click at [48, 117] on ul "**********" at bounding box center [48, 91] width 78 height 51
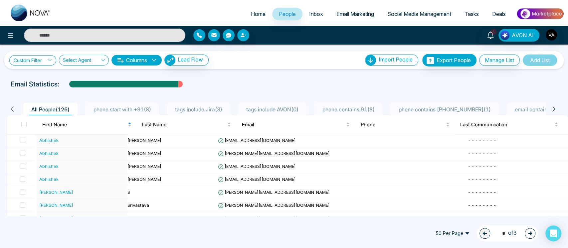
click at [38, 61] on link "Custom Filter" at bounding box center [32, 60] width 47 height 10
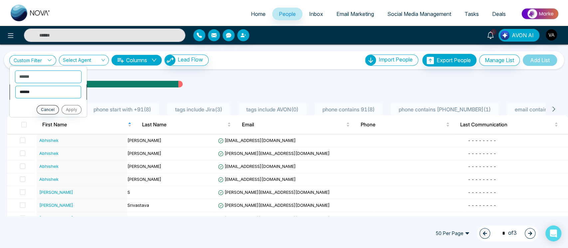
click at [43, 94] on select "**********" at bounding box center [48, 91] width 66 height 13
click at [221, 107] on span "tags include Jira ( 3 )" at bounding box center [198, 109] width 53 height 7
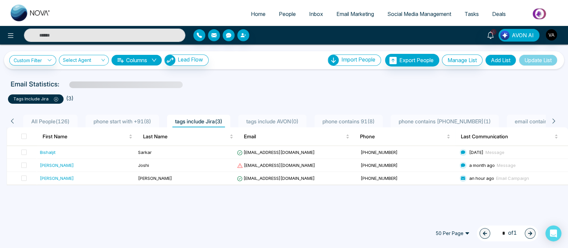
click at [271, 7] on ul "Home People Inbox Email Marketing Social Media Management Tasks Deals" at bounding box center [310, 14] width 507 height 18
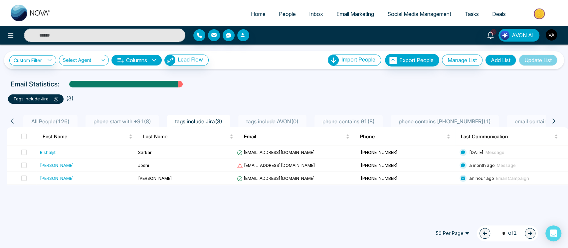
click at [279, 18] on link "People" at bounding box center [287, 14] width 30 height 13
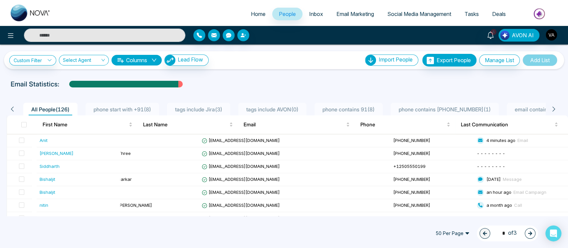
click at [136, 65] on button "Columns" at bounding box center [136, 60] width 50 height 11
click at [326, 88] on div "Email Statistics:" at bounding box center [284, 84] width 547 height 10
click at [500, 57] on button "Manage List" at bounding box center [499, 60] width 41 height 11
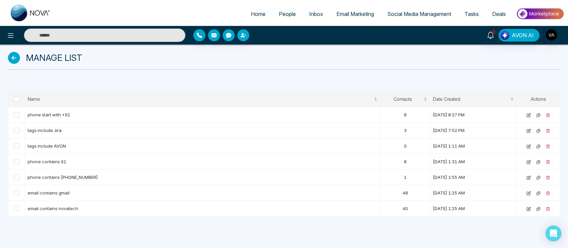
click at [14, 56] on icon at bounding box center [14, 58] width 12 height 12
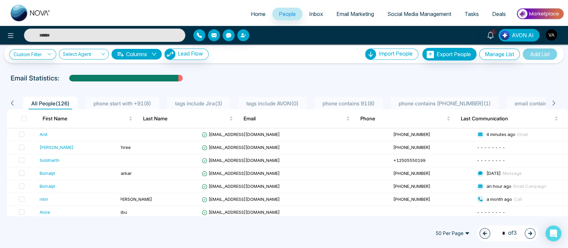
scroll to position [7, 0]
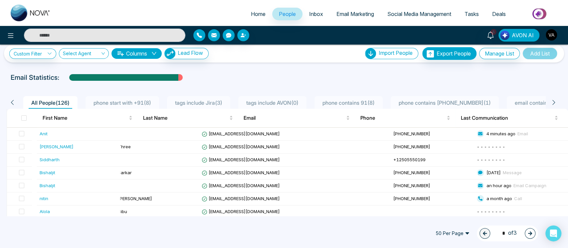
click at [553, 101] on icon at bounding box center [554, 102] width 6 height 6
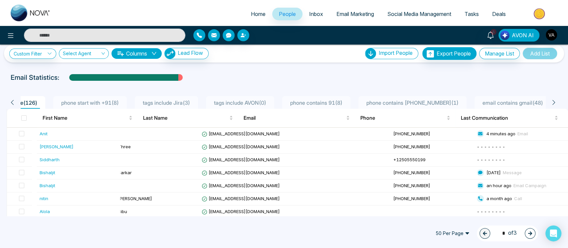
click at [553, 101] on icon at bounding box center [554, 102] width 6 height 6
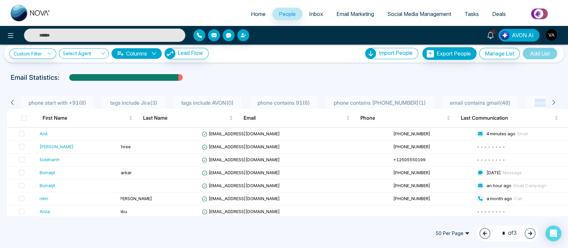
click at [553, 101] on icon at bounding box center [554, 102] width 6 height 6
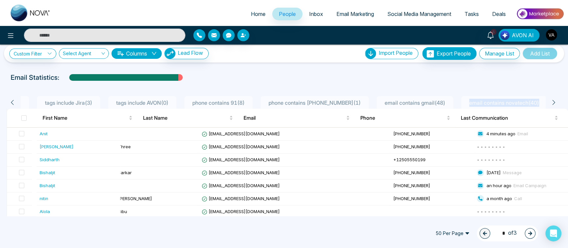
scroll to position [0, 148]
click at [553, 101] on icon at bounding box center [554, 102] width 6 height 6
click at [318, 76] on div "Email Statistics:" at bounding box center [284, 78] width 547 height 10
click at [248, 71] on div "**********" at bounding box center [284, 131] width 568 height 172
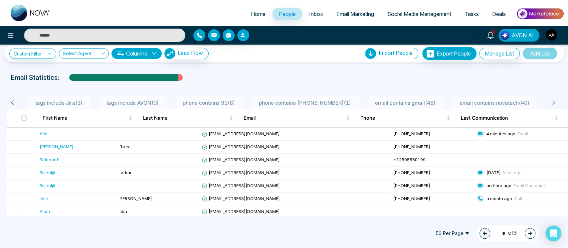
click at [10, 100] on icon at bounding box center [12, 102] width 6 height 6
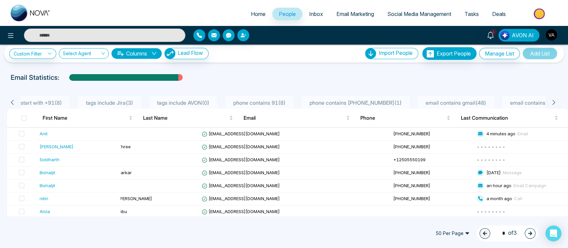
click at [10, 100] on icon at bounding box center [12, 102] width 6 height 6
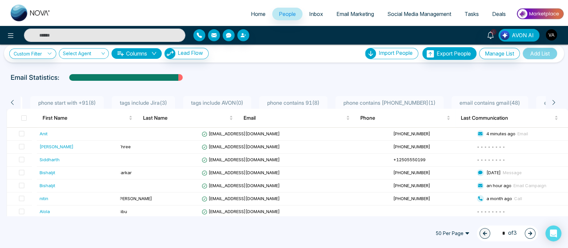
click at [10, 100] on icon at bounding box center [12, 102] width 6 height 6
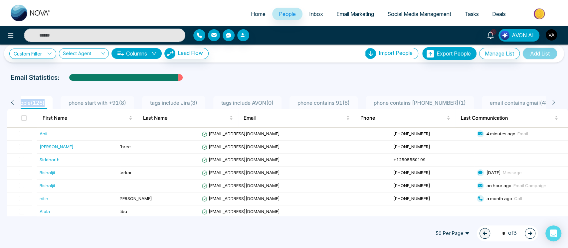
click at [10, 100] on icon at bounding box center [12, 102] width 6 height 6
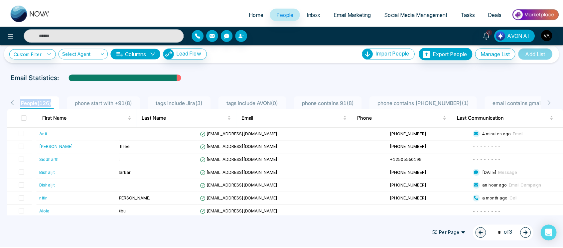
scroll to position [0, 0]
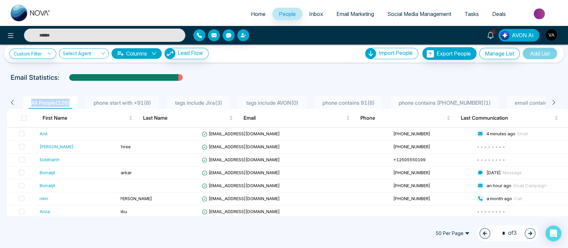
click at [10, 100] on icon at bounding box center [12, 102] width 6 height 6
drag, startPoint x: 57, startPoint y: 76, endPoint x: 0, endPoint y: 77, distance: 56.9
click at [0, 77] on div "Email Statistics:" at bounding box center [284, 78] width 568 height 10
click at [58, 73] on p "Email Statistics:" at bounding box center [35, 78] width 49 height 10
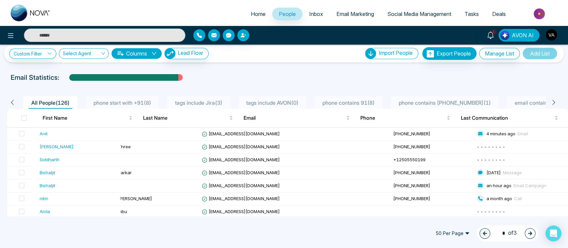
click at [358, 16] on span "Email Marketing" at bounding box center [355, 14] width 38 height 7
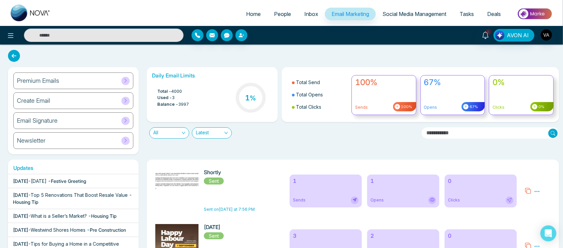
scroll to position [18, 0]
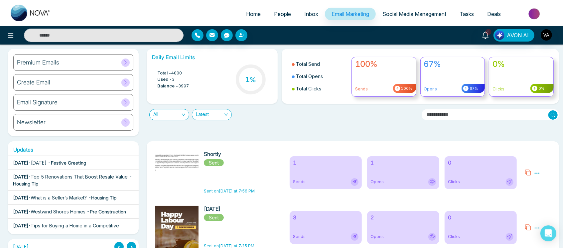
click at [93, 66] on div "Premium Emails" at bounding box center [73, 62] width 120 height 17
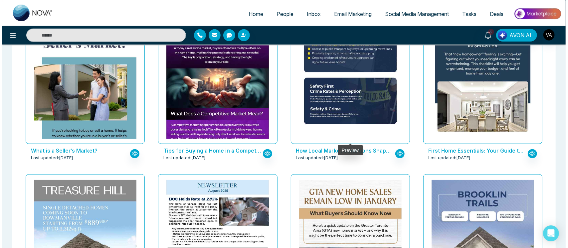
scroll to position [242, 0]
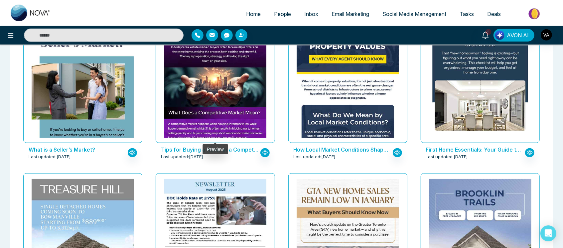
click at [227, 141] on div at bounding box center [215, 77] width 119 height 132
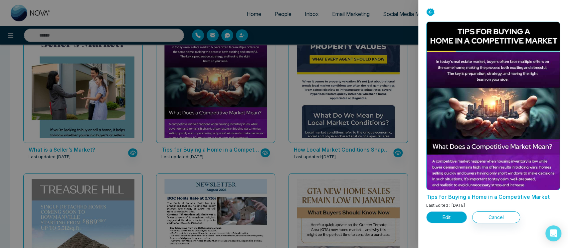
click at [457, 218] on button "Edit" at bounding box center [446, 218] width 41 height 12
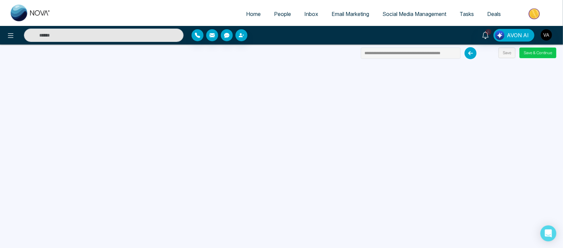
click at [542, 58] on button "Save & Continue" at bounding box center [538, 53] width 37 height 11
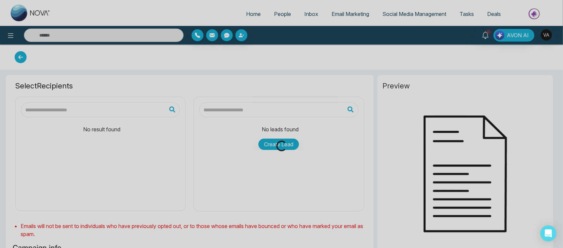
type input "**********"
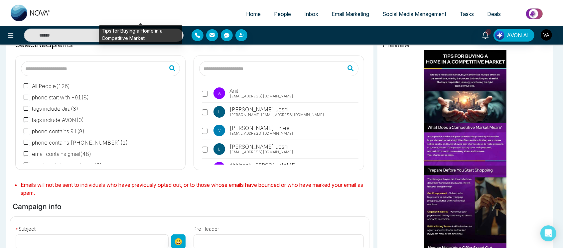
scroll to position [47, 0]
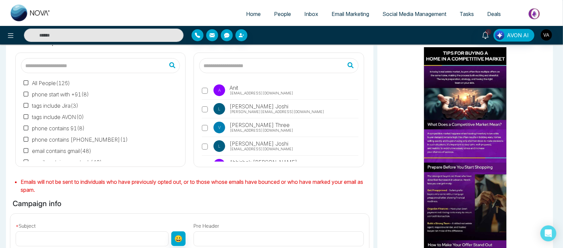
click at [211, 89] on label "A Anit anit@mmnovatech.com" at bounding box center [280, 92] width 156 height 15
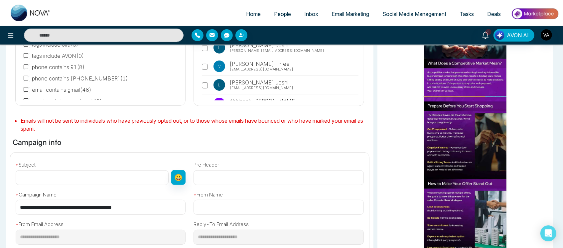
scroll to position [110, 0]
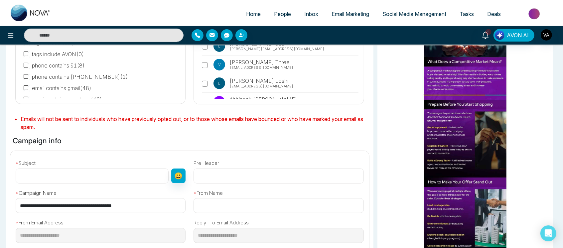
drag, startPoint x: 137, startPoint y: 205, endPoint x: 0, endPoint y: 190, distance: 138.2
click at [0, 190] on div "Selected Recipients ( 1 ) All People ( 126 ) phone start with +91 ( 8 ) tags in…" at bounding box center [281, 158] width 563 height 390
click at [58, 182] on input "text" at bounding box center [92, 176] width 153 height 15
paste input "**********"
type input "**********"
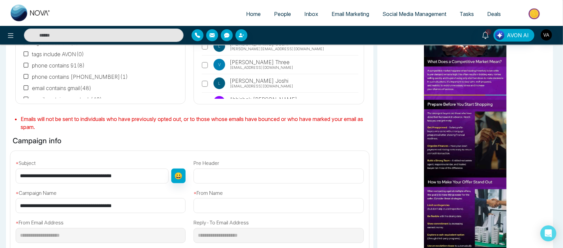
click at [237, 206] on input "text" at bounding box center [279, 205] width 170 height 15
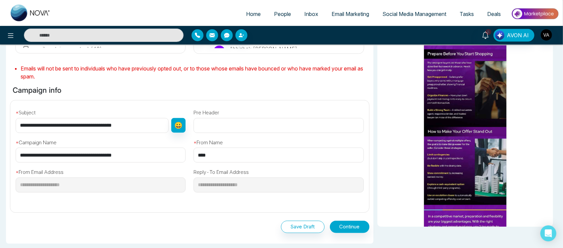
scroll to position [189, 0]
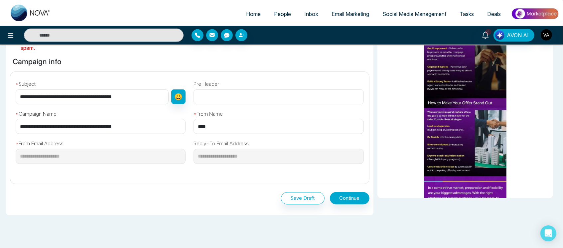
click at [250, 132] on input "****" at bounding box center [279, 126] width 170 height 15
type input "******"
click at [349, 199] on button "Continue" at bounding box center [350, 198] width 40 height 12
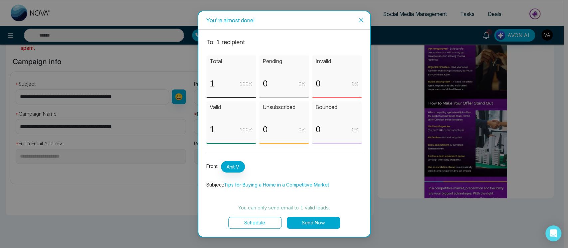
click at [265, 217] on button "Schedule" at bounding box center [254, 223] width 53 height 12
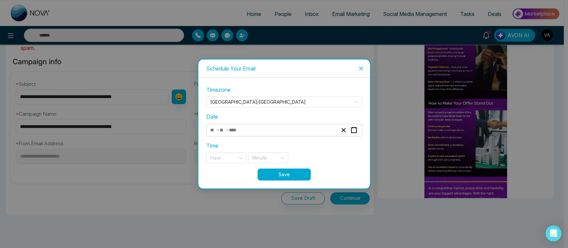
click at [264, 130] on div "- -" at bounding box center [273, 130] width 129 height 9
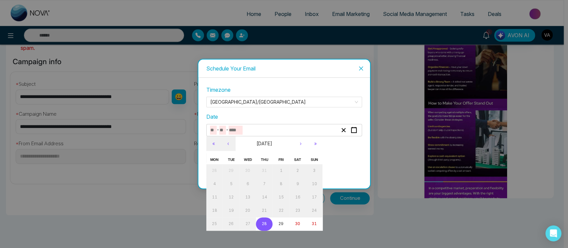
click at [267, 223] on button "28" at bounding box center [264, 224] width 17 height 13
type input "*"
type input "**"
type input "****"
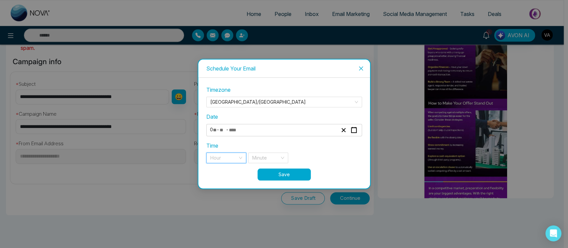
click at [236, 158] on input "search" at bounding box center [223, 158] width 27 height 10
click at [230, 174] on div "8 pm" at bounding box center [226, 171] width 32 height 7
click at [281, 154] on div "Minute" at bounding box center [268, 158] width 40 height 11
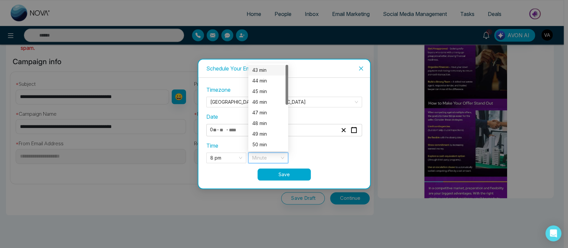
click at [266, 72] on div "43 min" at bounding box center [268, 70] width 32 height 7
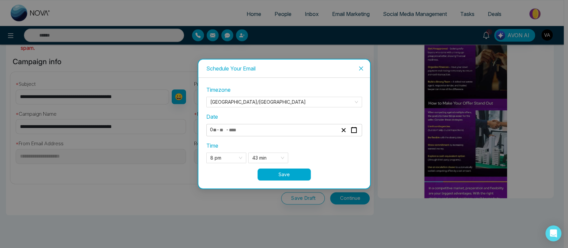
click at [302, 171] on button "Save" at bounding box center [283, 175] width 53 height 12
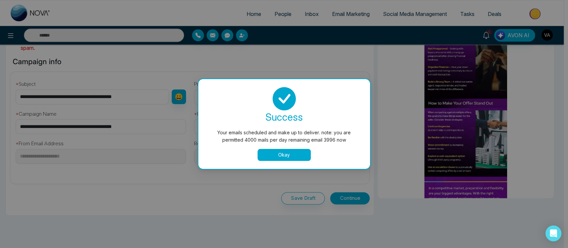
click at [298, 151] on button "Okay" at bounding box center [283, 155] width 53 height 12
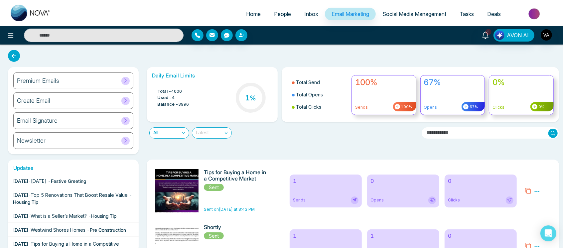
click at [206, 130] on span "Latest" at bounding box center [212, 133] width 32 height 11
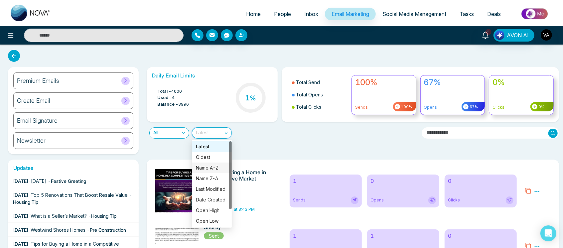
click at [208, 166] on div "Name A-Z" at bounding box center [212, 167] width 32 height 7
click at [222, 128] on span "Name A-Z" at bounding box center [212, 133] width 32 height 11
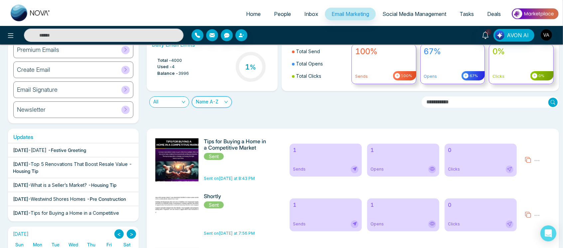
scroll to position [31, 0]
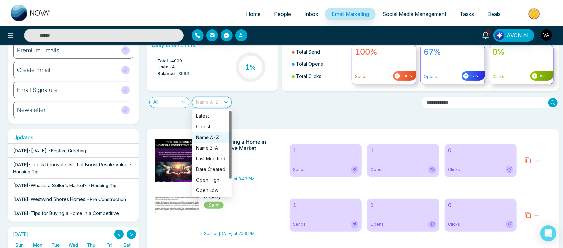
click at [228, 100] on span "Name A-Z" at bounding box center [212, 102] width 32 height 11
click at [215, 137] on div "Name A-Z" at bounding box center [212, 137] width 32 height 7
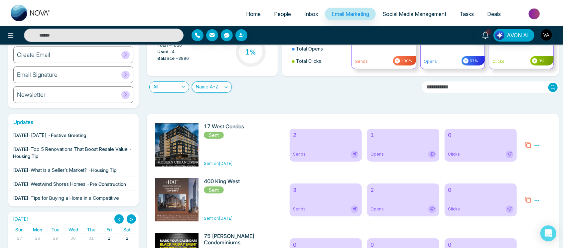
scroll to position [0, 0]
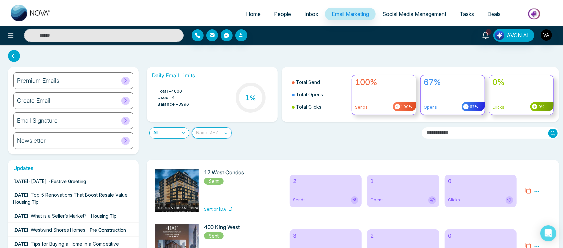
click at [213, 129] on span "Name A-Z" at bounding box center [212, 133] width 32 height 11
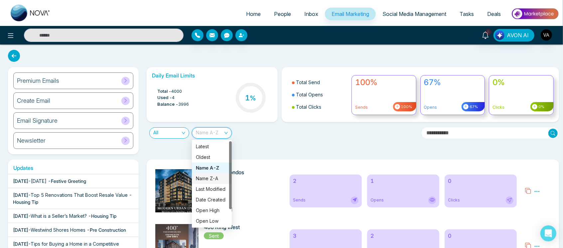
click at [213, 181] on div "Name Z-A" at bounding box center [212, 178] width 32 height 7
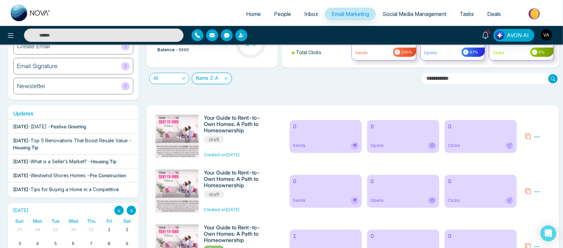
scroll to position [51, 0]
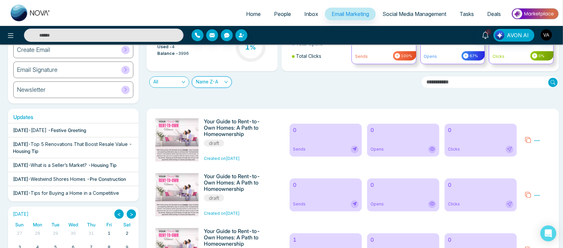
click at [201, 87] on div "Name Z-A" at bounding box center [212, 82] width 40 height 11
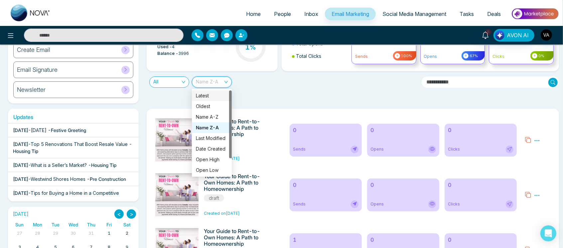
click at [216, 90] on div "Latest" at bounding box center [212, 95] width 40 height 11
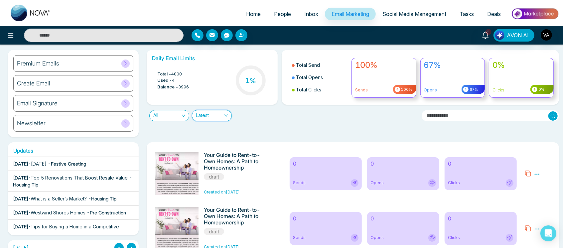
scroll to position [18, 0]
click at [212, 112] on span "Latest" at bounding box center [212, 115] width 32 height 11
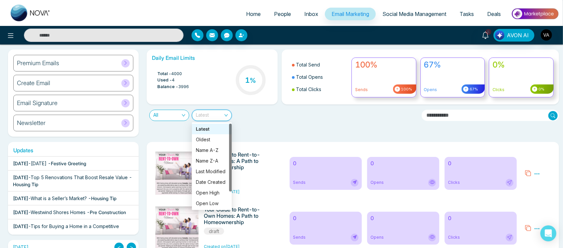
click at [216, 128] on div "Latest" at bounding box center [212, 128] width 32 height 7
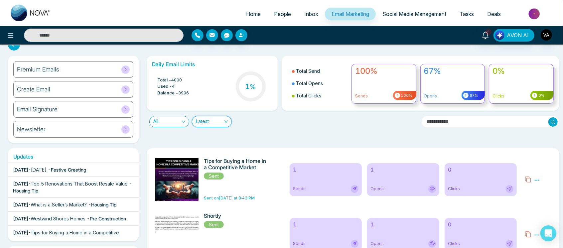
scroll to position [1, 0]
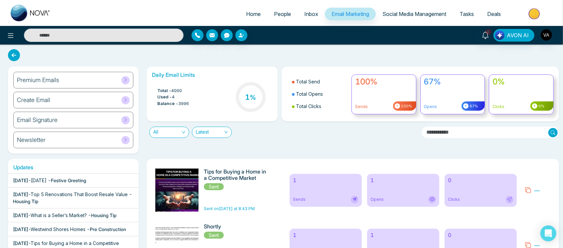
click at [407, 10] on link "Social Media Management" at bounding box center [414, 14] width 77 height 13
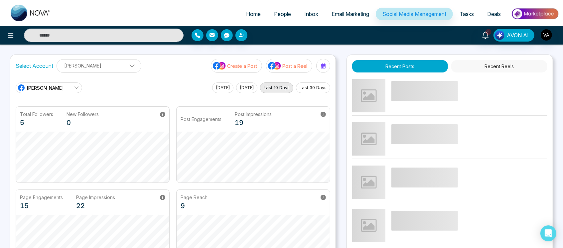
click at [256, 15] on link "Home" at bounding box center [254, 14] width 28 height 13
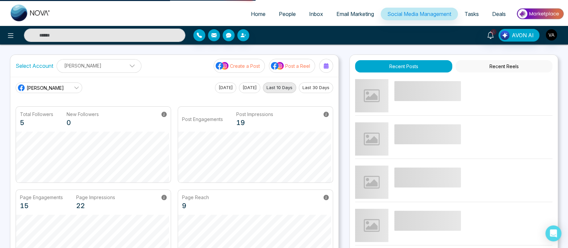
select select "*"
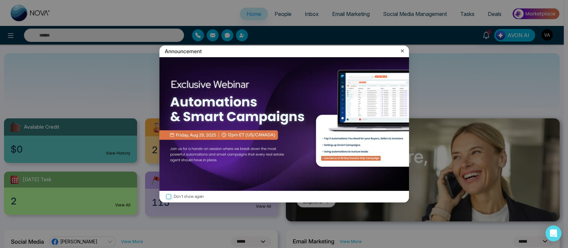
click at [404, 49] on icon at bounding box center [402, 51] width 7 height 7
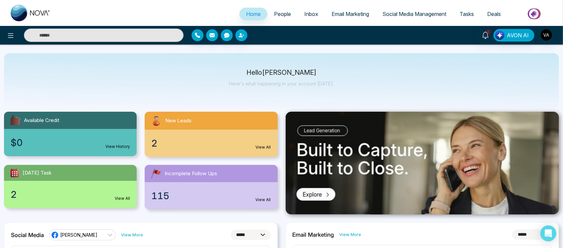
scroll to position [6, 0]
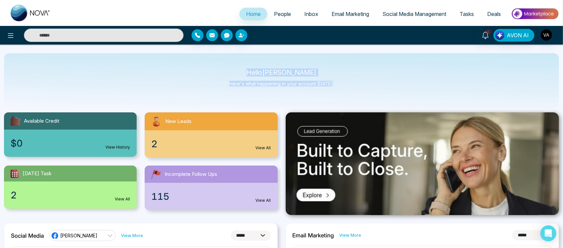
drag, startPoint x: 255, startPoint y: 71, endPoint x: 340, endPoint y: 83, distance: 85.7
click at [340, 83] on div "Hello Vijay Admin Here's what happening in your account today." at bounding box center [281, 80] width 555 height 55
drag, startPoint x: 242, startPoint y: 66, endPoint x: 356, endPoint y: 93, distance: 117.5
click at [356, 93] on div "Hello Vijay Admin Here's what happening in your account today." at bounding box center [281, 80] width 555 height 55
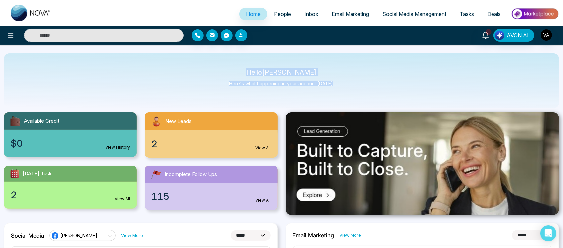
click at [356, 93] on div "Hello Vijay Admin Here's what happening in your account today." at bounding box center [281, 80] width 555 height 55
click at [289, 14] on link "People" at bounding box center [282, 14] width 30 height 13
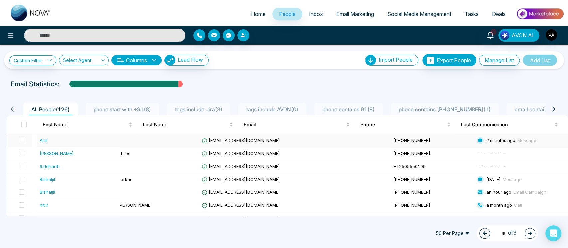
click at [199, 142] on td at bounding box center [157, 140] width 84 height 13
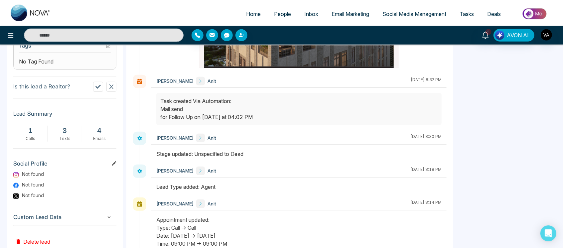
scroll to position [303, 0]
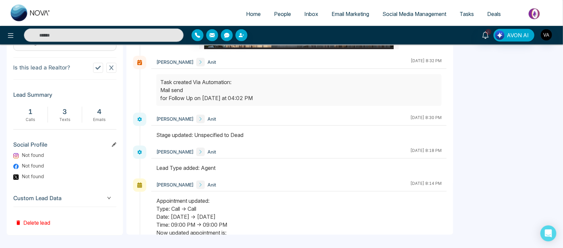
drag, startPoint x: 259, startPoint y: 135, endPoint x: 147, endPoint y: 142, distance: 112.7
click at [147, 142] on div "Vijay Admin Anit August 28 2025 | 8:30 PM" at bounding box center [290, 129] width 314 height 33
click at [156, 140] on div at bounding box center [298, 138] width 295 height 15
drag, startPoint x: 156, startPoint y: 140, endPoint x: 277, endPoint y: 136, distance: 121.1
click at [277, 136] on div at bounding box center [298, 138] width 295 height 15
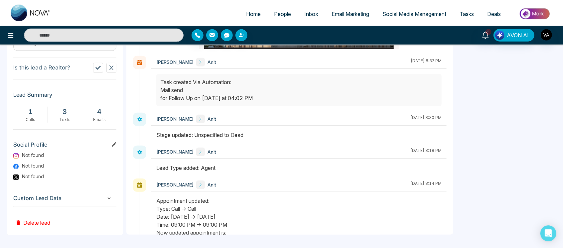
click at [277, 136] on div "Stage updated: Unspecified to Dead" at bounding box center [298, 135] width 285 height 8
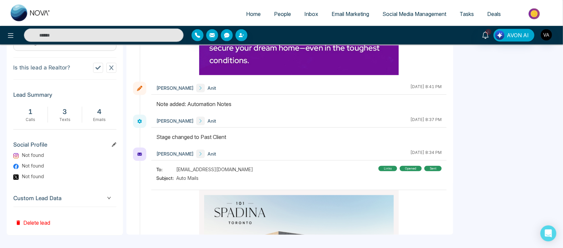
scroll to position [584, 0]
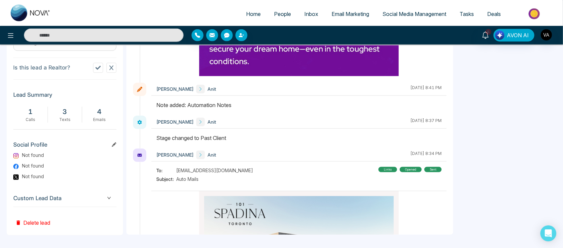
drag, startPoint x: 152, startPoint y: 132, endPoint x: 248, endPoint y: 135, distance: 96.2
click at [248, 135] on div "Vijay Admin Anit August 28 2025 | 8:37 PM" at bounding box center [298, 132] width 295 height 33
click at [248, 135] on div "Stage changed to Past Client" at bounding box center [298, 138] width 285 height 8
drag, startPoint x: 156, startPoint y: 133, endPoint x: 260, endPoint y: 132, distance: 104.5
click at [260, 132] on div "Vijay Admin Anit August 28 2025 | 8:37 PM" at bounding box center [298, 132] width 295 height 33
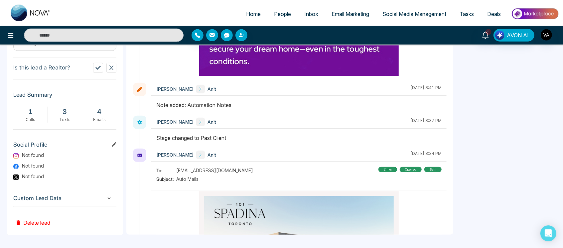
click at [260, 132] on div "Vijay Admin Anit August 28 2025 | 8:37 PM" at bounding box center [298, 132] width 295 height 33
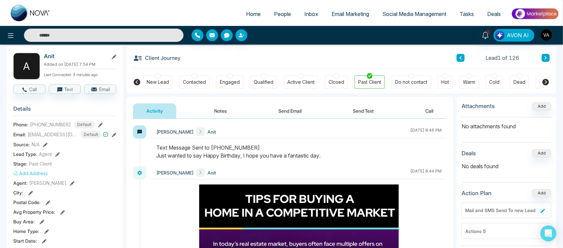
scroll to position [0, 0]
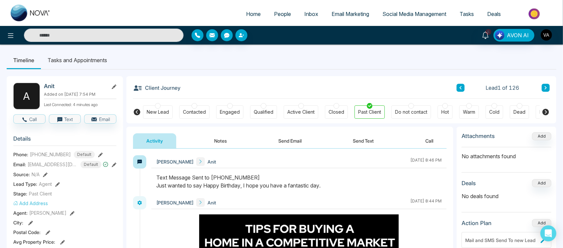
drag, startPoint x: 146, startPoint y: 178, endPoint x: 386, endPoint y: 196, distance: 240.5
click at [386, 196] on div "Vijay Admin Anit August 28 2025 | 8:46 PM" at bounding box center [290, 175] width 314 height 41
click at [343, 185] on div "Text Message Sent to +919930053035 Just wanted to say Happy Birthday, I hope yo…" at bounding box center [298, 182] width 285 height 16
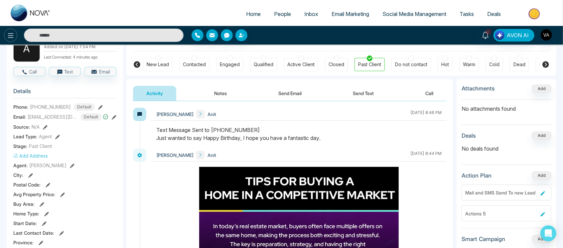
click at [14, 33] on icon at bounding box center [11, 36] width 8 height 8
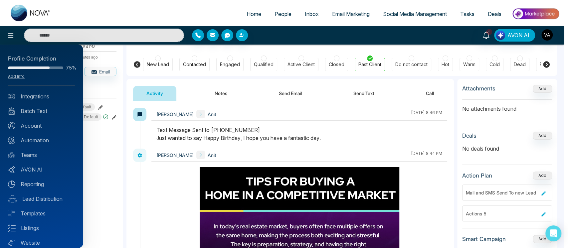
click at [222, 100] on div at bounding box center [284, 124] width 568 height 248
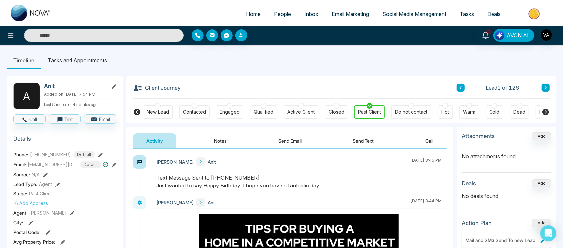
drag, startPoint x: 144, startPoint y: 88, endPoint x: 192, endPoint y: 86, distance: 47.6
click at [192, 86] on div "Client Journey Lead 1 of 126" at bounding box center [341, 87] width 417 height 23
drag, startPoint x: 192, startPoint y: 86, endPoint x: 197, endPoint y: 87, distance: 5.3
click at [197, 87] on div "Client Journey Lead 1 of 126" at bounding box center [341, 87] width 417 height 23
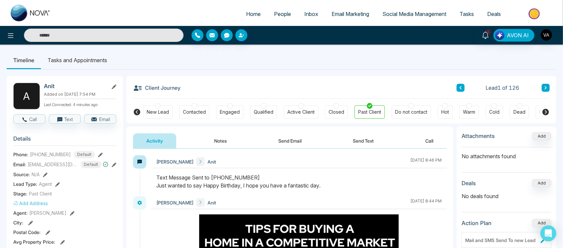
click at [197, 87] on div "Client Journey Lead 1 of 126" at bounding box center [341, 87] width 417 height 23
click at [93, 63] on li "Tasks and Appointments" at bounding box center [77, 60] width 73 height 18
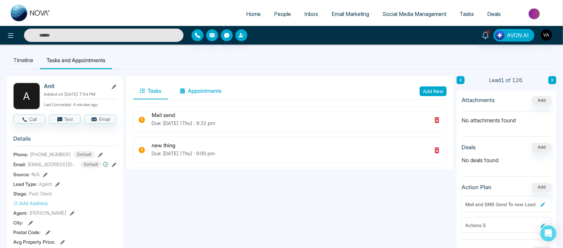
click at [209, 88] on button "Appointments" at bounding box center [200, 91] width 55 height 17
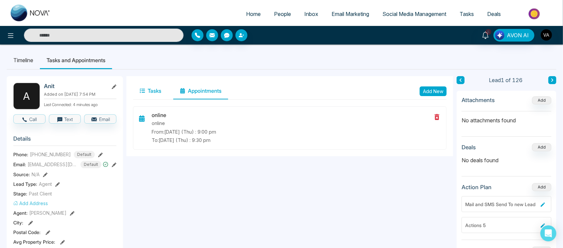
click at [140, 98] on button "Tasks" at bounding box center [150, 91] width 35 height 17
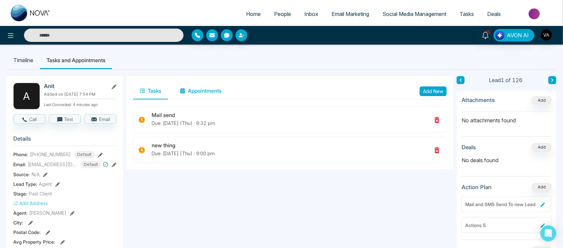
click at [218, 90] on button "Appointments" at bounding box center [200, 91] width 55 height 17
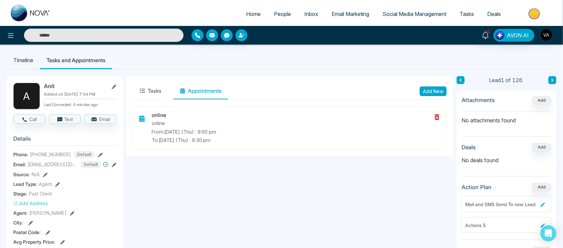
click at [470, 15] on span "Tasks" at bounding box center [467, 14] width 14 height 7
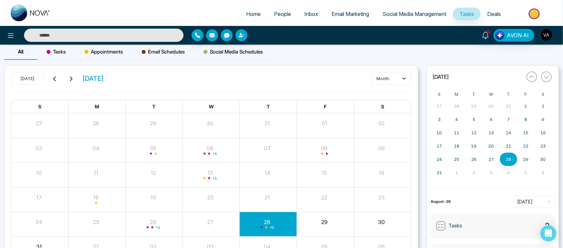
scroll to position [47, 0]
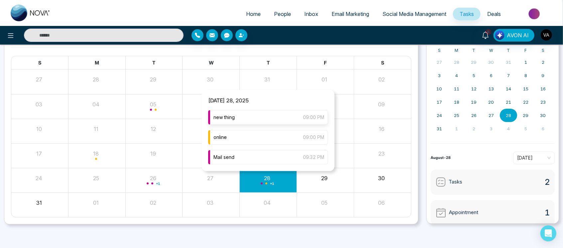
drag, startPoint x: 277, startPoint y: 108, endPoint x: 283, endPoint y: 121, distance: 14.1
click at [283, 121] on div "Thursday 28, 2025 new thing 09:00 PM online 09:00 PM Mail send 09:32 PM" at bounding box center [268, 131] width 133 height 82
click at [283, 121] on div "new thing 09:00 PM" at bounding box center [268, 117] width 120 height 15
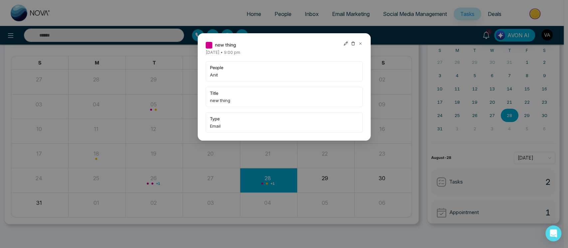
click at [346, 42] on icon at bounding box center [346, 44] width 4 height 4
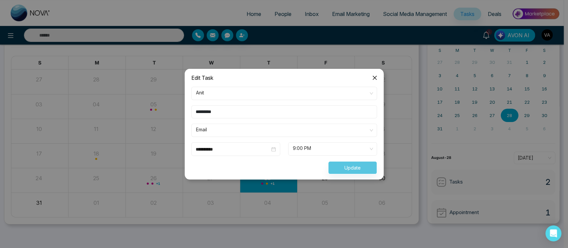
click at [376, 80] on icon "close" at bounding box center [374, 77] width 5 height 5
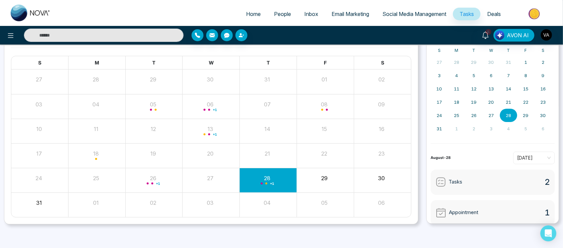
scroll to position [0, 0]
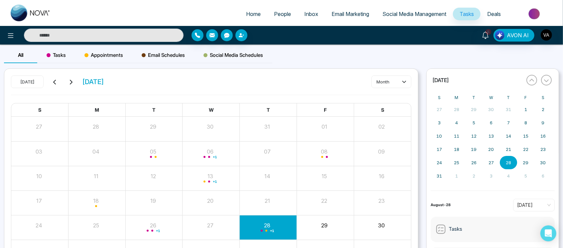
click at [57, 59] on span "Tasks" at bounding box center [56, 55] width 19 height 8
click at [56, 83] on icon at bounding box center [54, 82] width 5 height 5
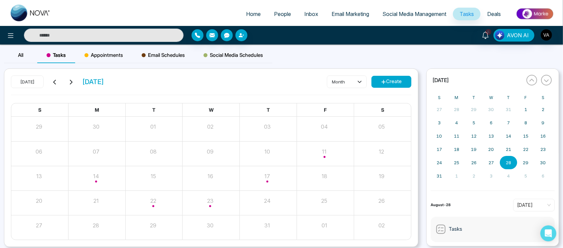
click at [70, 83] on icon at bounding box center [70, 82] width 5 height 5
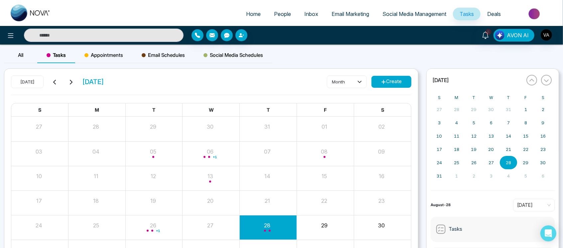
click at [384, 80] on icon at bounding box center [383, 82] width 5 height 5
type input "**********"
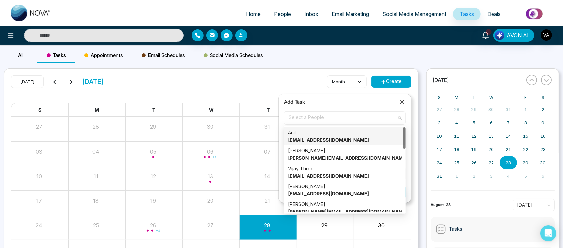
click at [327, 119] on span "Select a People" at bounding box center [345, 117] width 112 height 11
click at [337, 128] on div "Anit anit@mmnovatech.com" at bounding box center [345, 136] width 122 height 18
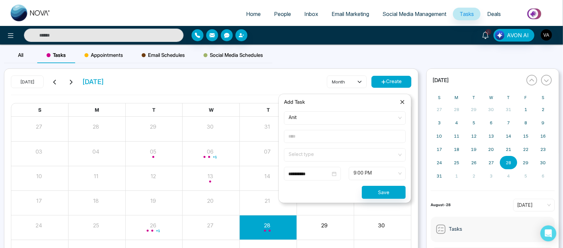
click at [351, 145] on form "**********" at bounding box center [345, 154] width 130 height 87
click at [380, 139] on input "text" at bounding box center [345, 136] width 122 height 13
click at [299, 133] on input "text" at bounding box center [345, 136] width 122 height 13
click at [314, 137] on input "text" at bounding box center [345, 136] width 122 height 13
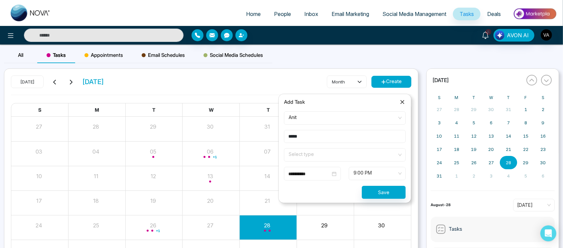
type input "*****"
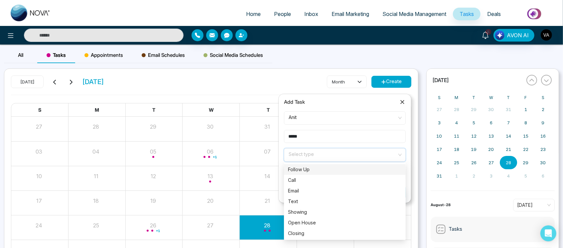
click at [358, 156] on input "search" at bounding box center [342, 154] width 109 height 10
click at [327, 188] on div "Email" at bounding box center [345, 190] width 114 height 7
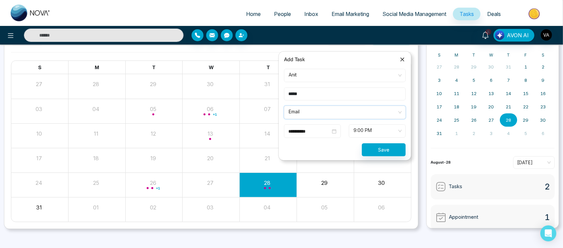
scroll to position [44, 0]
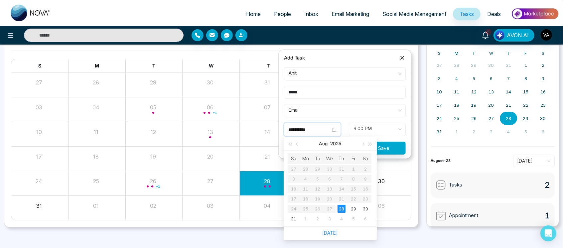
click at [321, 128] on input "**********" at bounding box center [309, 129] width 42 height 7
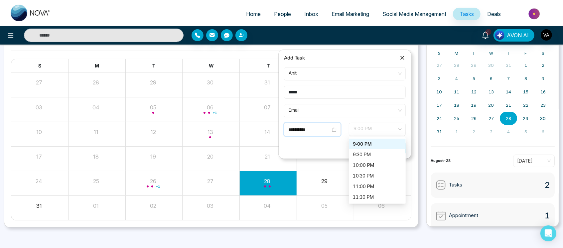
click at [387, 130] on span "9:00 PM" at bounding box center [378, 129] width 48 height 11
click at [381, 153] on div "9:30 PM" at bounding box center [377, 154] width 49 height 7
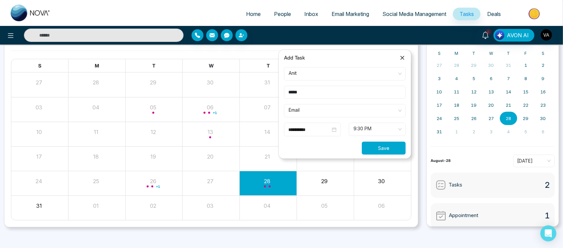
click at [381, 145] on button "Save" at bounding box center [384, 148] width 44 height 13
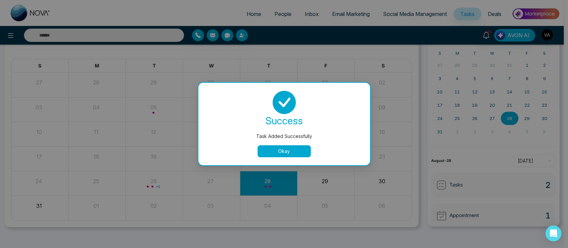
click at [265, 151] on button "Okay" at bounding box center [283, 151] width 53 height 12
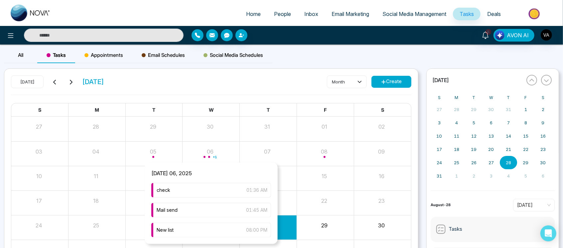
scroll to position [47, 0]
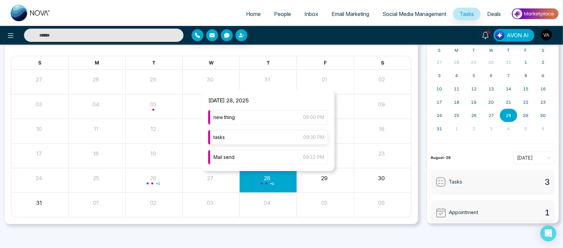
click at [281, 134] on div "tasks 09:30 PM" at bounding box center [268, 137] width 120 height 15
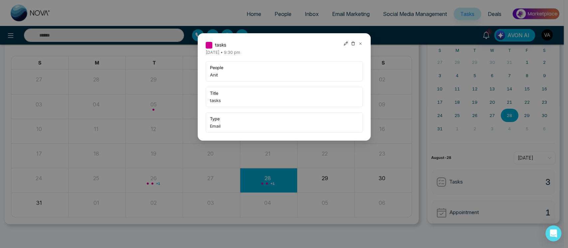
click at [347, 44] on icon at bounding box center [345, 43] width 5 height 5
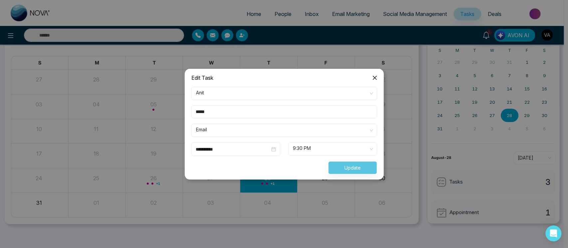
click at [373, 76] on icon "close" at bounding box center [374, 77] width 5 height 5
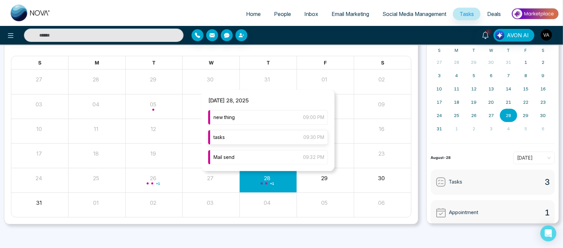
click at [270, 136] on div "tasks 09:30 PM" at bounding box center [268, 137] width 120 height 15
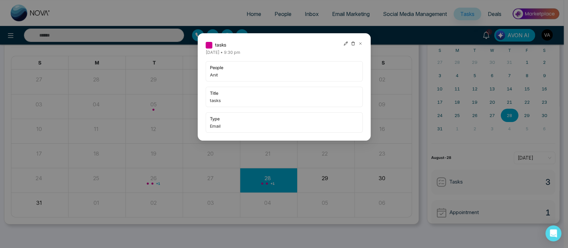
click at [359, 42] on icon at bounding box center [360, 43] width 5 height 5
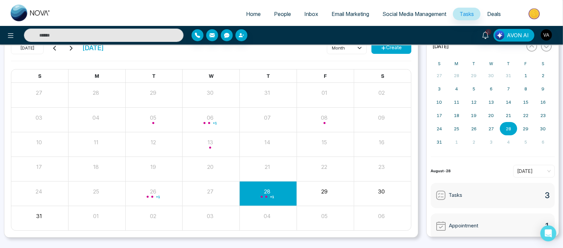
scroll to position [0, 0]
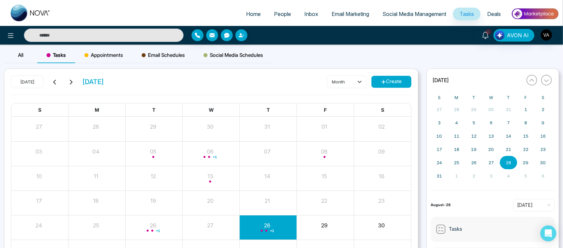
click at [125, 52] on div "Appointments" at bounding box center [103, 55] width 57 height 16
click at [167, 52] on span "Email Schedules" at bounding box center [163, 55] width 43 height 8
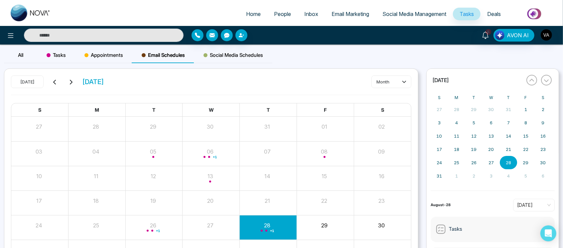
click at [229, 53] on span "Social Media Schedules" at bounding box center [234, 55] width 60 height 8
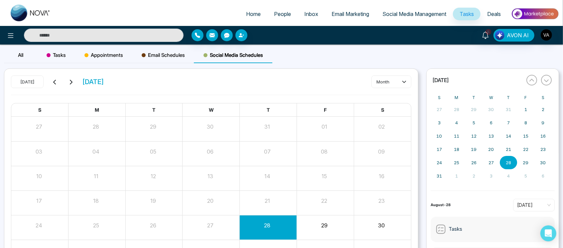
click at [114, 52] on span "Appointments" at bounding box center [104, 55] width 39 height 8
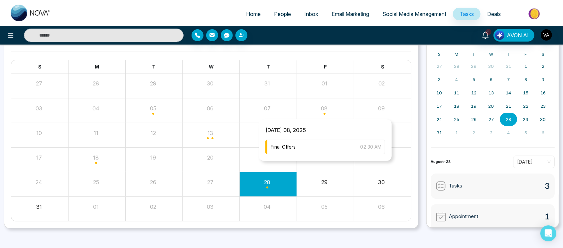
scroll to position [44, 0]
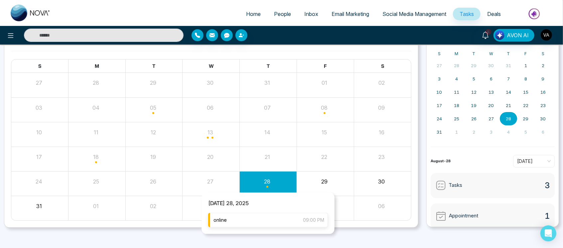
click at [280, 226] on div "online 09:00 PM" at bounding box center [268, 220] width 120 height 15
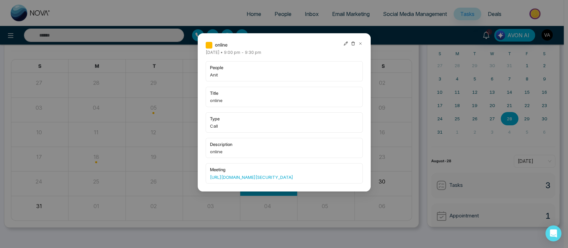
drag, startPoint x: 361, startPoint y: 40, endPoint x: 359, endPoint y: 46, distance: 6.2
click at [359, 46] on div "online Thursday August-28-2025 • 9:00 pm - 9:30 pm people Anit title online typ…" at bounding box center [284, 112] width 173 height 158
click at [359, 46] on div at bounding box center [352, 44] width 19 height 7
click at [360, 44] on icon at bounding box center [360, 43] width 5 height 5
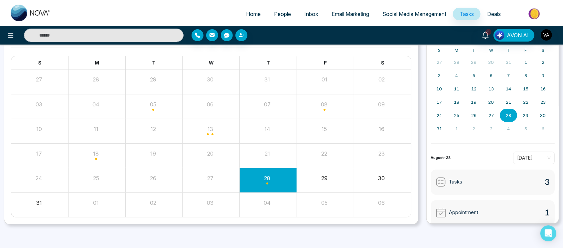
scroll to position [0, 0]
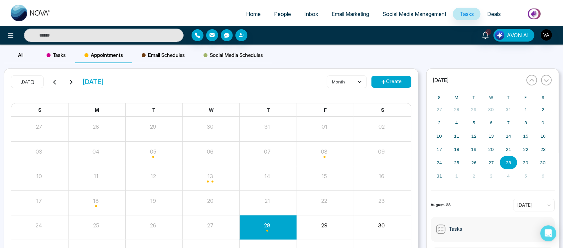
click at [389, 85] on button "Create" at bounding box center [392, 82] width 40 height 12
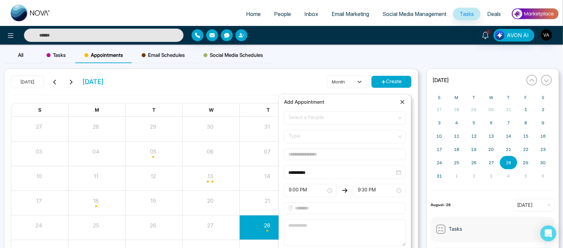
click at [335, 125] on form "**********" at bounding box center [345, 188] width 130 height 155
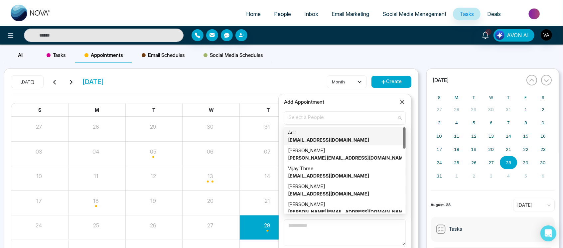
click at [347, 118] on span "Select a People" at bounding box center [345, 117] width 112 height 11
click at [340, 136] on div "Anit anit@mmnovatech.com" at bounding box center [345, 136] width 114 height 15
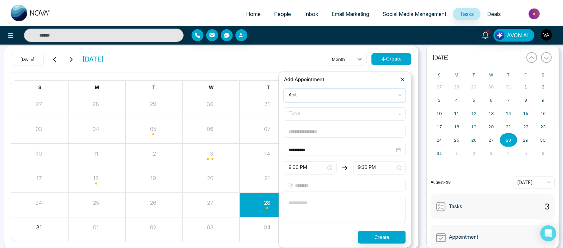
scroll to position [24, 0]
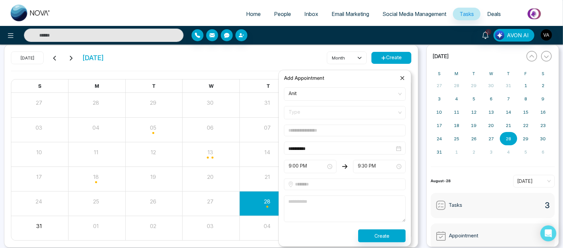
drag, startPoint x: 361, startPoint y: 103, endPoint x: 369, endPoint y: 112, distance: 11.5
click at [369, 112] on form "**********" at bounding box center [345, 164] width 130 height 155
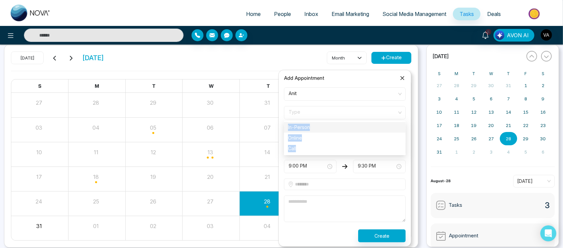
click at [369, 112] on span "Type" at bounding box center [345, 112] width 112 height 11
click at [317, 144] on div "Call" at bounding box center [345, 148] width 122 height 11
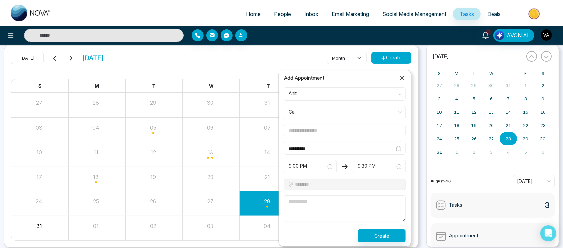
click at [349, 131] on input "text" at bounding box center [345, 131] width 122 height 12
type input "**********"
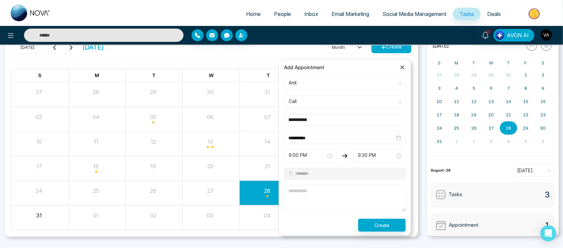
scroll to position [36, 0]
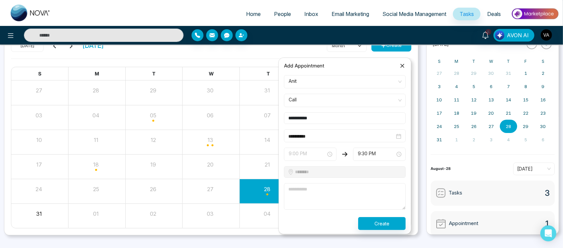
click at [316, 156] on span "9:00 PM" at bounding box center [310, 154] width 43 height 11
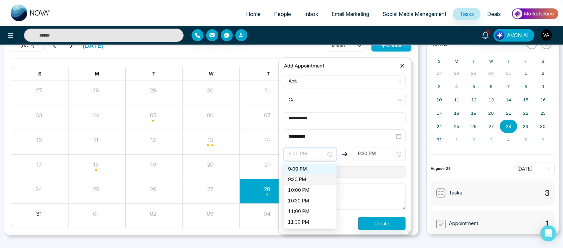
click at [314, 180] on div "9:30 PM" at bounding box center [310, 179] width 45 height 7
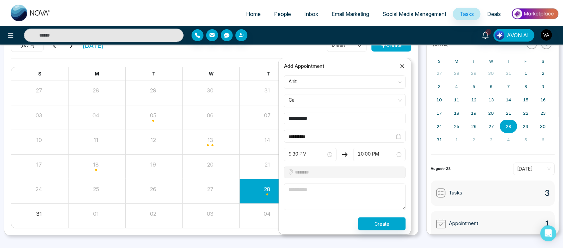
click at [323, 194] on textarea at bounding box center [345, 197] width 122 height 27
type textarea "***"
click at [390, 222] on button "Create" at bounding box center [382, 223] width 48 height 13
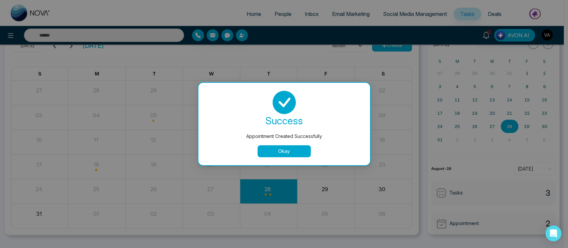
click at [287, 157] on button "Okay" at bounding box center [283, 151] width 53 height 12
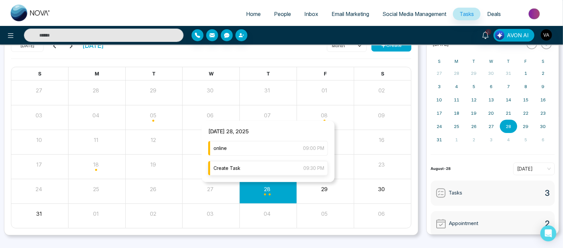
click at [261, 163] on div "Create Task 09:30 PM" at bounding box center [268, 168] width 120 height 15
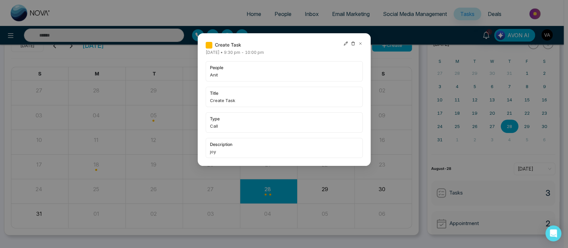
click at [346, 43] on icon at bounding box center [346, 44] width 4 height 4
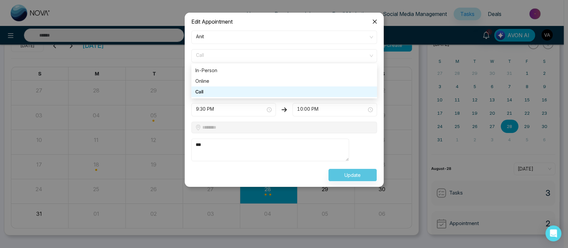
click at [319, 57] on span "Call" at bounding box center [284, 55] width 176 height 11
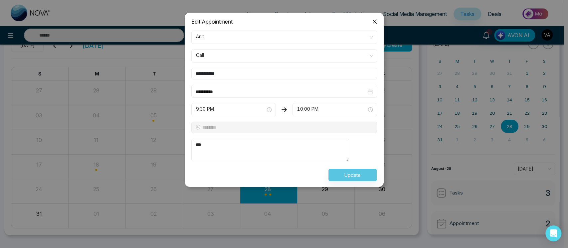
click at [370, 19] on span "Close" at bounding box center [375, 22] width 18 height 18
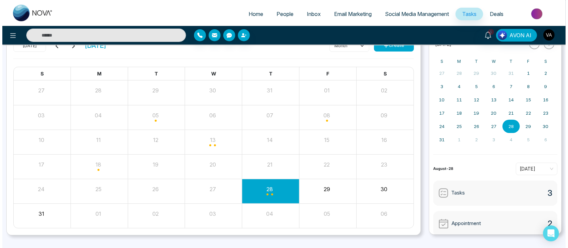
scroll to position [47, 0]
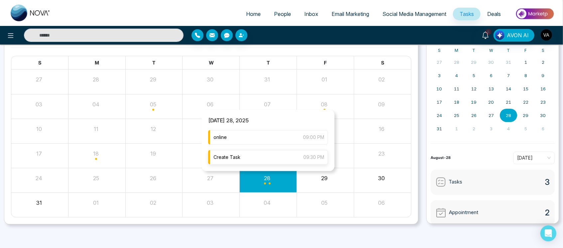
click at [273, 161] on div "Create Task 09:30 PM" at bounding box center [268, 157] width 120 height 15
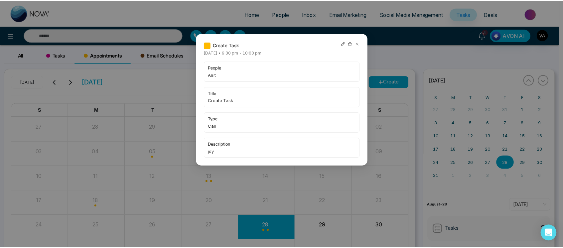
scroll to position [47, 0]
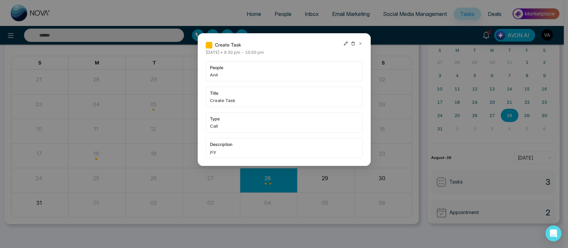
click at [343, 44] on icon at bounding box center [345, 43] width 5 height 5
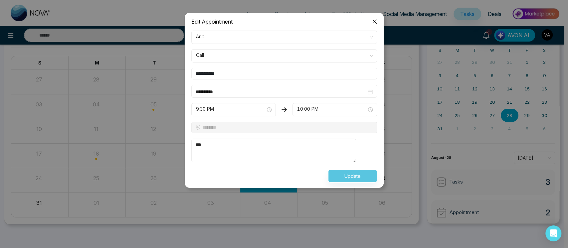
click at [372, 24] on span "Close" at bounding box center [375, 22] width 18 height 18
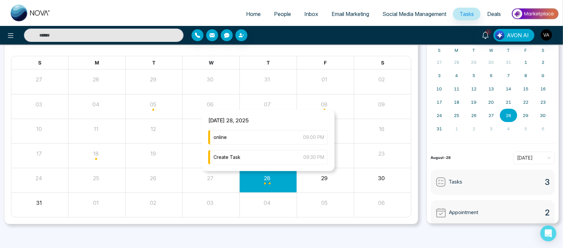
click at [279, 185] on div "Month View" at bounding box center [268, 180] width 57 height 16
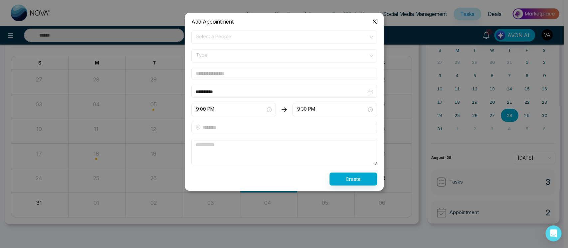
click at [375, 16] on span "Close" at bounding box center [375, 22] width 18 height 18
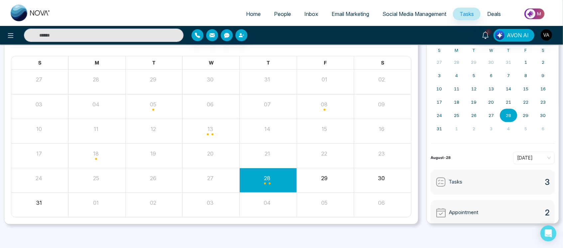
scroll to position [0, 0]
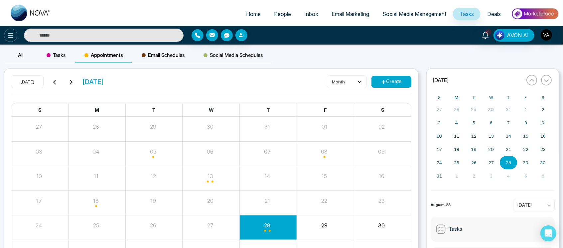
click at [7, 35] on icon at bounding box center [11, 36] width 8 height 8
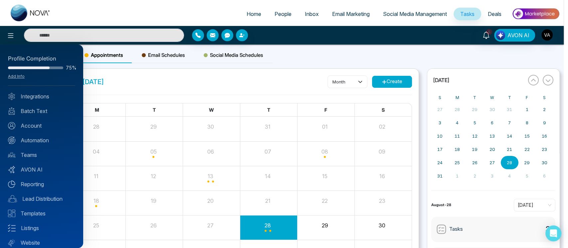
click at [421, 71] on div at bounding box center [284, 124] width 568 height 248
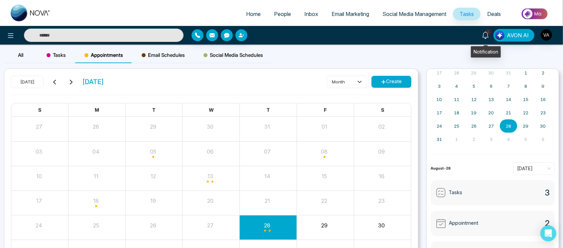
click at [490, 37] on link "5" at bounding box center [486, 35] width 16 height 12
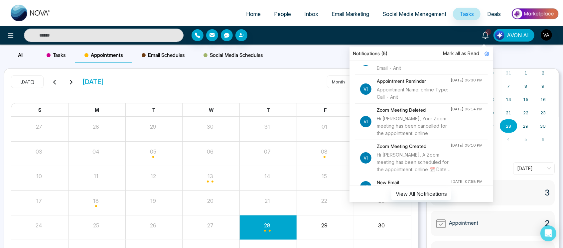
scroll to position [19, 0]
click at [432, 195] on button "View All Notifications" at bounding box center [422, 194] width 60 height 13
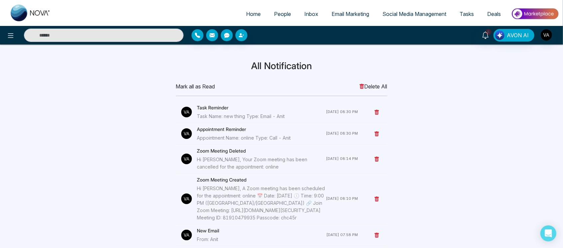
click at [192, 84] on span "Mark all as Read" at bounding box center [195, 87] width 39 height 8
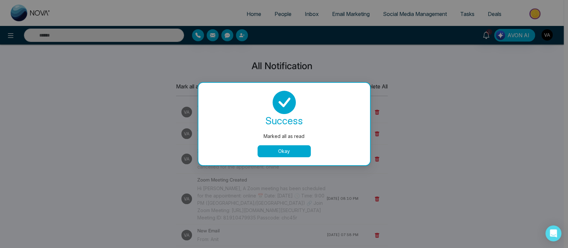
click at [282, 148] on button "Okay" at bounding box center [283, 151] width 53 height 12
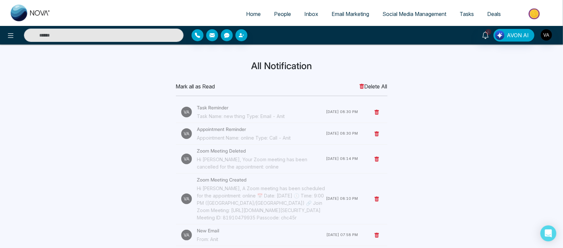
click at [494, 17] on link "Deals" at bounding box center [494, 14] width 27 height 13
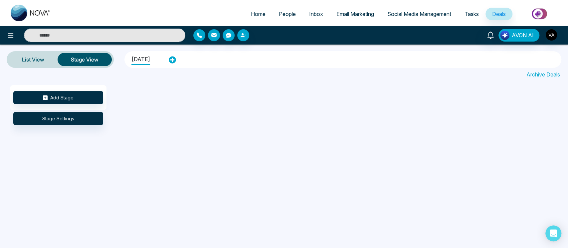
click at [255, 12] on span "Home" at bounding box center [258, 14] width 15 height 7
select select "*"
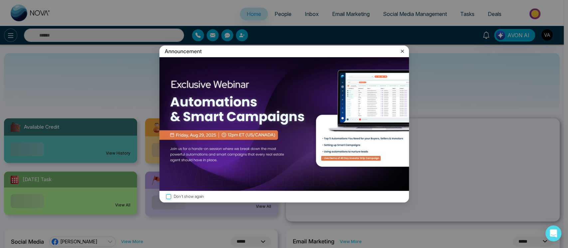
click at [11, 37] on div "Announcement Don't show again" at bounding box center [284, 124] width 568 height 248
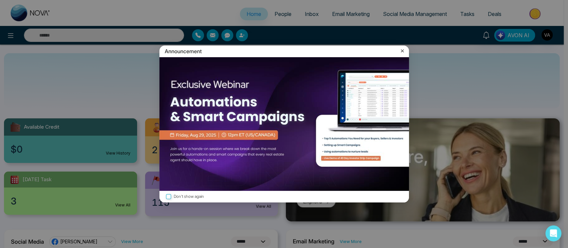
click at [403, 56] on div "Announcement" at bounding box center [284, 52] width 250 height 12
click at [402, 53] on div "Announcement" at bounding box center [284, 52] width 250 height 12
click at [402, 53] on icon at bounding box center [402, 51] width 7 height 7
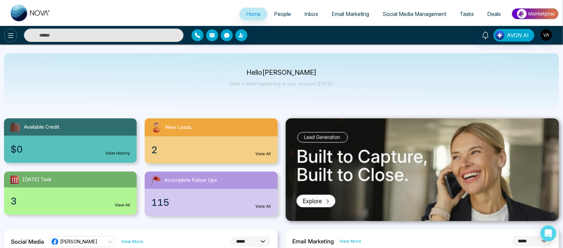
click at [15, 37] on button at bounding box center [10, 35] width 13 height 13
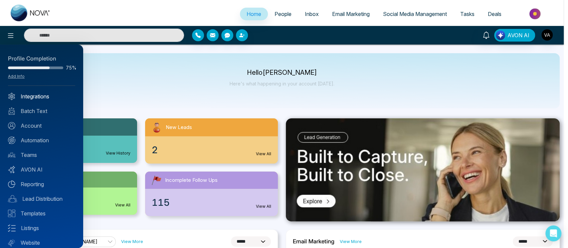
click at [44, 94] on link "Integrations" at bounding box center [41, 96] width 67 height 8
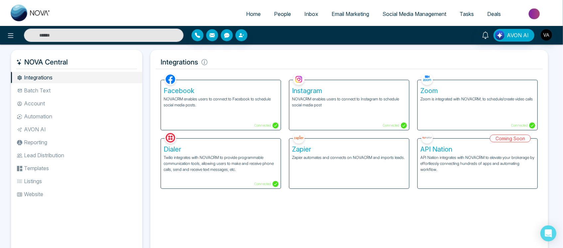
click at [65, 94] on li "Batch Text" at bounding box center [76, 90] width 131 height 11
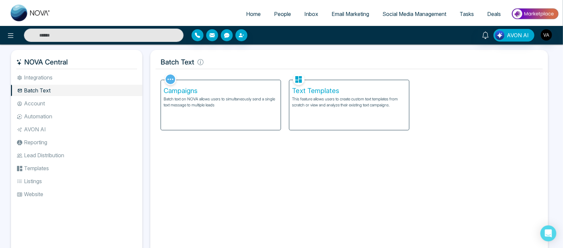
click at [64, 76] on li "Integrations" at bounding box center [76, 77] width 131 height 11
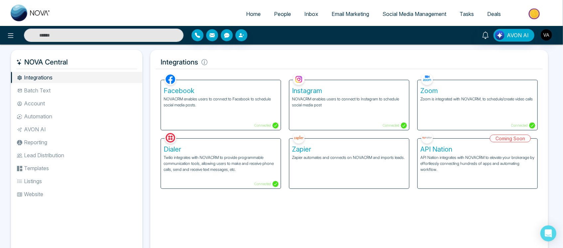
click at [79, 92] on li "Batch Text" at bounding box center [76, 90] width 131 height 11
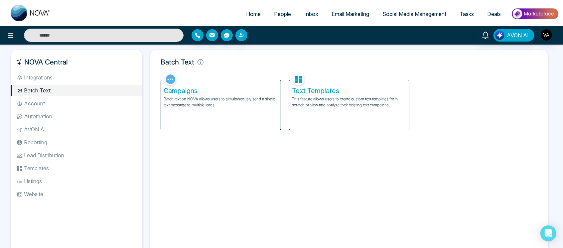
click at [76, 76] on li "Integrations" at bounding box center [76, 77] width 131 height 11
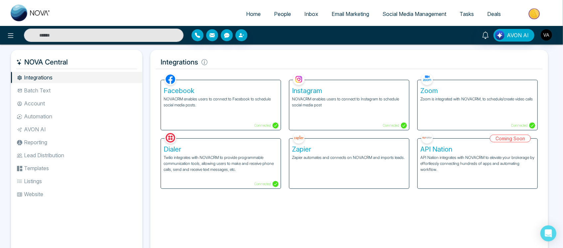
click at [260, 183] on p "Connected" at bounding box center [266, 184] width 25 height 6
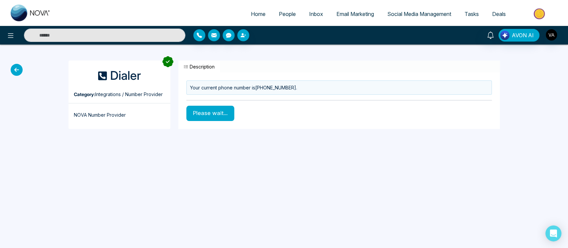
drag, startPoint x: 184, startPoint y: 67, endPoint x: 210, endPoint y: 68, distance: 25.6
click at [210, 68] on button "Description" at bounding box center [199, 67] width 42 height 12
drag, startPoint x: 223, startPoint y: 67, endPoint x: 184, endPoint y: 68, distance: 38.6
click at [184, 68] on div "Description" at bounding box center [338, 67] width 321 height 12
click at [184, 68] on icon "button" at bounding box center [186, 67] width 5 height 5
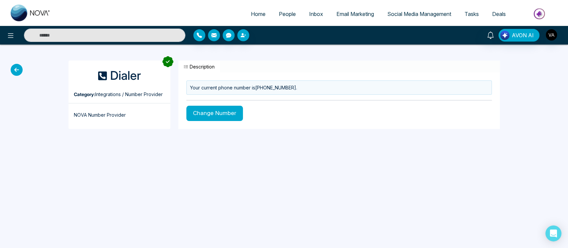
click at [215, 118] on button "Change Number" at bounding box center [214, 113] width 57 height 15
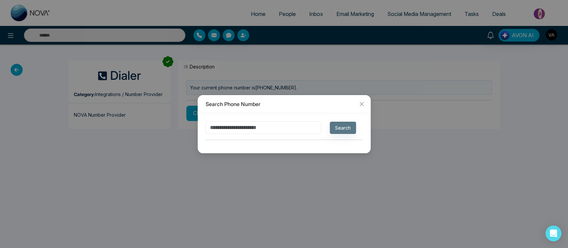
click at [250, 131] on input "number" at bounding box center [264, 127] width 116 height 13
click at [359, 103] on icon "close" at bounding box center [361, 103] width 5 height 5
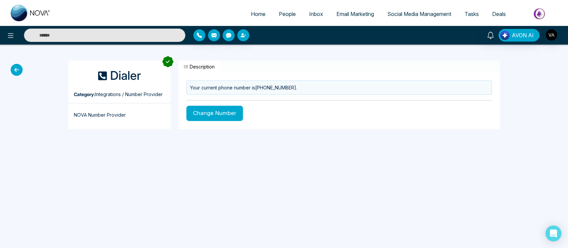
click at [17, 68] on icon at bounding box center [17, 70] width 12 height 12
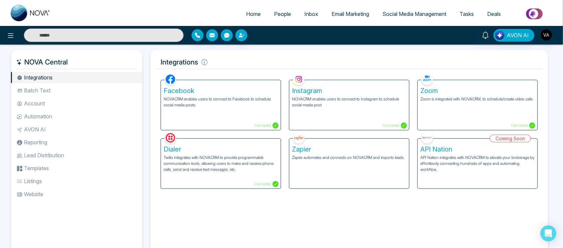
click at [54, 90] on li "Batch Text" at bounding box center [76, 90] width 131 height 11
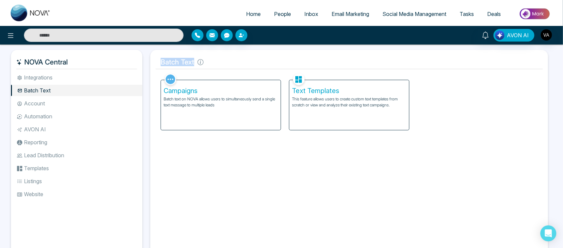
drag, startPoint x: 216, startPoint y: 61, endPoint x: 139, endPoint y: 59, distance: 76.6
click at [139, 59] on div "NOVA Central Integrations Batch Text Account Automation AVON AI Reporting Lead …" at bounding box center [281, 154] width 541 height 209
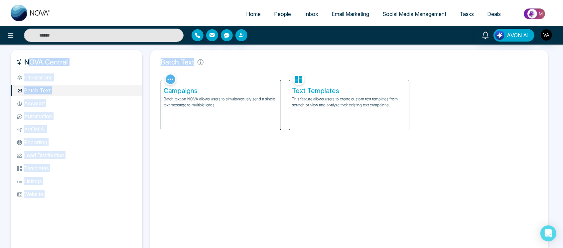
click at [163, 60] on h5 "Batch Text" at bounding box center [349, 62] width 387 height 14
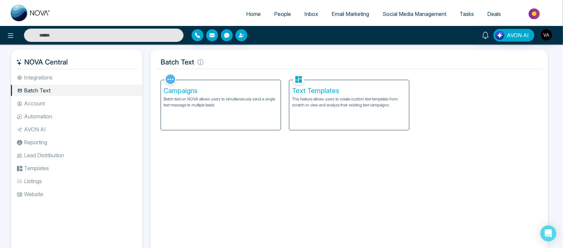
click at [374, 115] on div "Text Templates This feature allows users to create custom text templates from s…" at bounding box center [349, 105] width 120 height 50
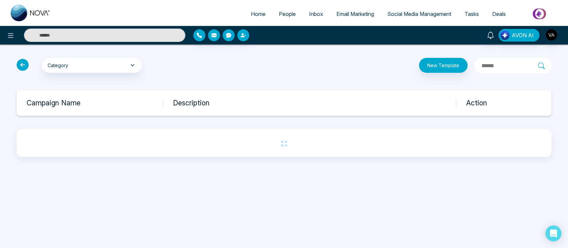
click at [484, 66] on input "text" at bounding box center [509, 66] width 57 height 9
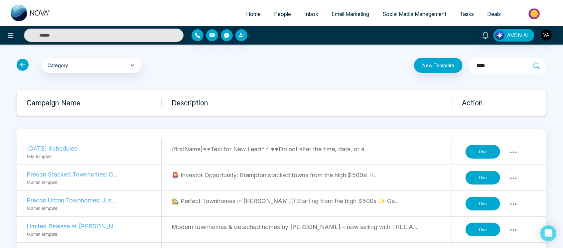
type input "*****"
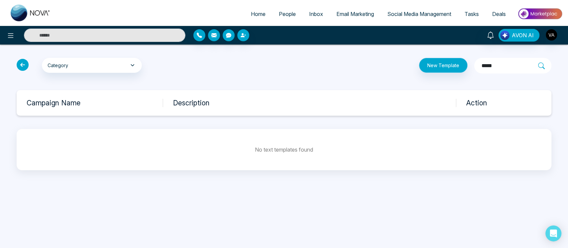
drag, startPoint x: 484, startPoint y: 66, endPoint x: 440, endPoint y: 66, distance: 43.9
click at [440, 66] on div "New Template *****" at bounding box center [375, 66] width 362 height 16
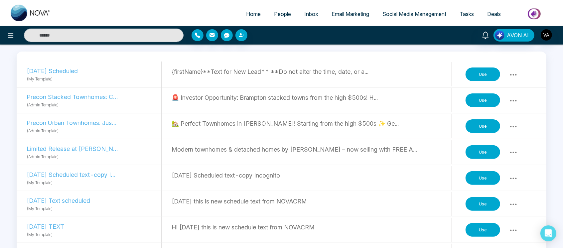
scroll to position [78, 0]
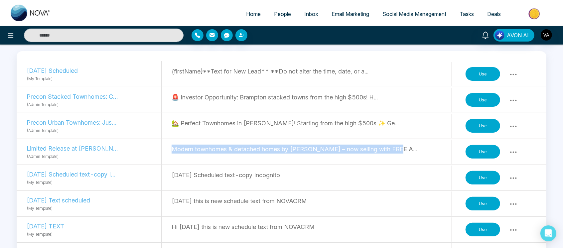
drag, startPoint x: 169, startPoint y: 150, endPoint x: 421, endPoint y: 152, distance: 251.5
click at [421, 152] on div "Limited Release at Ellis Lane, Caledon! (Admin Template) Modern townhomes & det…" at bounding box center [282, 152] width 530 height 26
click at [421, 152] on p "Modern townhomes & detached homes by Mattamy – now selling with FREE A..." at bounding box center [312, 149] width 280 height 9
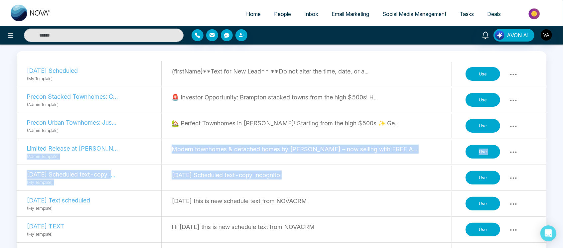
drag, startPoint x: 161, startPoint y: 149, endPoint x: 463, endPoint y: 168, distance: 302.6
click at [463, 168] on div "Use" at bounding box center [492, 178] width 61 height 21
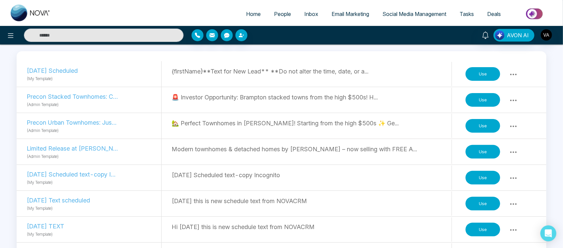
click at [497, 155] on button "Use" at bounding box center [483, 152] width 35 height 14
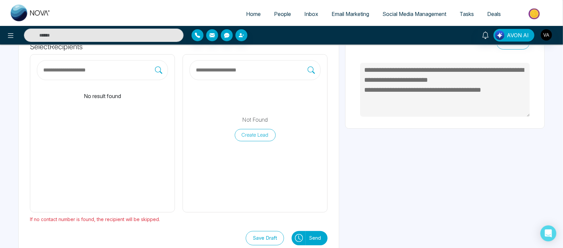
scroll to position [75, 0]
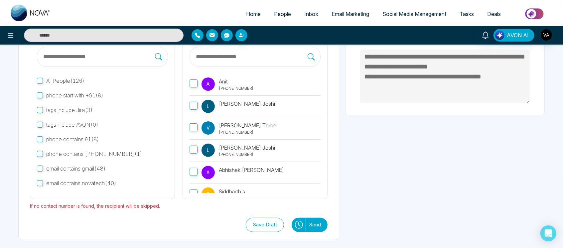
click at [191, 79] on label "A Anit +919930053035" at bounding box center [255, 85] width 131 height 22
click at [299, 226] on icon at bounding box center [299, 225] width 8 height 8
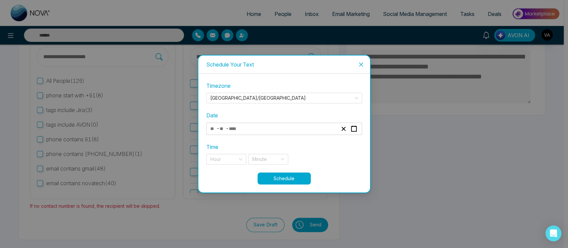
click at [323, 132] on div "- -" at bounding box center [273, 128] width 129 height 9
click at [277, 212] on div "Schedule Your Text Timezone Asia/Kolkata Date - - « ‹ August 2025 › » Mon Tue W…" at bounding box center [284, 124] width 568 height 248
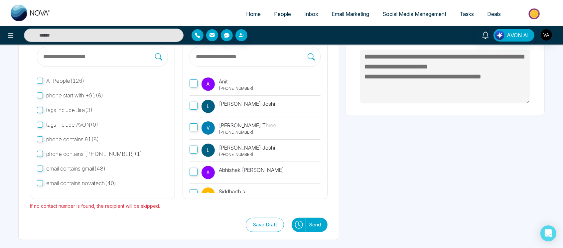
click at [297, 225] on icon at bounding box center [299, 225] width 8 height 8
type textarea "**********"
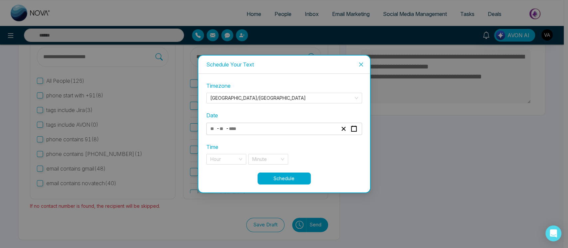
click at [306, 128] on div "- -" at bounding box center [273, 128] width 129 height 9
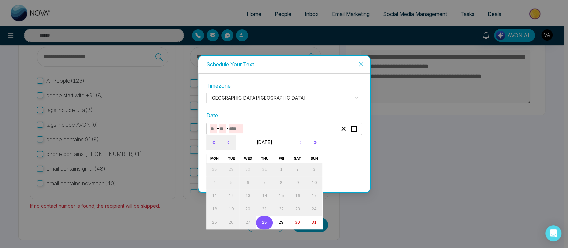
click at [263, 225] on abbr "28" at bounding box center [264, 222] width 5 height 5
type input "*"
type input "**"
type input "****"
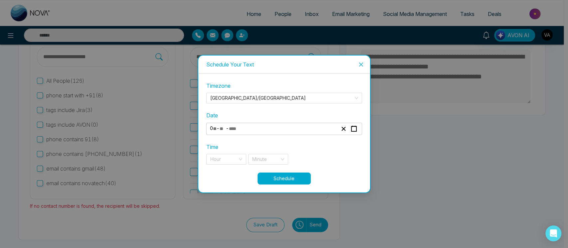
click at [226, 152] on div "Time Hour Minute" at bounding box center [284, 154] width 156 height 22
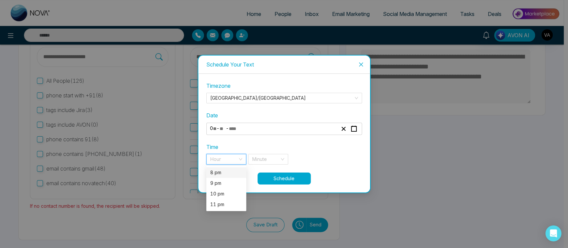
click at [234, 161] on input "search" at bounding box center [223, 159] width 27 height 10
click at [234, 174] on div "8 pm" at bounding box center [226, 172] width 32 height 7
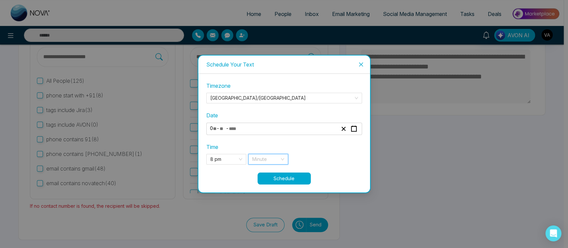
click at [275, 156] on input "search" at bounding box center [265, 159] width 27 height 10
click at [270, 182] on div "58 min" at bounding box center [268, 183] width 32 height 7
click at [298, 179] on button "Schedule" at bounding box center [283, 179] width 53 height 12
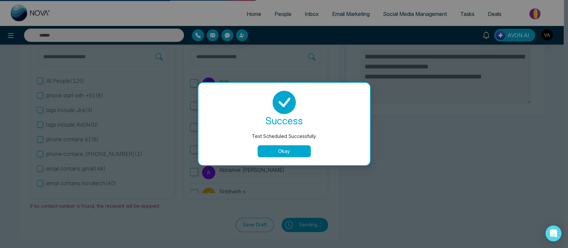
type textarea "**********"
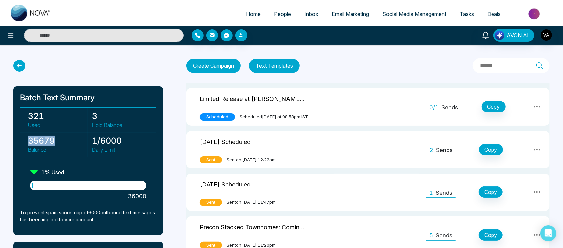
drag, startPoint x: 27, startPoint y: 142, endPoint x: 75, endPoint y: 143, distance: 47.9
click at [75, 143] on div "35679 Balance" at bounding box center [56, 144] width 64 height 25
click at [75, 143] on h3 "35679" at bounding box center [58, 141] width 60 height 10
click at [274, 10] on link "People" at bounding box center [282, 14] width 30 height 13
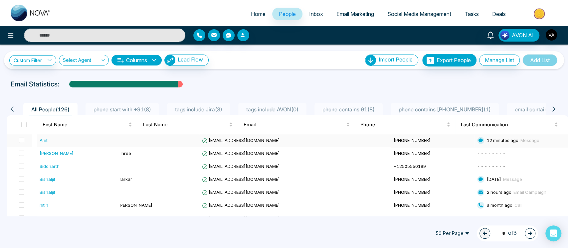
click at [290, 145] on td "anit@mmnovatech.com" at bounding box center [294, 140] width 191 height 13
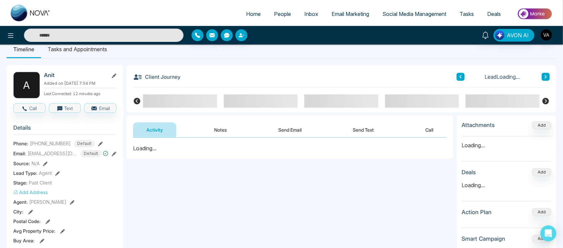
scroll to position [11, 0]
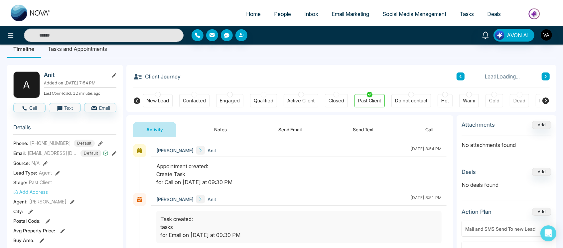
click at [98, 141] on icon at bounding box center [100, 143] width 5 height 5
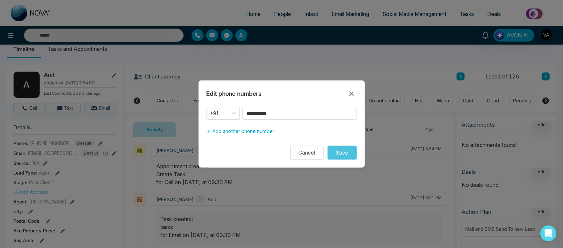
scroll to position [0, 27]
click at [249, 132] on button "Add another phone number" at bounding box center [241, 131] width 68 height 13
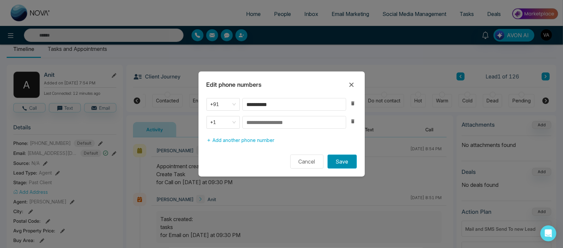
click at [349, 156] on button "Save" at bounding box center [342, 162] width 29 height 14
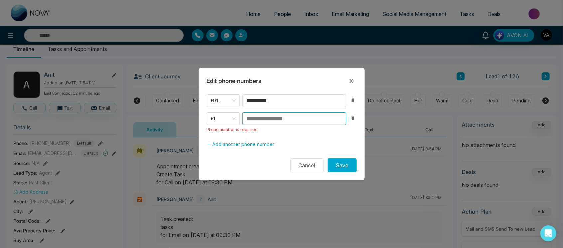
click at [282, 116] on input at bounding box center [295, 118] width 104 height 13
click at [292, 161] on button "Cancel" at bounding box center [306, 165] width 33 height 14
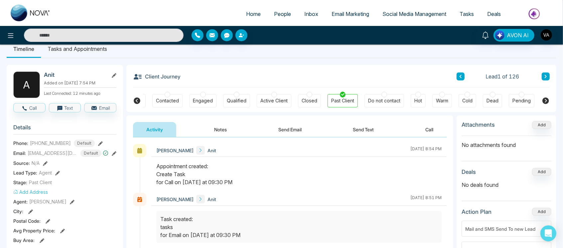
click at [112, 152] on icon at bounding box center [114, 153] width 5 height 5
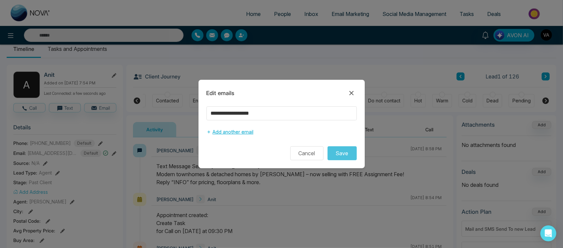
click at [228, 136] on button "Add another email" at bounding box center [230, 132] width 47 height 13
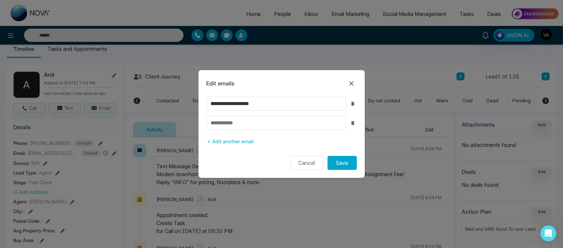
click at [263, 124] on input at bounding box center [277, 123] width 140 height 14
click at [220, 124] on input "**********" at bounding box center [277, 123] width 140 height 14
type input "**********"
click at [338, 163] on button "Save" at bounding box center [342, 163] width 29 height 14
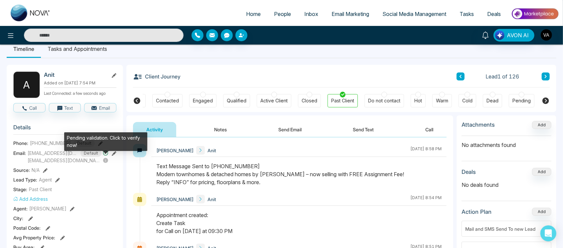
click at [106, 159] on icon at bounding box center [105, 160] width 5 height 5
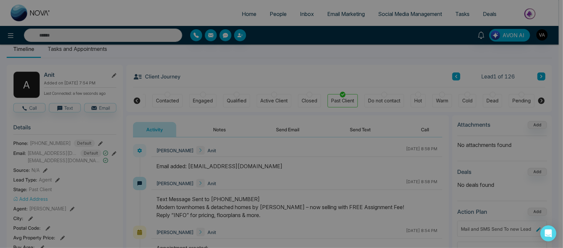
scroll to position [23, 0]
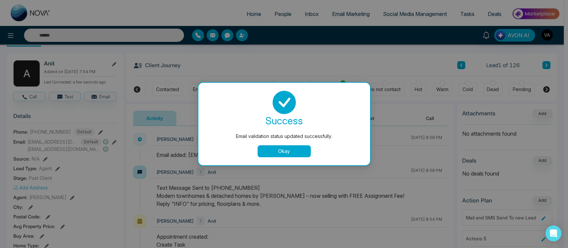
click at [271, 150] on button "Okay" at bounding box center [283, 151] width 53 height 12
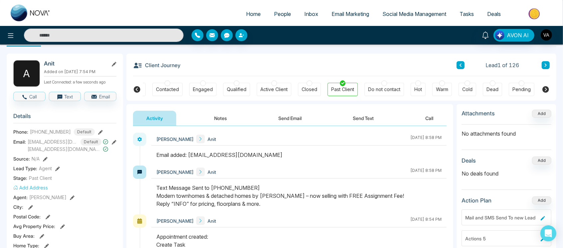
scroll to position [0, 0]
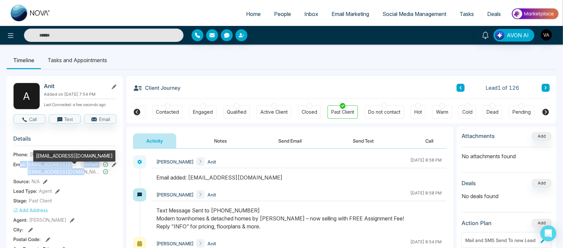
drag, startPoint x: 21, startPoint y: 163, endPoint x: 99, endPoint y: 173, distance: 78.9
click at [99, 173] on div "Email: anit@mmnovatech.com Default anit+1@mmnovatech.com" at bounding box center [64, 168] width 103 height 14
click at [99, 173] on span "anit+1@mmnovatech.com" at bounding box center [65, 171] width 74 height 7
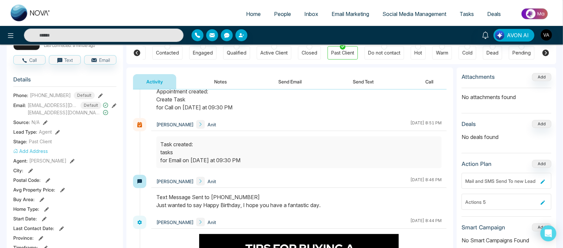
scroll to position [60, 0]
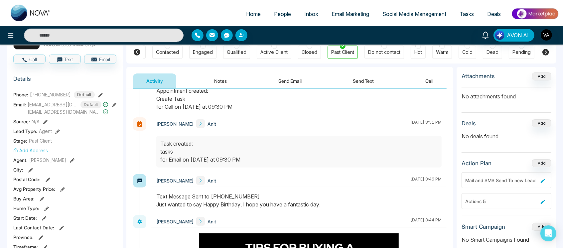
click at [45, 122] on icon at bounding box center [45, 122] width 5 height 5
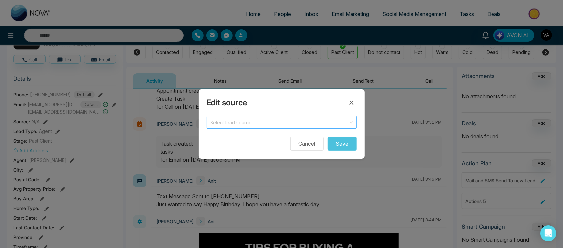
click at [256, 123] on input "search" at bounding box center [280, 121] width 138 height 10
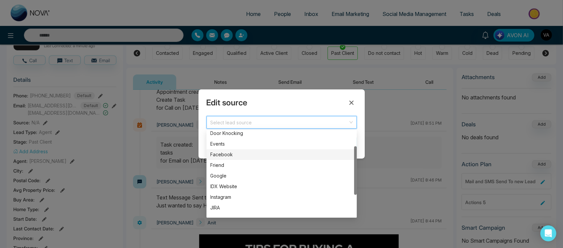
scroll to position [27, 0]
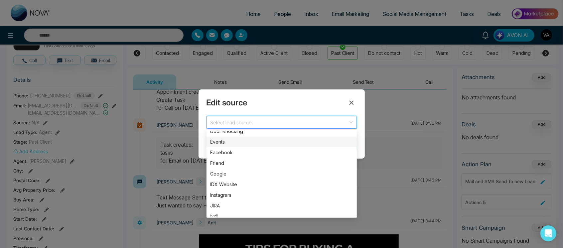
click at [233, 143] on div "Events" at bounding box center [282, 141] width 142 height 7
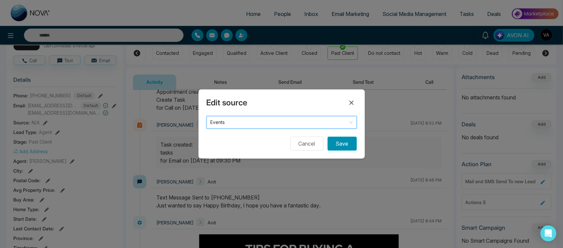
click at [340, 142] on button "Save" at bounding box center [342, 144] width 29 height 14
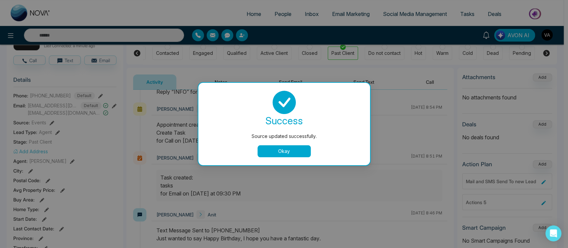
click at [288, 151] on button "Okay" at bounding box center [283, 151] width 53 height 12
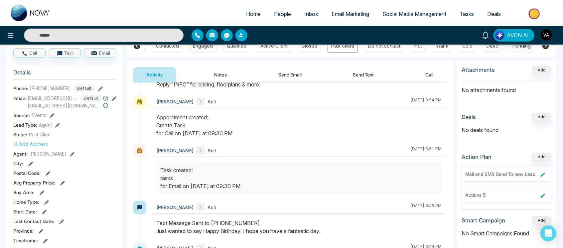
scroll to position [67, 0]
click at [57, 122] on icon at bounding box center [57, 124] width 5 height 5
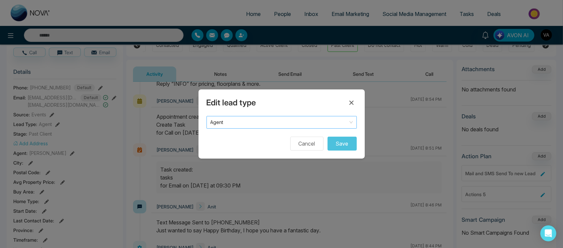
drag, startPoint x: 297, startPoint y: 107, endPoint x: 303, endPoint y: 118, distance: 12.2
click at [303, 118] on div "Edit lead type Agent Cancel Save" at bounding box center [282, 123] width 166 height 69
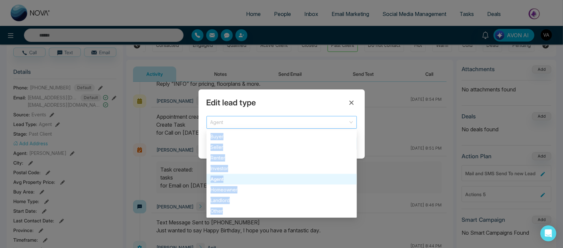
click at [303, 118] on span "Agent" at bounding box center [282, 122] width 142 height 9
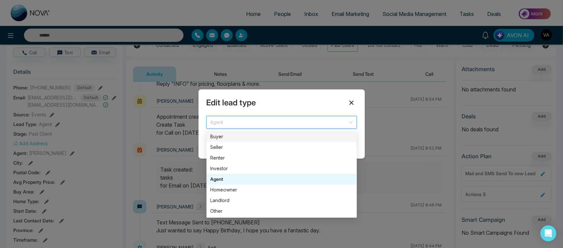
click at [350, 100] on icon at bounding box center [352, 103] width 8 height 8
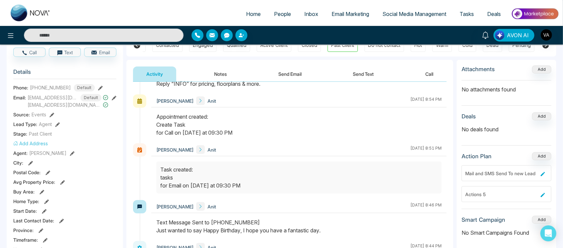
click at [36, 140] on button "Add Address" at bounding box center [30, 143] width 35 height 7
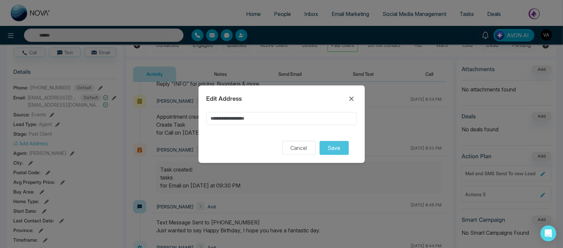
click at [244, 110] on div "Edit Address Cancel Save" at bounding box center [282, 124] width 166 height 78
click at [245, 116] on input at bounding box center [282, 118] width 150 height 13
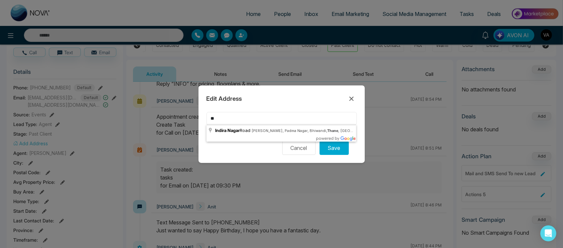
type input "*"
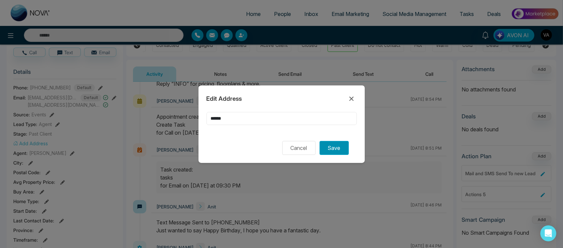
type input "*****"
click at [332, 153] on button "Save" at bounding box center [334, 148] width 29 height 14
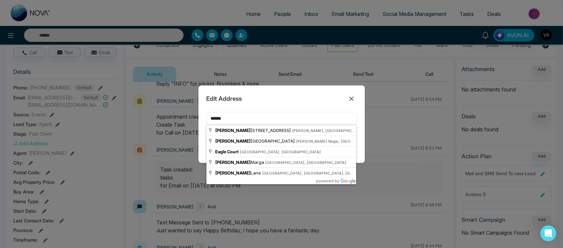
click at [257, 114] on input "*****" at bounding box center [282, 118] width 150 height 13
type input "**********"
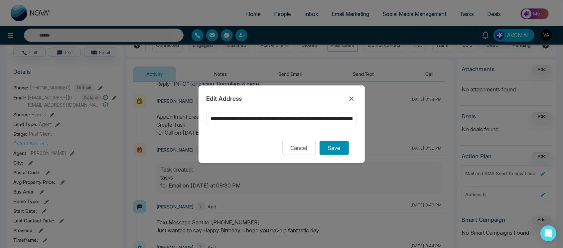
click at [335, 143] on button "Save" at bounding box center [334, 148] width 29 height 14
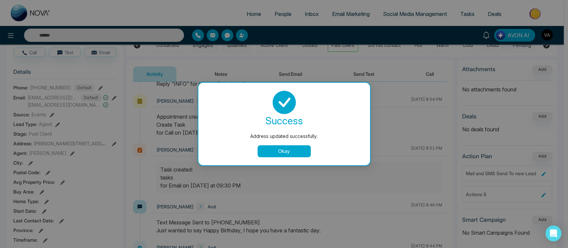
click at [277, 152] on button "Okay" at bounding box center [283, 151] width 53 height 12
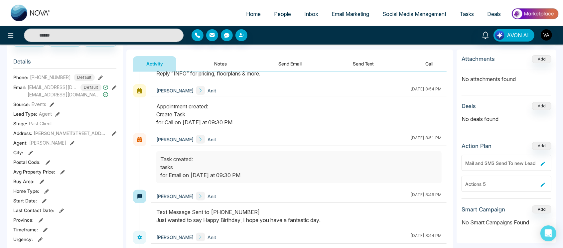
scroll to position [78, 0]
click at [57, 139] on div "Agent: Vijay Admin" at bounding box center [64, 142] width 103 height 7
click at [70, 145] on button at bounding box center [72, 142] width 5 height 7
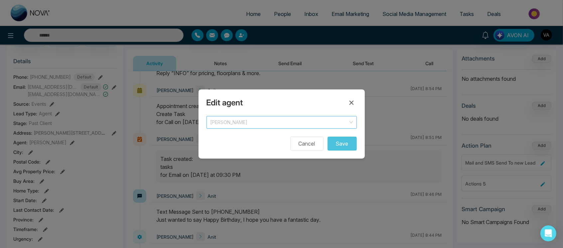
click at [240, 123] on span "Vijay Admin" at bounding box center [282, 122] width 142 height 9
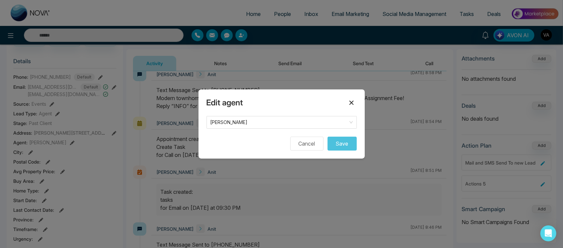
click at [351, 101] on icon at bounding box center [352, 103] width 8 height 8
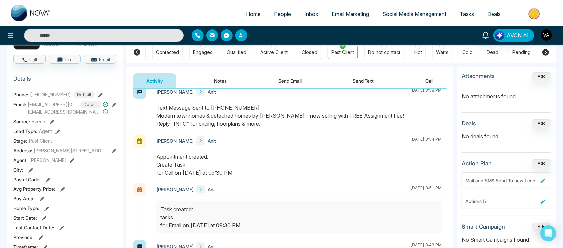
scroll to position [64, 0]
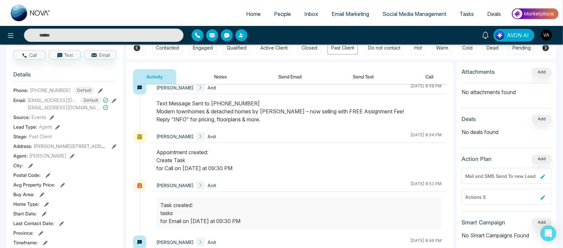
click at [31, 164] on icon at bounding box center [30, 166] width 5 height 5
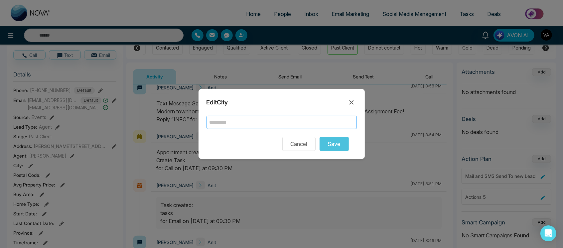
click at [253, 122] on input "text" at bounding box center [282, 122] width 150 height 13
type input "*****"
click at [332, 142] on button "Save" at bounding box center [334, 144] width 29 height 14
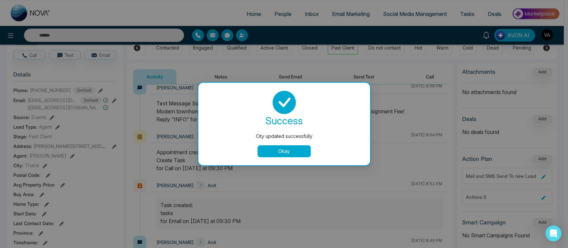
click at [277, 147] on button "Okay" at bounding box center [283, 151] width 53 height 12
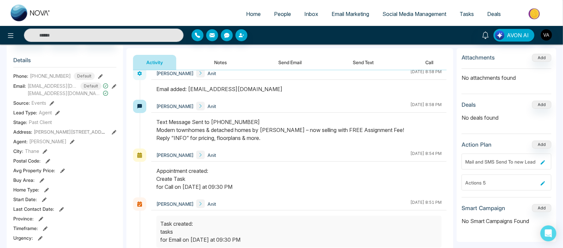
scroll to position [80, 0]
click at [49, 160] on icon at bounding box center [48, 160] width 5 height 5
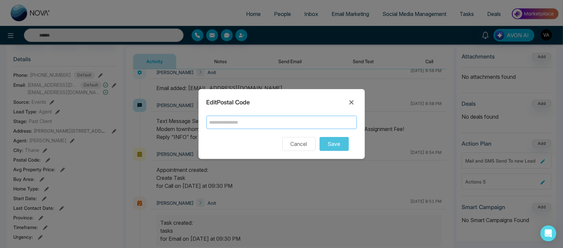
click at [240, 124] on input "text" at bounding box center [282, 122] width 150 height 13
type input "*"
type input "******"
click at [335, 145] on button "Save" at bounding box center [334, 144] width 29 height 14
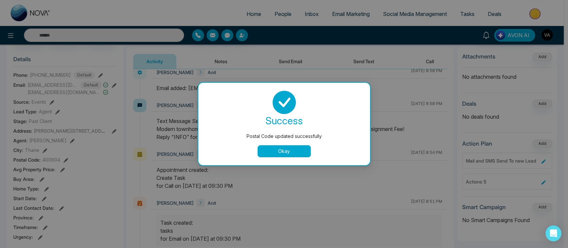
click at [282, 148] on button "Okay" at bounding box center [283, 151] width 53 height 12
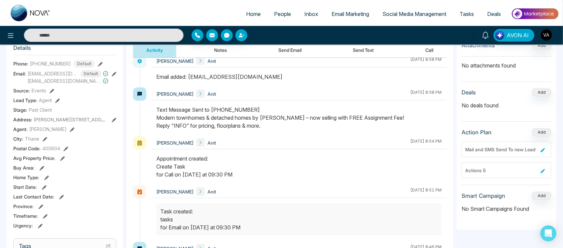
scroll to position [106, 0]
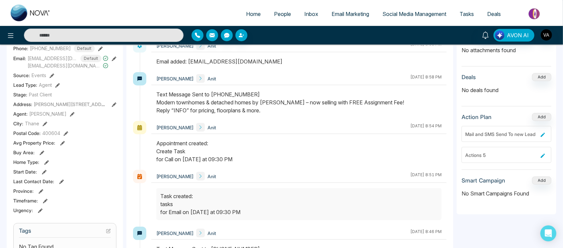
click at [60, 143] on icon at bounding box center [62, 143] width 5 height 5
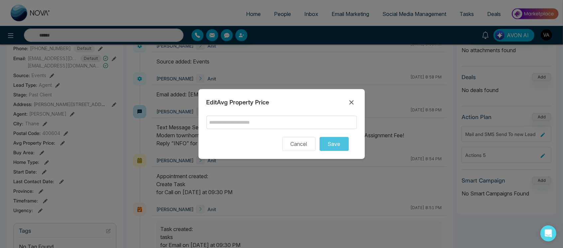
click at [230, 130] on form "Cancel Save" at bounding box center [282, 133] width 150 height 35
click at [250, 121] on input "text" at bounding box center [282, 122] width 150 height 13
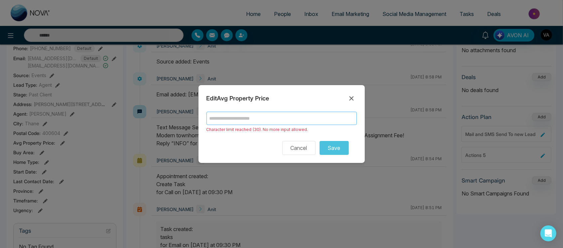
click at [283, 124] on input "text" at bounding box center [282, 118] width 150 height 13
type input "**********"
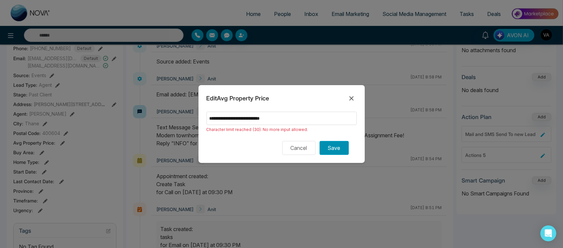
click at [340, 148] on button "Save" at bounding box center [334, 148] width 29 height 14
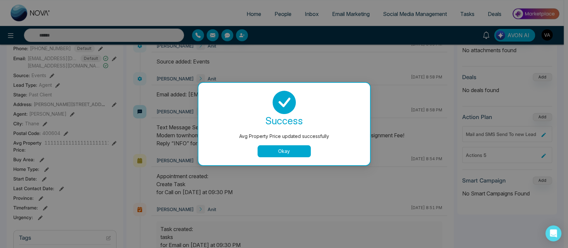
click at [282, 153] on button "Okay" at bounding box center [283, 151] width 53 height 12
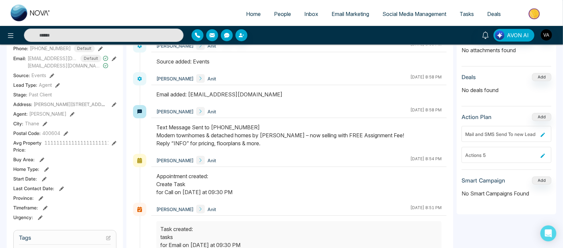
scroll to position [135, 0]
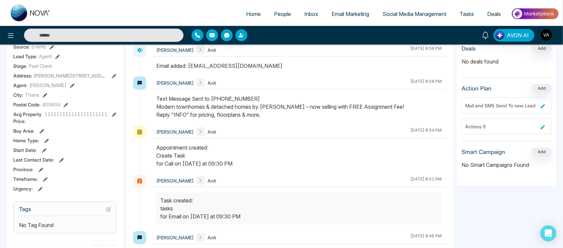
click at [40, 131] on icon at bounding box center [42, 131] width 5 height 5
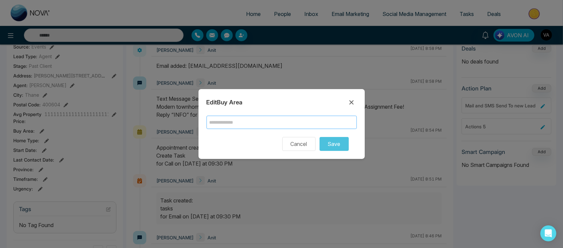
click at [257, 127] on input "text" at bounding box center [282, 122] width 150 height 13
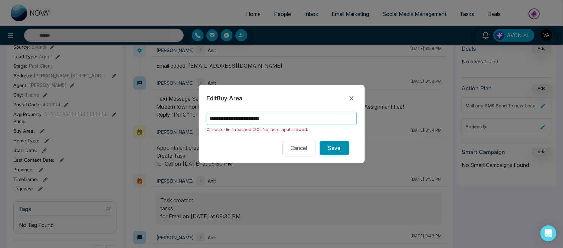
type input "**********"
click at [335, 150] on button "Save" at bounding box center [334, 148] width 29 height 14
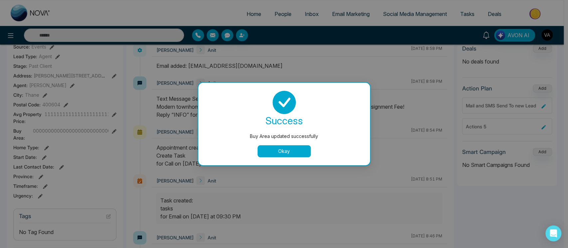
click at [282, 153] on button "Okay" at bounding box center [283, 151] width 53 height 12
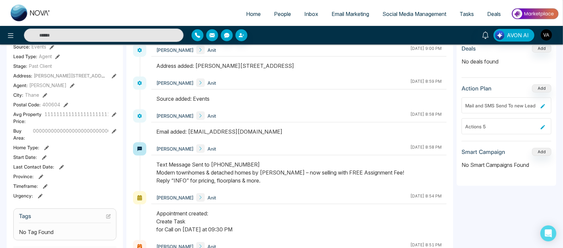
scroll to position [147, 0]
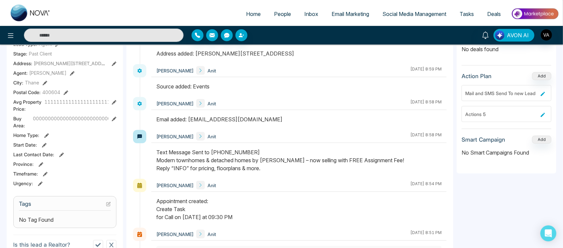
click at [44, 134] on icon at bounding box center [46, 135] width 5 height 5
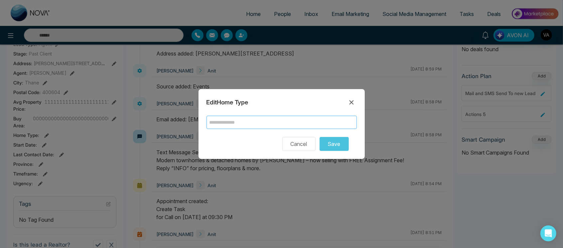
click at [265, 121] on input "text" at bounding box center [282, 122] width 150 height 13
type input "**********"
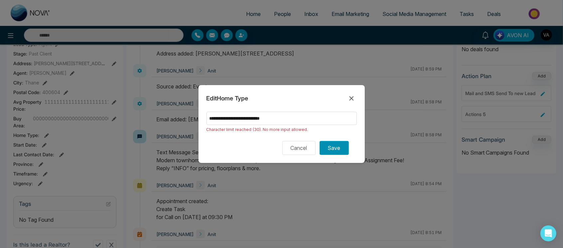
click at [334, 150] on button "Save" at bounding box center [334, 148] width 29 height 14
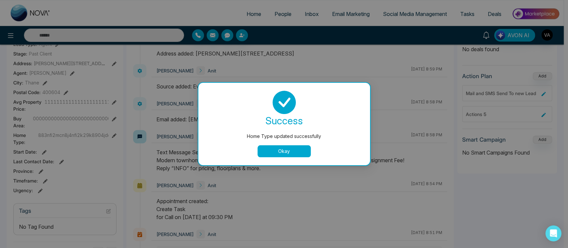
click at [296, 144] on div "success Home Type updated successfully Okay" at bounding box center [284, 124] width 156 height 67
click at [294, 147] on button "Okay" at bounding box center [283, 151] width 53 height 12
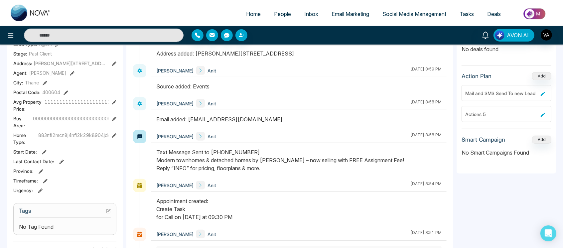
click at [40, 153] on div "Start Date :" at bounding box center [64, 151] width 103 height 7
click at [47, 150] on div "Start Date :" at bounding box center [64, 151] width 103 height 7
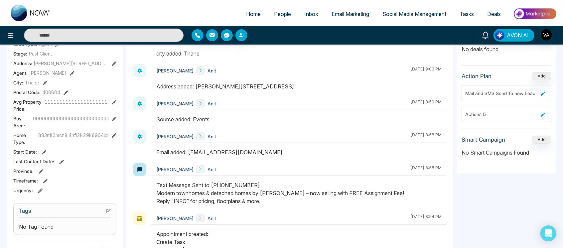
click at [43, 150] on icon at bounding box center [44, 152] width 5 height 5
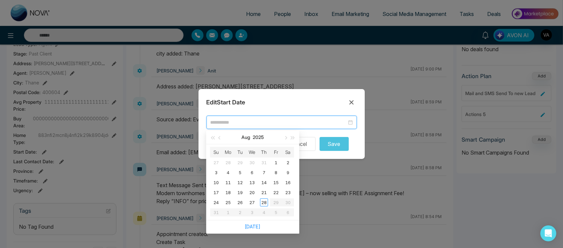
click at [268, 125] on input at bounding box center [279, 122] width 136 height 7
type input "**********"
click at [234, 181] on td "11" at bounding box center [228, 183] width 12 height 10
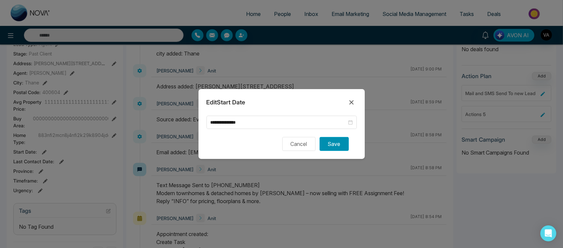
click at [333, 140] on button "Save" at bounding box center [334, 144] width 29 height 14
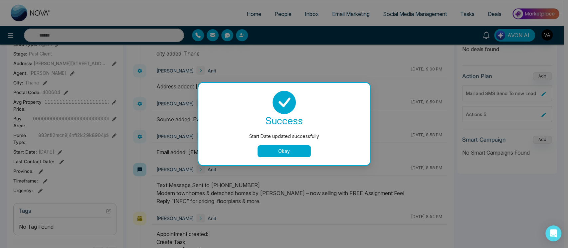
click at [302, 146] on button "Okay" at bounding box center [283, 151] width 53 height 12
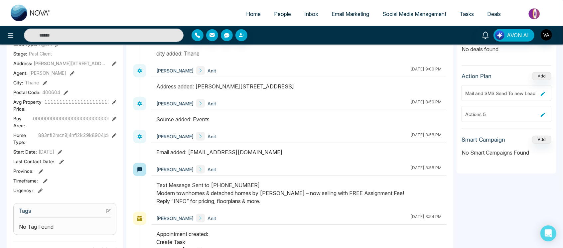
click at [61, 160] on icon at bounding box center [61, 162] width 5 height 5
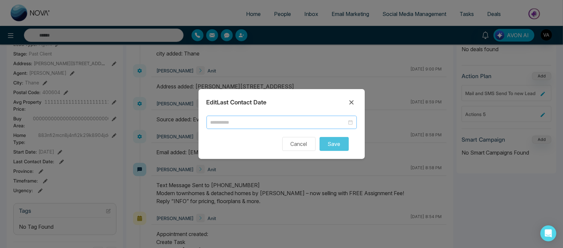
click at [246, 126] on div at bounding box center [282, 122] width 150 height 13
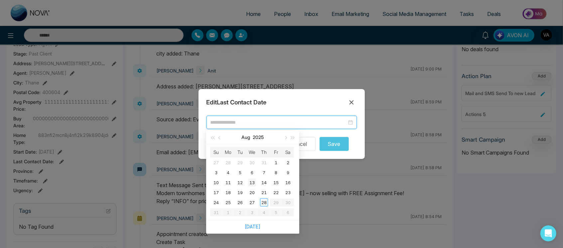
type input "**********"
click at [253, 182] on div "13" at bounding box center [252, 183] width 8 height 8
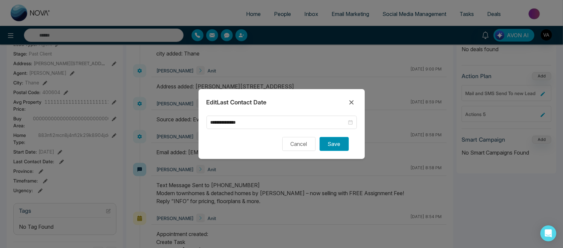
click at [337, 144] on button "Save" at bounding box center [334, 144] width 29 height 14
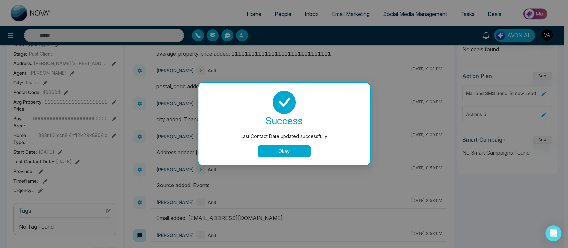
click at [293, 157] on button "Okay" at bounding box center [283, 151] width 53 height 12
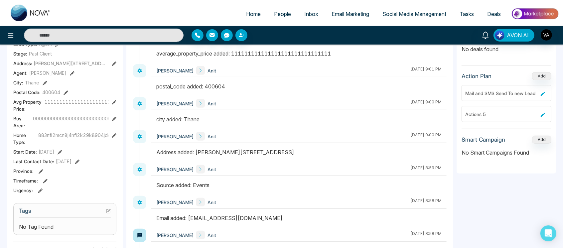
click at [42, 170] on icon at bounding box center [41, 171] width 5 height 5
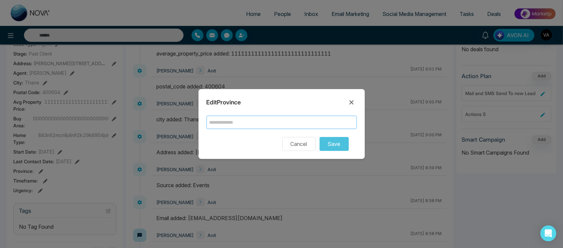
click at [288, 117] on input "text" at bounding box center [282, 122] width 150 height 13
type input "*****"
click at [343, 146] on button "Save" at bounding box center [334, 144] width 29 height 14
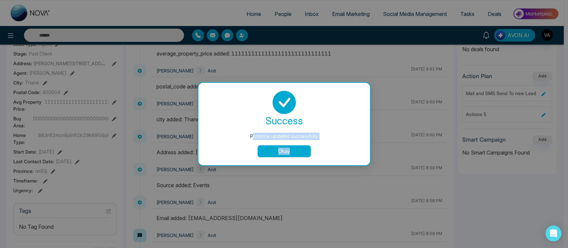
drag, startPoint x: 253, startPoint y: 138, endPoint x: 344, endPoint y: 142, distance: 90.9
click at [344, 142] on div "success Province updated successfully Okay" at bounding box center [284, 124] width 156 height 67
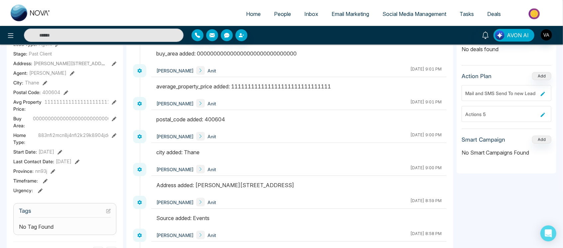
click at [43, 180] on icon at bounding box center [45, 181] width 5 height 5
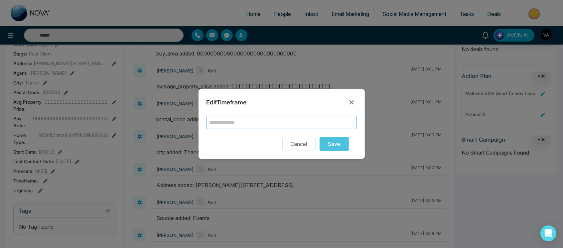
click at [305, 124] on input "text" at bounding box center [282, 122] width 150 height 13
click at [266, 118] on input "text" at bounding box center [282, 122] width 150 height 13
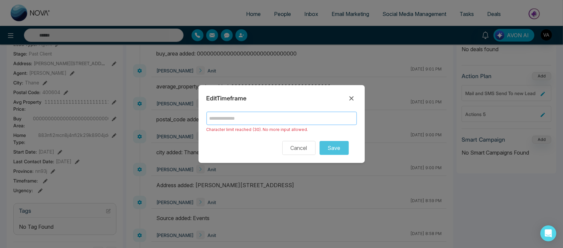
click at [270, 120] on input "text" at bounding box center [282, 118] width 150 height 13
type input "**********"
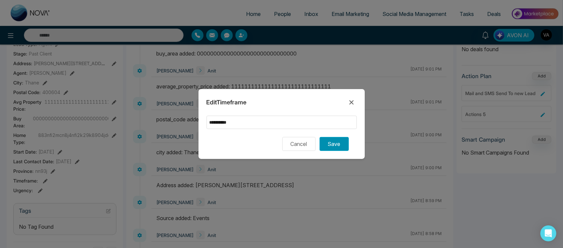
click at [326, 141] on button "Save" at bounding box center [334, 144] width 29 height 14
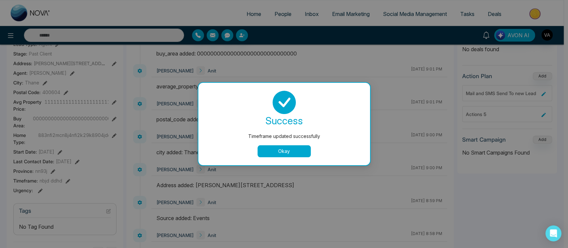
click at [286, 147] on button "Okay" at bounding box center [283, 151] width 53 height 12
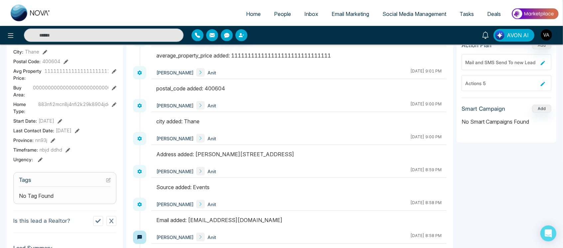
scroll to position [181, 0]
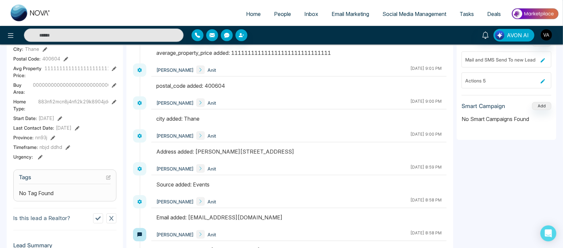
click at [41, 156] on icon at bounding box center [40, 157] width 5 height 5
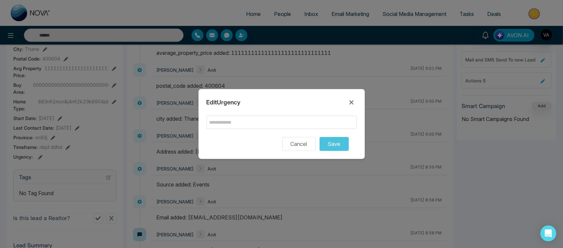
click at [273, 114] on div "Edit Urgency Cancel Save" at bounding box center [282, 124] width 166 height 70
click at [292, 118] on input "text" at bounding box center [282, 122] width 150 height 13
type input "**********"
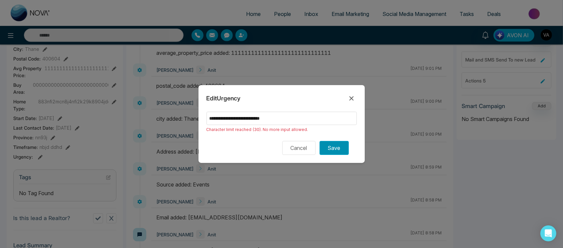
click at [334, 147] on button "Save" at bounding box center [334, 148] width 29 height 14
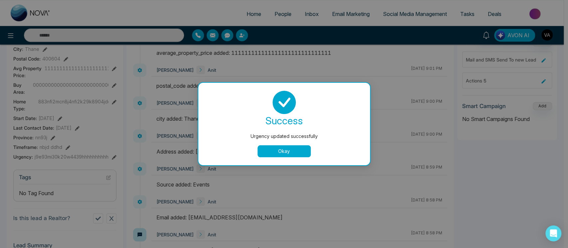
click at [307, 150] on button "Okay" at bounding box center [283, 151] width 53 height 12
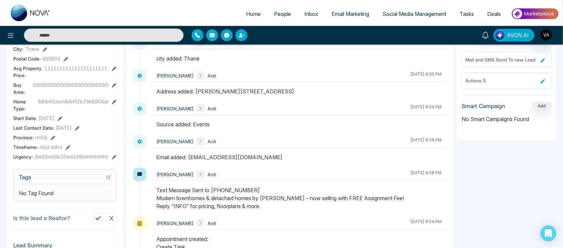
scroll to position [170, 0]
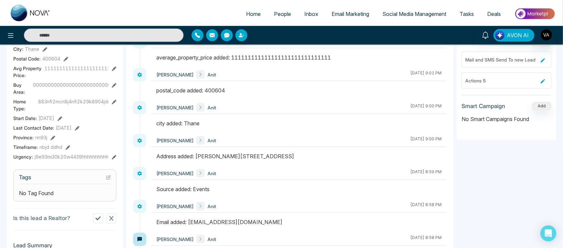
click at [106, 177] on icon at bounding box center [108, 178] width 4 height 4
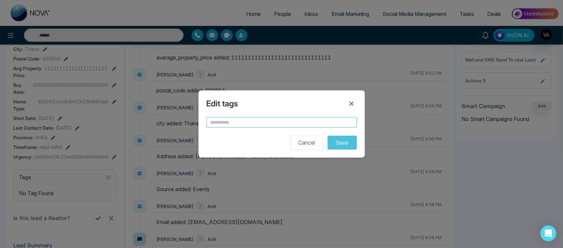
click at [264, 122] on input "text" at bounding box center [282, 122] width 150 height 11
click at [256, 124] on input "text" at bounding box center [282, 122] width 150 height 11
click at [258, 125] on input "text" at bounding box center [282, 122] width 150 height 11
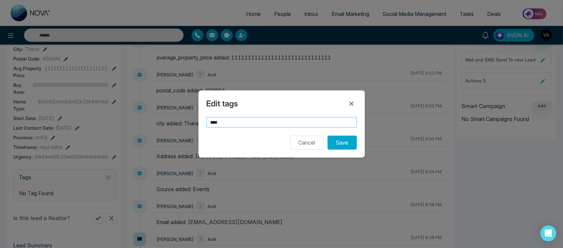
type input "****"
click at [328, 136] on button "Save" at bounding box center [342, 143] width 29 height 14
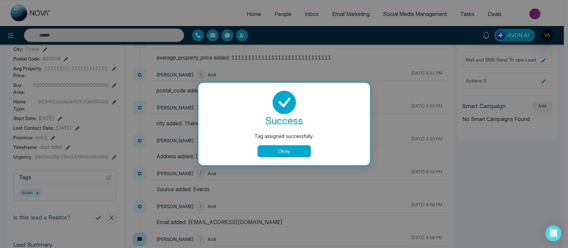
click at [284, 145] on button "Okay" at bounding box center [283, 151] width 53 height 12
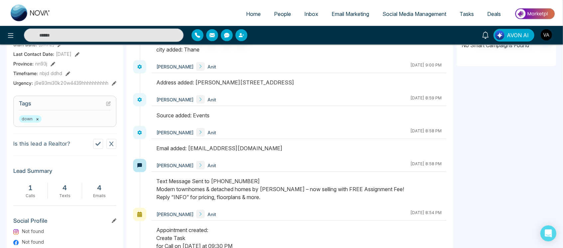
scroll to position [258, 0]
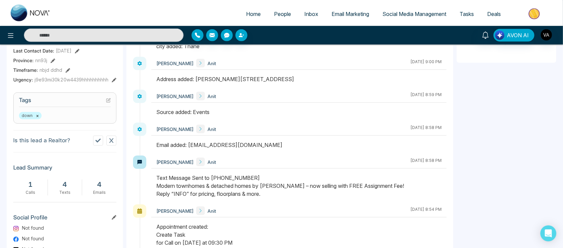
click at [114, 142] on button at bounding box center [111, 141] width 10 height 10
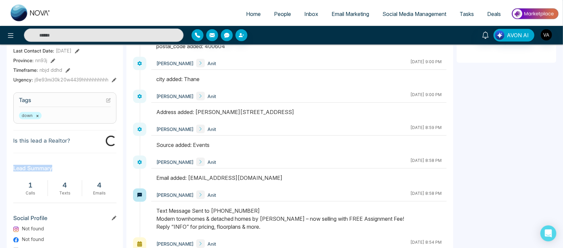
drag, startPoint x: 5, startPoint y: 171, endPoint x: 87, endPoint y: 173, distance: 82.5
click at [87, 173] on div "Timeline Tasks and Appointments A Anit Added on August 28 2025 | 7:54 PM Last C…" at bounding box center [281, 55] width 563 height 536
click at [87, 173] on h3 "Lead Summary" at bounding box center [64, 170] width 103 height 10
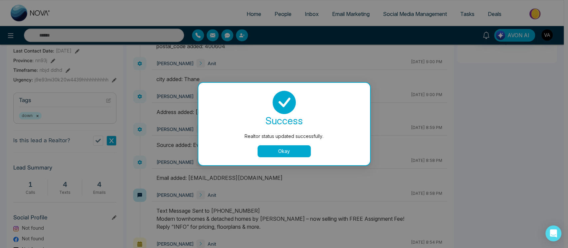
click at [293, 158] on div "success Realtor status updated successfully. Okay" at bounding box center [284, 124] width 172 height 83
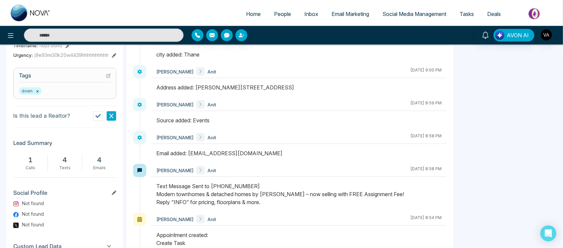
scroll to position [305, 0]
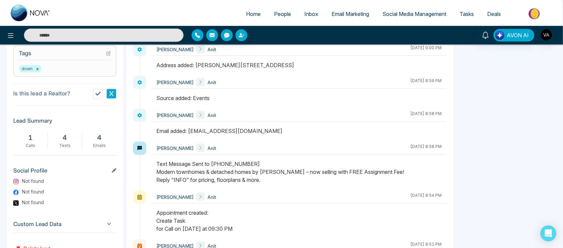
drag, startPoint x: 114, startPoint y: 167, endPoint x: 114, endPoint y: 171, distance: 4.4
click at [114, 171] on h3 "Social Profile" at bounding box center [64, 172] width 103 height 10
click at [114, 171] on icon at bounding box center [114, 170] width 5 height 5
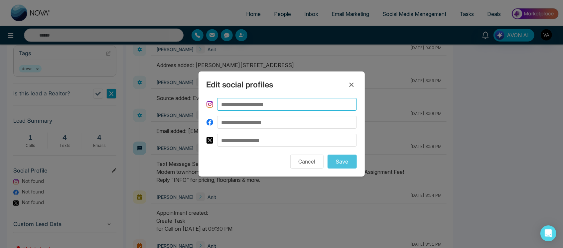
click at [266, 108] on input at bounding box center [287, 104] width 140 height 13
drag, startPoint x: 260, startPoint y: 105, endPoint x: 236, endPoint y: 106, distance: 24.3
click at [236, 106] on input "**********" at bounding box center [287, 104] width 140 height 13
type input "**********"
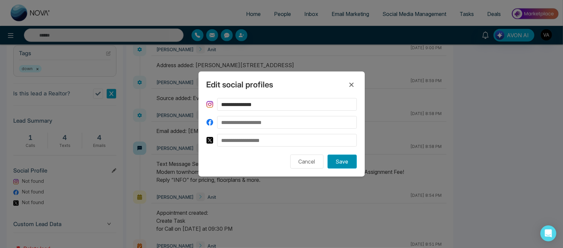
click at [342, 160] on button "Save" at bounding box center [342, 162] width 29 height 14
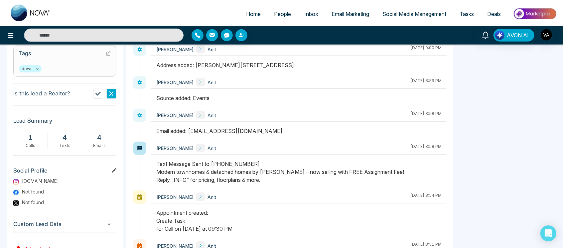
scroll to position [330, 0]
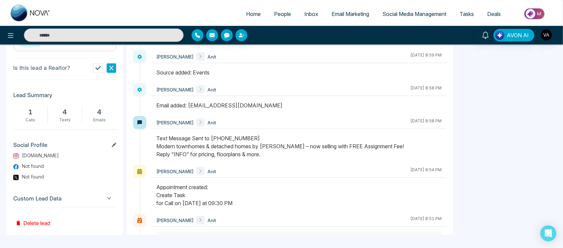
click at [103, 201] on span "Custom Lead Data" at bounding box center [64, 198] width 103 height 9
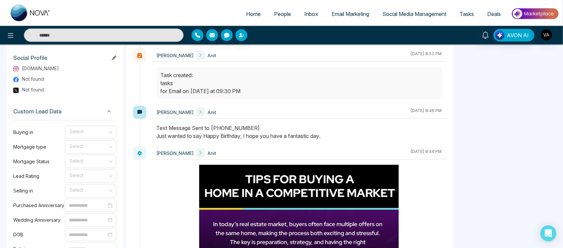
scroll to position [419, 0]
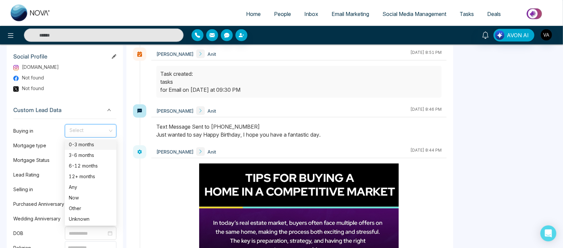
click at [100, 132] on input "search" at bounding box center [88, 130] width 39 height 10
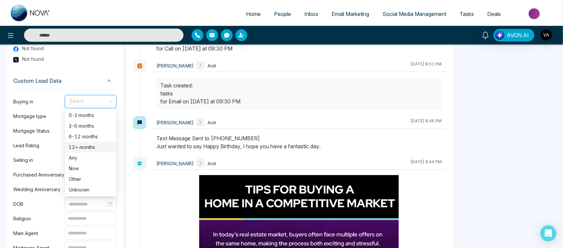
scroll to position [449, 0]
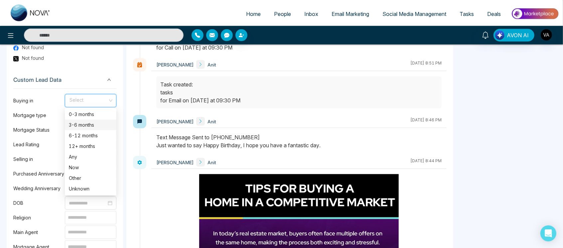
click at [89, 129] on div "3-6 months" at bounding box center [91, 124] width 44 height 7
click at [85, 112] on input "search" at bounding box center [88, 114] width 39 height 10
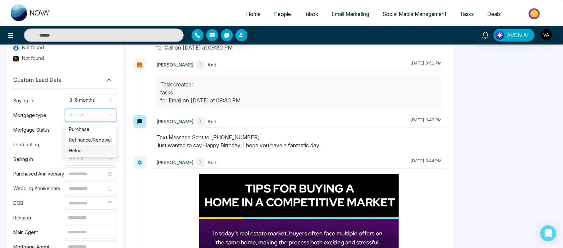
click at [94, 148] on div "Heloc" at bounding box center [91, 150] width 44 height 7
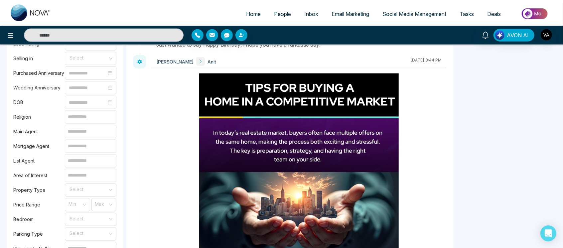
scroll to position [550, 0]
click at [86, 62] on span at bounding box center [88, 59] width 39 height 13
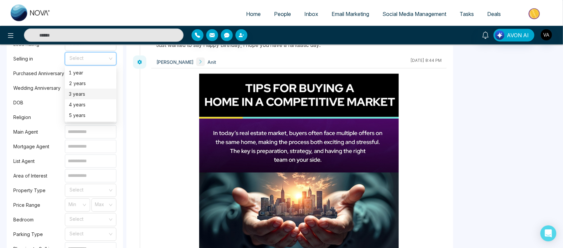
click at [89, 92] on div "3 years" at bounding box center [91, 93] width 44 height 7
click at [89, 111] on input at bounding box center [91, 117] width 52 height 13
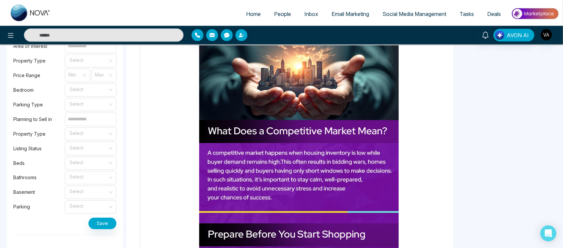
scroll to position [707, 0]
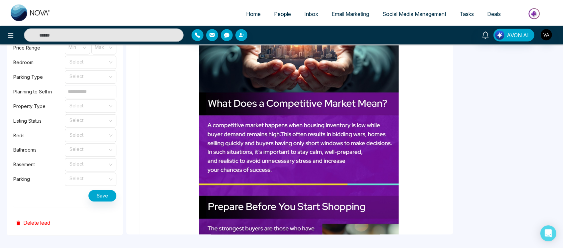
type input "***"
click at [95, 201] on div "Buying in 3-6 months Mortgage type Heloc Mortgage Status Select Lead Rating Sel…" at bounding box center [64, 19] width 103 height 376
click at [103, 198] on button "Save" at bounding box center [102, 196] width 28 height 12
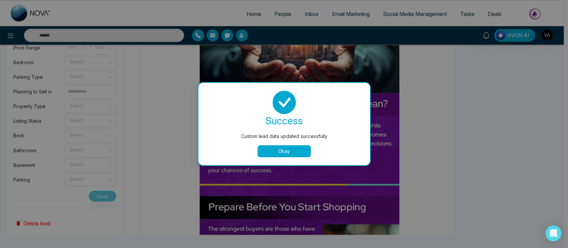
click at [298, 149] on button "Okay" at bounding box center [283, 151] width 53 height 12
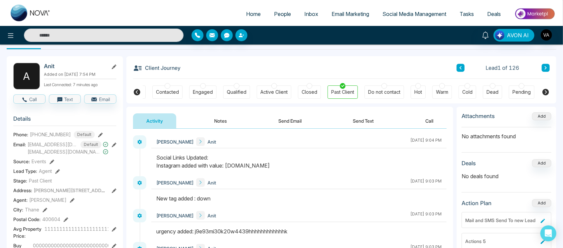
scroll to position [19, 0]
click at [223, 121] on button "Notes" at bounding box center [220, 121] width 39 height 15
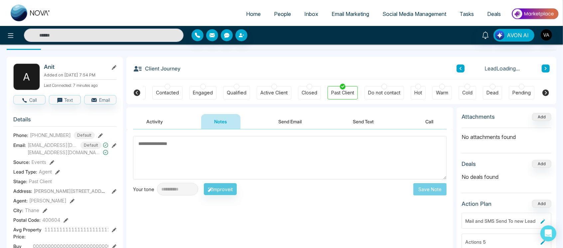
click at [165, 122] on button "Activity" at bounding box center [154, 121] width 43 height 15
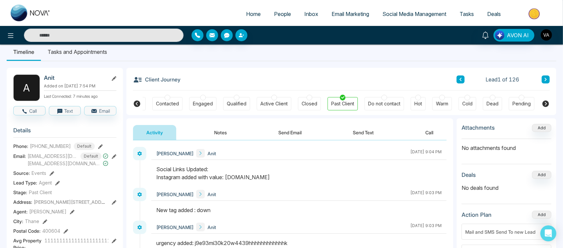
scroll to position [8, 0]
drag, startPoint x: 148, startPoint y: 166, endPoint x: 293, endPoint y: 178, distance: 144.9
click at [293, 178] on div "Vijay Admin Anit August 28 2025 | 9:04 PM" at bounding box center [290, 167] width 314 height 41
click at [293, 178] on div "Social Links Updated: Instagram added with value: www.Youtube.com" at bounding box center [298, 174] width 285 height 16
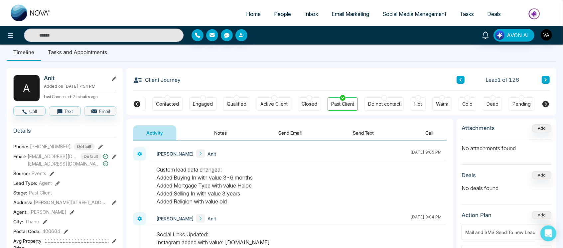
click at [247, 183] on div "Custom lead data changed: Added Buying In with value 3-6 months Added Mortgage …" at bounding box center [298, 186] width 285 height 40
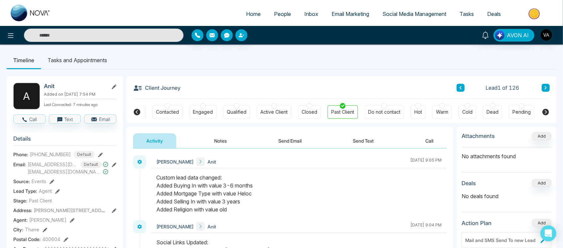
click at [226, 139] on button "Notes" at bounding box center [220, 140] width 39 height 15
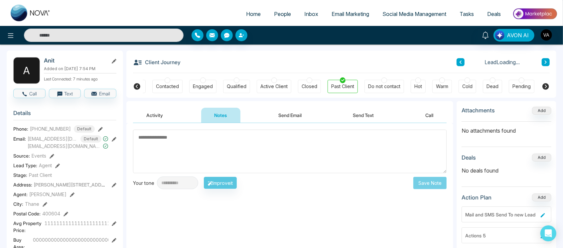
scroll to position [27, 0]
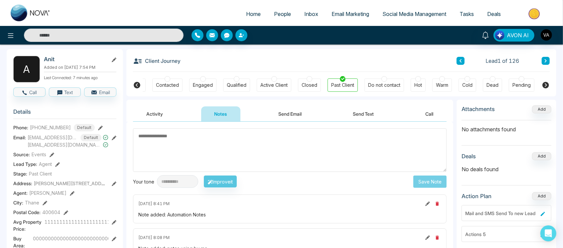
click at [255, 159] on textarea at bounding box center [290, 150] width 314 height 44
type textarea "****"
click at [429, 180] on button "Save Note" at bounding box center [430, 181] width 33 height 12
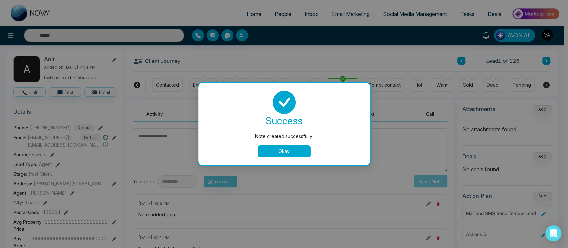
click at [293, 153] on button "Okay" at bounding box center [283, 151] width 53 height 12
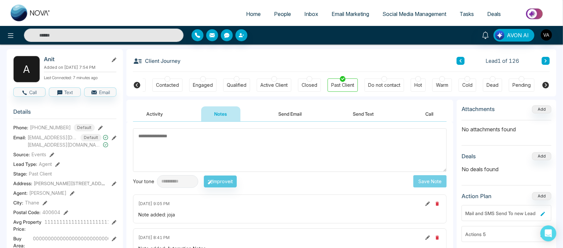
click at [277, 108] on button "Send Email" at bounding box center [290, 113] width 50 height 15
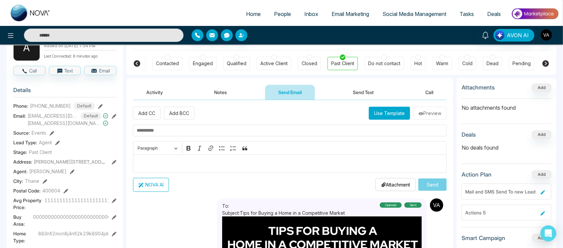
scroll to position [51, 0]
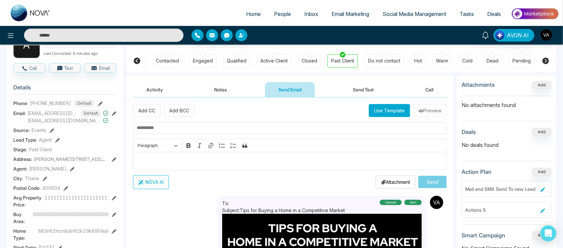
click at [216, 133] on input "text" at bounding box center [290, 128] width 314 height 12
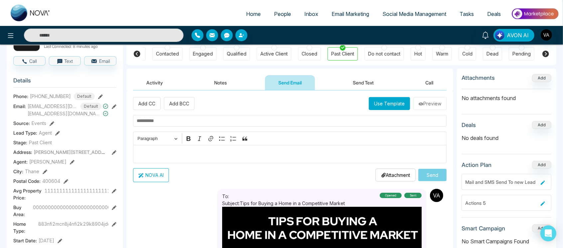
scroll to position [59, 0]
click at [399, 105] on button "Use Template" at bounding box center [389, 103] width 41 height 13
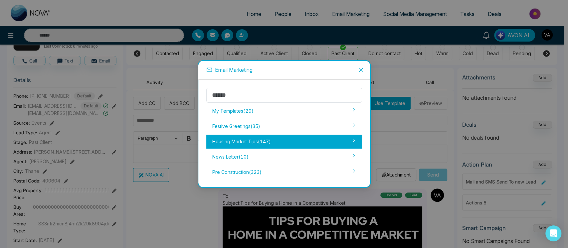
click at [308, 142] on div "Housing Market Tips ( 147 )" at bounding box center [284, 142] width 156 height 14
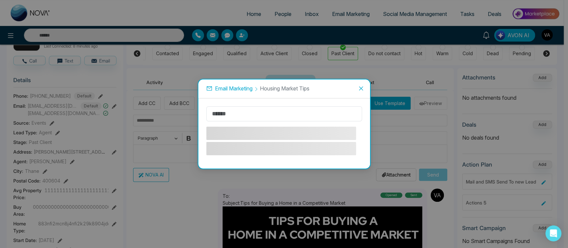
click at [254, 134] on span at bounding box center [281, 133] width 150 height 13
click at [362, 86] on icon "close" at bounding box center [360, 88] width 5 height 5
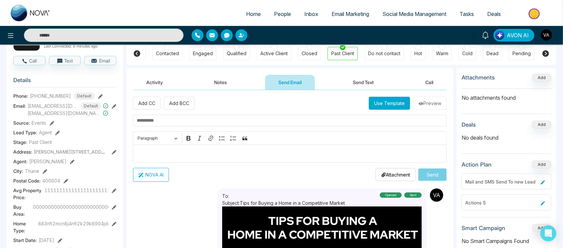
click at [392, 107] on button "Use Template" at bounding box center [389, 103] width 41 height 13
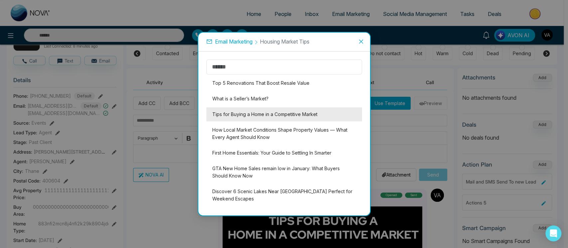
click at [258, 121] on li "Tips for Buying a Home in a Competitive Market" at bounding box center [284, 114] width 156 height 14
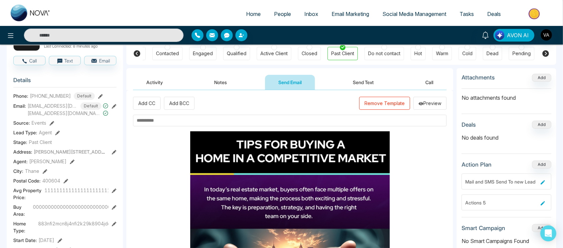
scroll to position [0, 0]
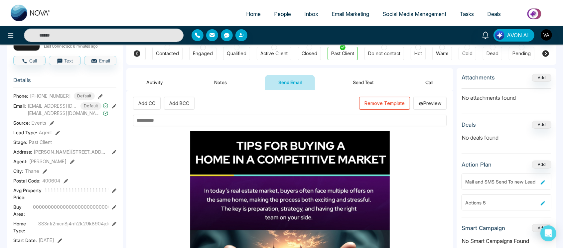
click at [259, 118] on input "text" at bounding box center [290, 121] width 314 height 12
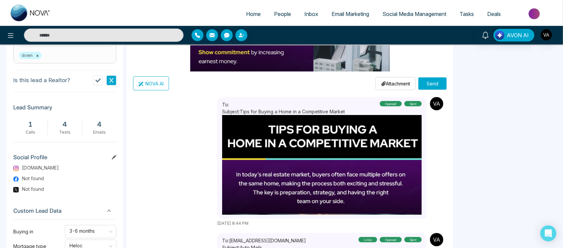
scroll to position [318, 0]
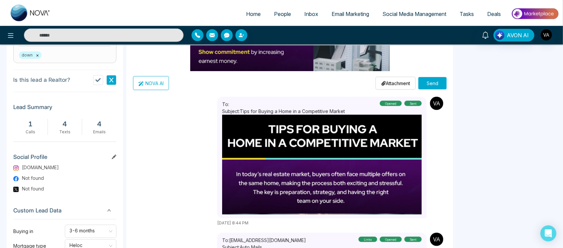
type input "****"
click at [399, 84] on p "Attachment" at bounding box center [395, 83] width 29 height 7
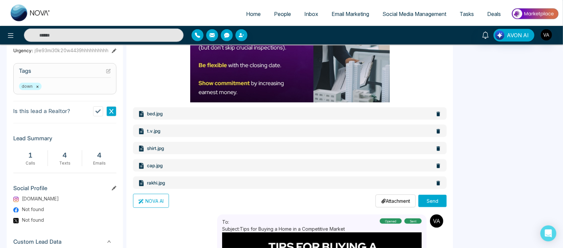
scroll to position [286, 0]
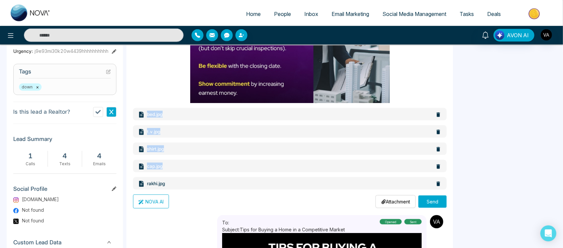
drag, startPoint x: 144, startPoint y: 114, endPoint x: 186, endPoint y: 180, distance: 77.8
click at [186, 180] on div "Add CC Add BCC Remove Template Preview **** bed.jpg t.v.jpg shirt.jpg cap.jpg r…" at bounding box center [290, 39] width 314 height 340
click at [216, 199] on div "NOVA AI Attachment Choose File Send" at bounding box center [290, 202] width 314 height 14
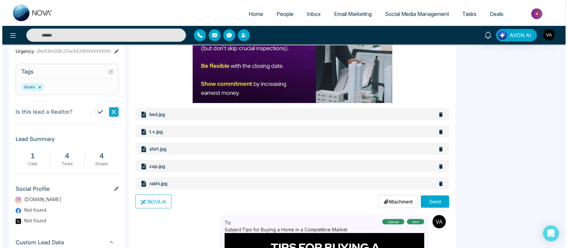
scroll to position [23, 0]
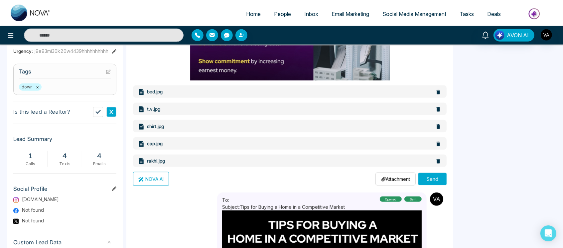
click at [437, 176] on button "Send" at bounding box center [433, 179] width 28 height 12
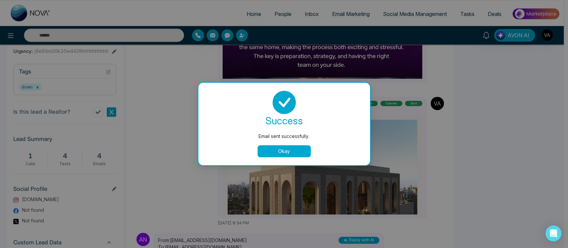
click at [282, 154] on button "Okay" at bounding box center [283, 151] width 53 height 12
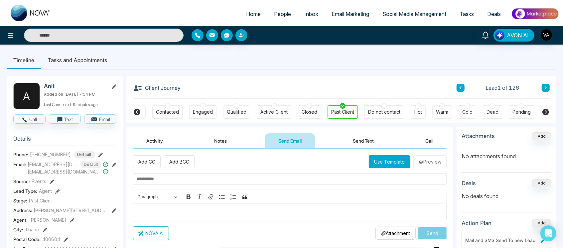
click at [203, 140] on button "Notes" at bounding box center [220, 140] width 39 height 15
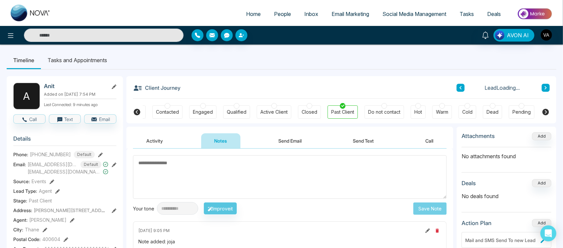
click at [286, 144] on button "Send Email" at bounding box center [290, 140] width 50 height 15
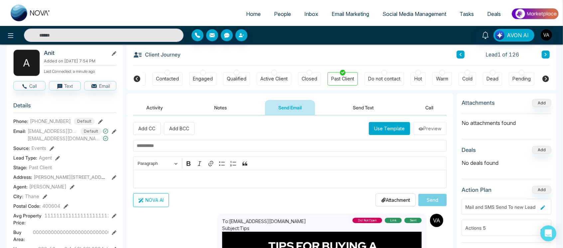
scroll to position [12, 0]
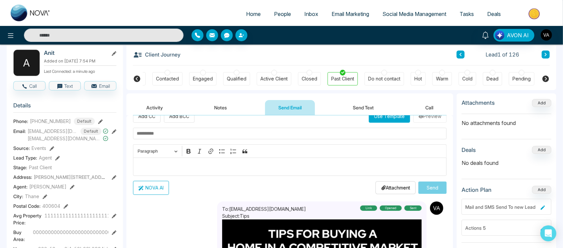
click at [367, 109] on button "Send Text" at bounding box center [364, 107] width 48 height 15
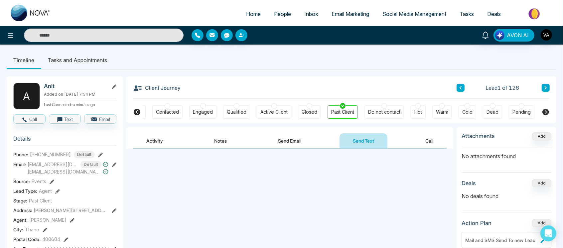
click at [291, 140] on button "Send Email" at bounding box center [290, 140] width 50 height 15
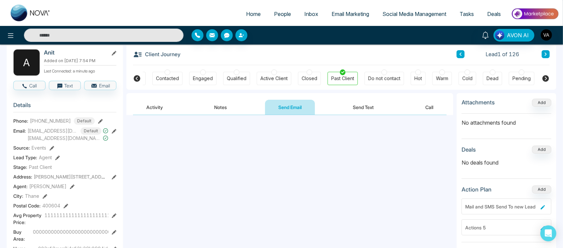
scroll to position [40, 0]
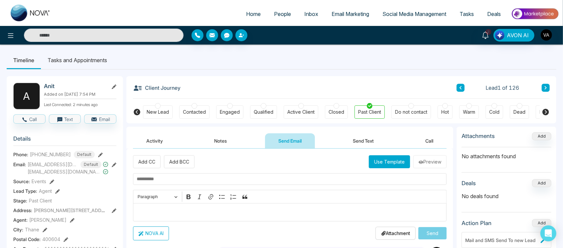
click at [368, 139] on button "Send Text" at bounding box center [364, 140] width 48 height 15
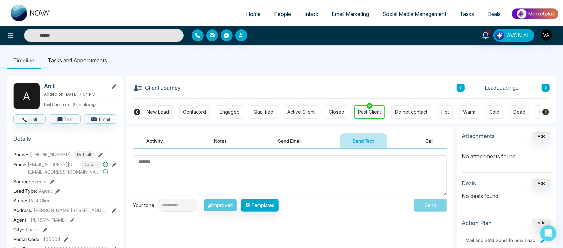
click at [296, 140] on button "Send Email" at bounding box center [290, 140] width 50 height 15
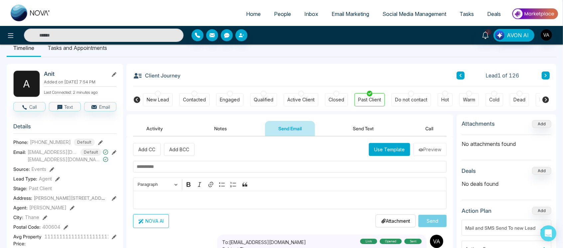
click at [361, 129] on button "Send Text" at bounding box center [364, 128] width 48 height 15
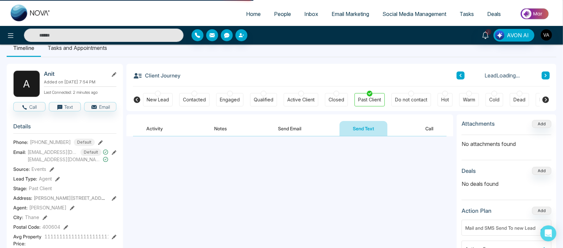
click at [290, 127] on button "Send Email" at bounding box center [290, 128] width 50 height 15
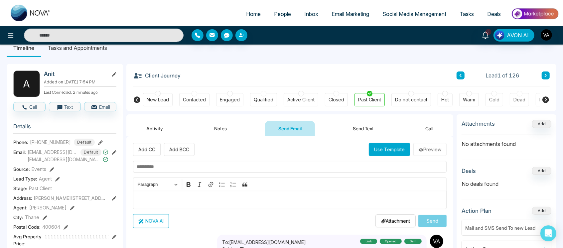
click at [356, 129] on button "Send Text" at bounding box center [364, 128] width 48 height 15
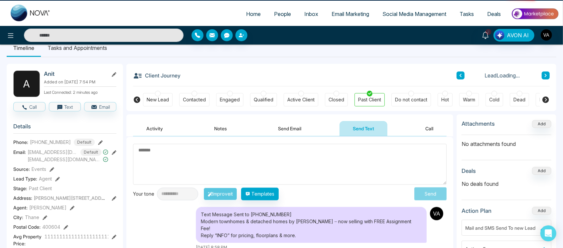
click at [304, 129] on button "Send Email" at bounding box center [290, 128] width 50 height 15
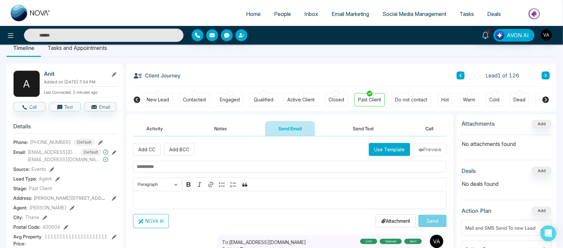
click at [369, 132] on button "Send Text" at bounding box center [364, 128] width 48 height 15
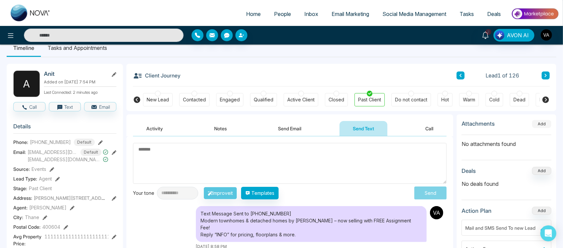
click at [541, 125] on button "Add" at bounding box center [541, 124] width 19 height 8
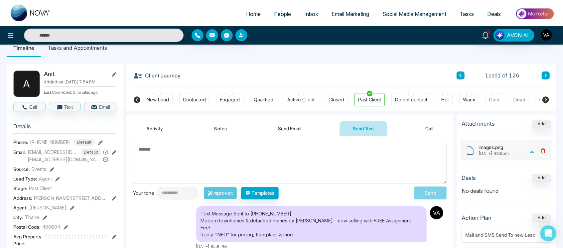
click at [542, 150] on icon at bounding box center [543, 151] width 3 height 4
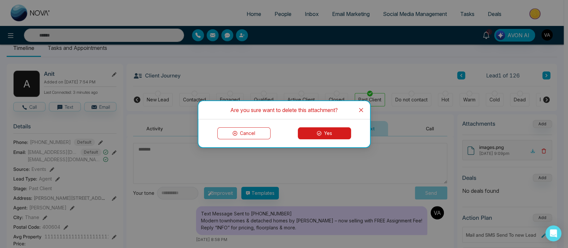
click at [330, 130] on button "Yes" at bounding box center [324, 133] width 53 height 12
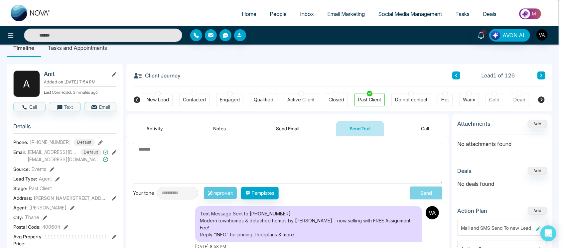
scroll to position [19, 0]
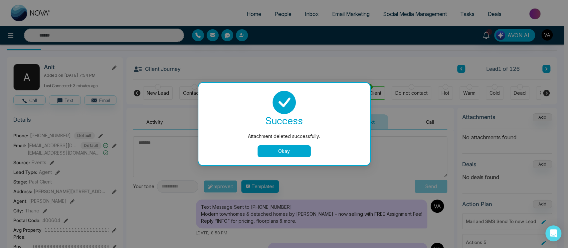
drag, startPoint x: 266, startPoint y: 145, endPoint x: 288, endPoint y: 153, distance: 23.4
click at [288, 153] on div "success Attachment deleted successfully. Okay" at bounding box center [284, 124] width 156 height 67
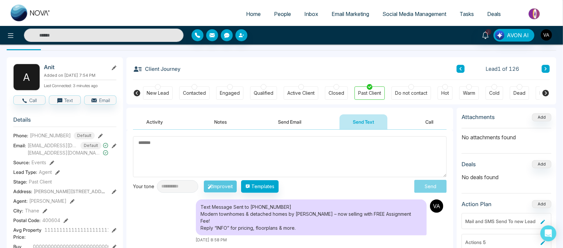
click at [288, 153] on textarea at bounding box center [290, 156] width 314 height 41
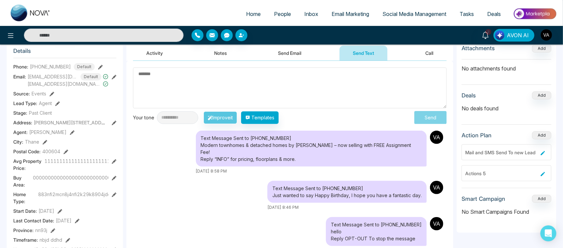
scroll to position [90, 0]
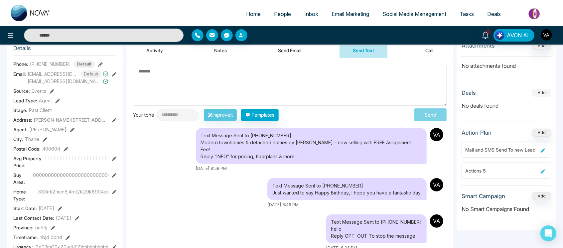
click at [545, 95] on button "Add" at bounding box center [541, 93] width 19 height 8
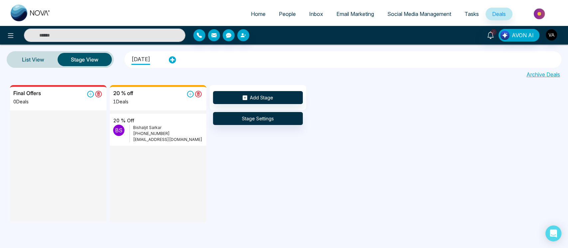
click at [284, 19] on link "People" at bounding box center [287, 14] width 30 height 13
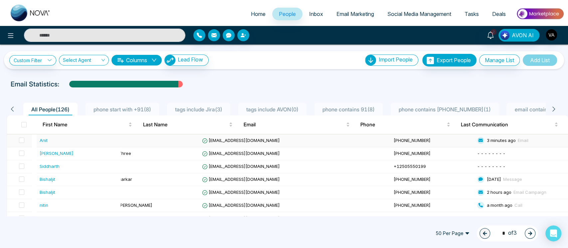
click at [199, 145] on td at bounding box center [158, 140] width 84 height 13
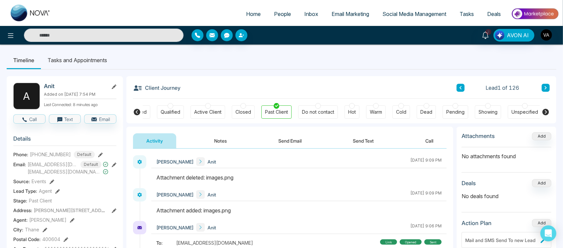
click at [133, 109] on icon at bounding box center [137, 112] width 8 height 8
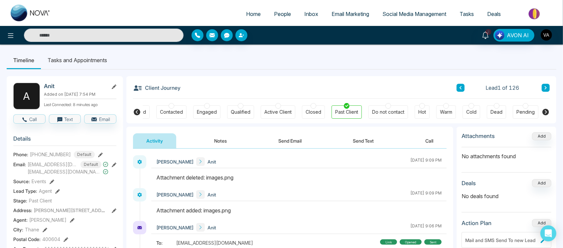
click at [133, 109] on icon at bounding box center [137, 112] width 8 height 8
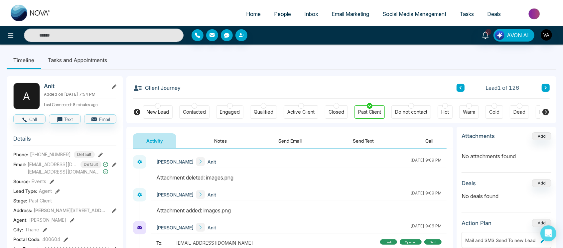
click at [133, 109] on icon at bounding box center [137, 112] width 8 height 8
click at [89, 53] on li "Tasks and Appointments" at bounding box center [77, 60] width 73 height 18
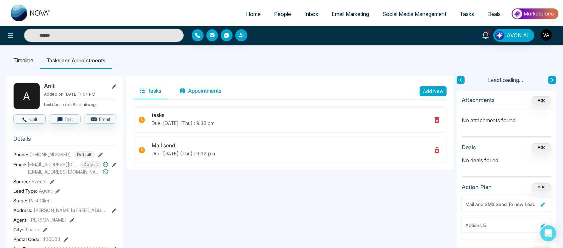
click at [200, 97] on button "Appointments" at bounding box center [200, 91] width 55 height 17
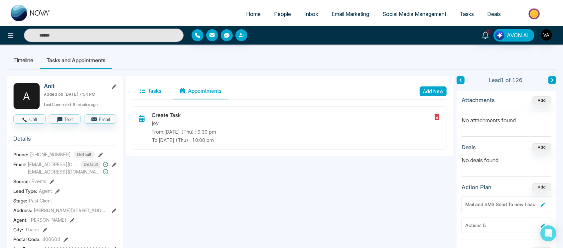
click at [138, 92] on button "Tasks" at bounding box center [150, 91] width 35 height 17
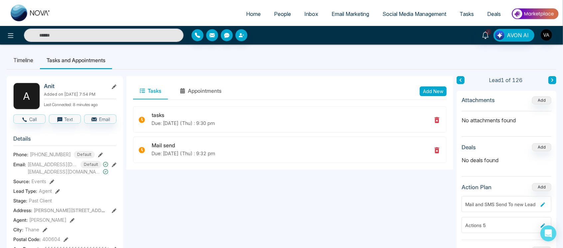
click at [24, 53] on li "Timeline" at bounding box center [23, 60] width 33 height 18
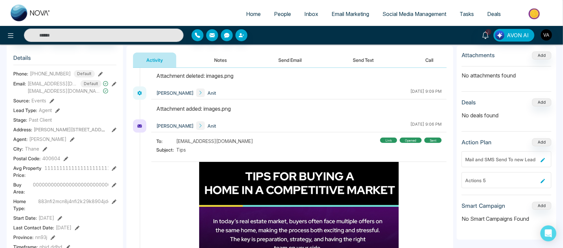
scroll to position [45, 0]
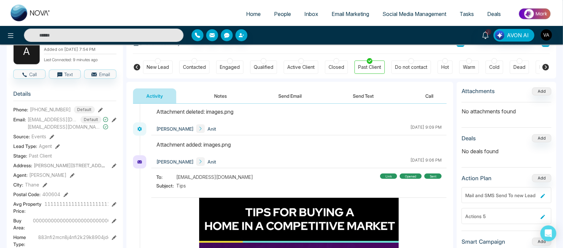
click at [290, 16] on link "People" at bounding box center [282, 14] width 30 height 13
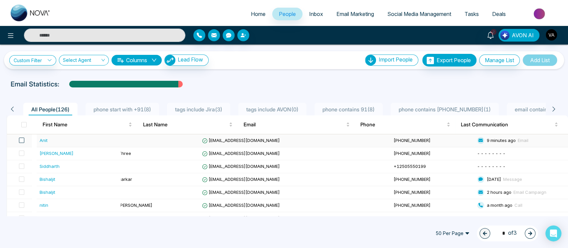
click at [24, 142] on label at bounding box center [19, 140] width 9 height 7
click at [24, 142] on span at bounding box center [21, 140] width 5 height 5
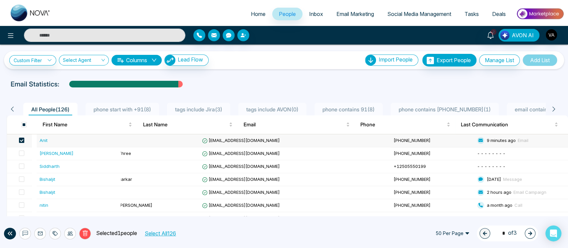
click at [327, 79] on div "**********" at bounding box center [284, 131] width 568 height 172
click at [251, 17] on span "Home" at bounding box center [258, 14] width 15 height 7
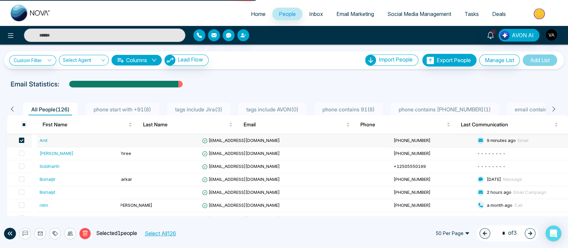
select select "*"
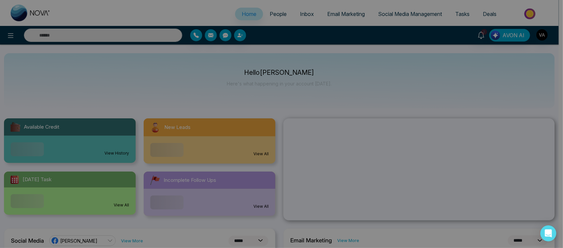
click at [285, 22] on div "Announcement Don't show again" at bounding box center [281, 124] width 563 height 248
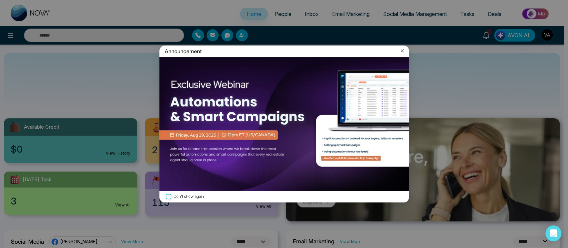
click at [401, 50] on icon at bounding box center [402, 51] width 3 height 3
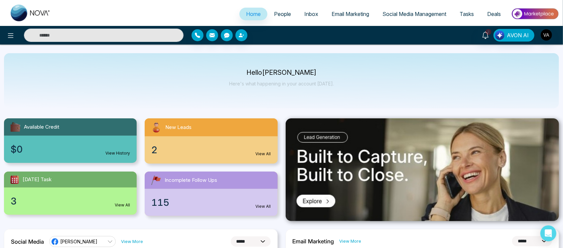
click at [281, 18] on link "People" at bounding box center [282, 14] width 30 height 13
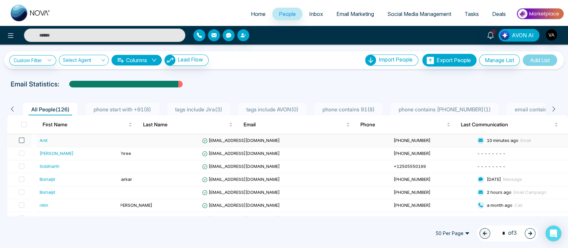
click at [24, 140] on span at bounding box center [21, 140] width 5 height 5
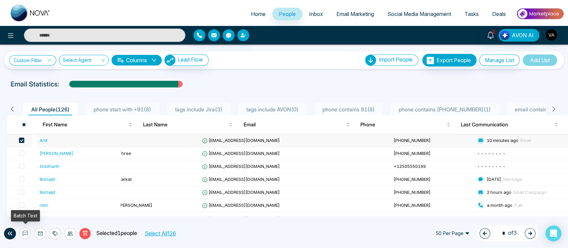
click at [24, 237] on button at bounding box center [25, 234] width 12 height 12
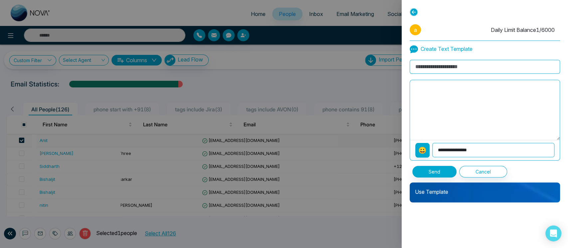
click at [486, 192] on p "Use Template" at bounding box center [485, 189] width 150 height 13
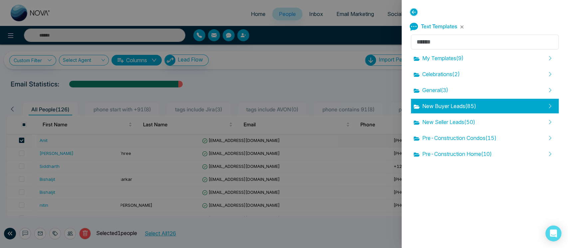
click at [481, 112] on div "New Buyer Leads ( 85 )" at bounding box center [485, 106] width 148 height 15
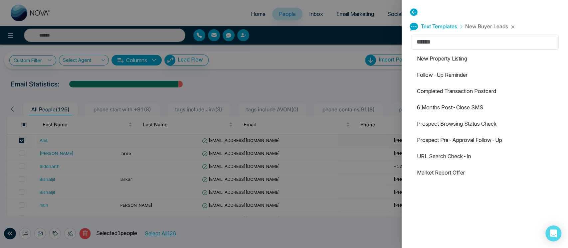
click at [481, 112] on li "6 Months Post-Close SMS" at bounding box center [485, 107] width 148 height 15
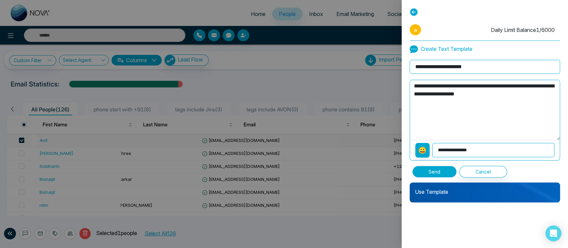
click at [442, 167] on button "Send" at bounding box center [434, 172] width 44 height 12
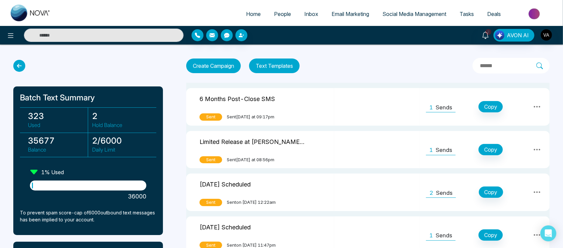
click at [454, 106] on div "1 Sends" at bounding box center [441, 106] width 30 height 11
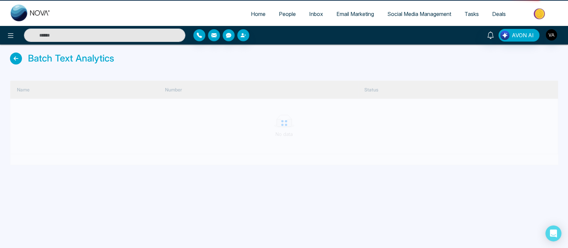
click at [442, 107] on div at bounding box center [284, 123] width 548 height 85
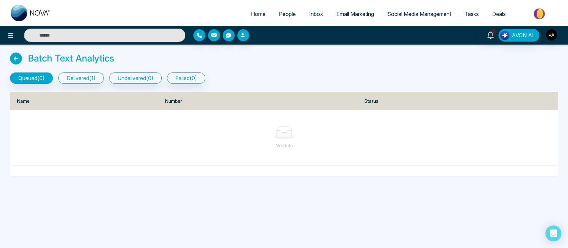
click at [96, 72] on div "queued ( 0 ) delivered ( 1 ) undelivered ( 0 ) failed ( 0 )" at bounding box center [284, 75] width 556 height 17
click at [97, 78] on button "delivered ( 1 )" at bounding box center [81, 78] width 46 height 11
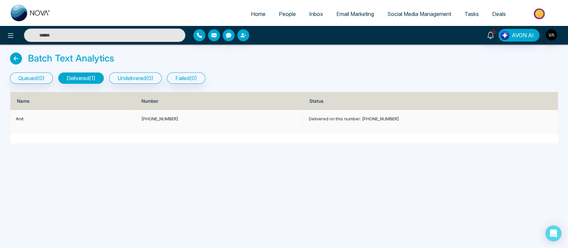
click at [341, 123] on td "Delivered on this number: +919930053035" at bounding box center [430, 121] width 254 height 23
click at [18, 59] on icon at bounding box center [16, 59] width 12 height 12
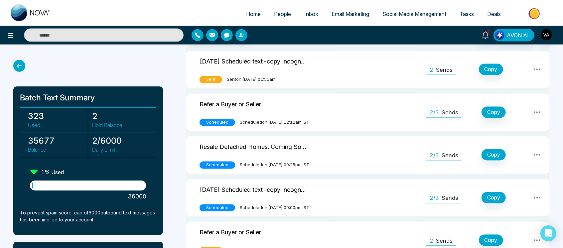
scroll to position [804, 0]
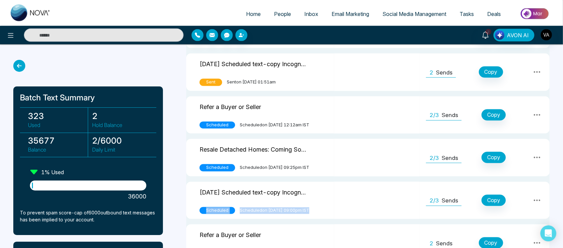
drag, startPoint x: 201, startPoint y: 200, endPoint x: 367, endPoint y: 212, distance: 166.4
click at [367, 212] on tr "Friday Scheduled text-copy Incognito Scheduled Scheduled on December 13, 2024 a…" at bounding box center [368, 201] width 364 height 38
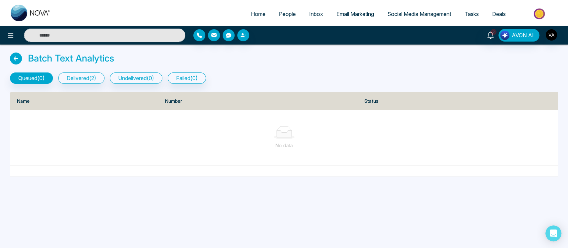
click at [15, 59] on icon at bounding box center [16, 59] width 12 height 12
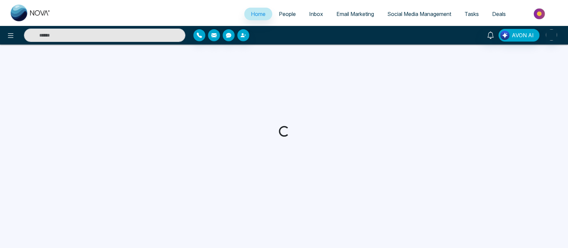
select select "*"
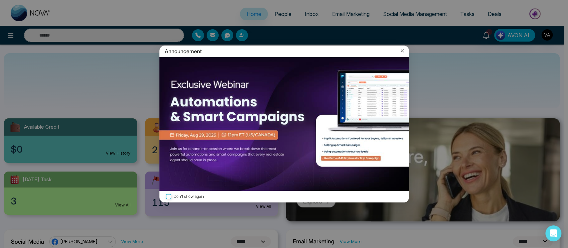
click at [403, 49] on icon at bounding box center [402, 51] width 7 height 7
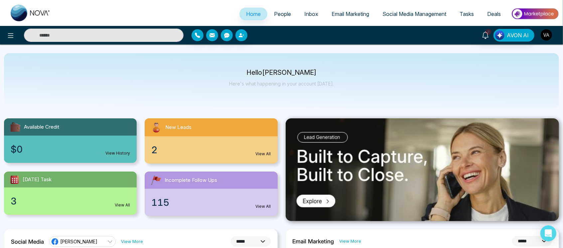
click at [546, 34] on img "button" at bounding box center [546, 34] width 11 height 11
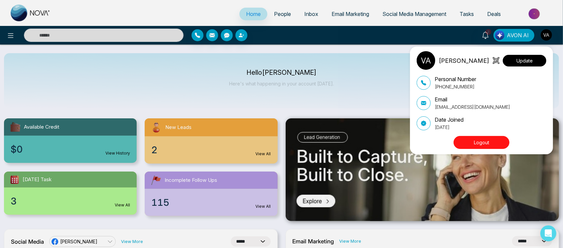
click at [538, 64] on button "Update" at bounding box center [525, 61] width 44 height 12
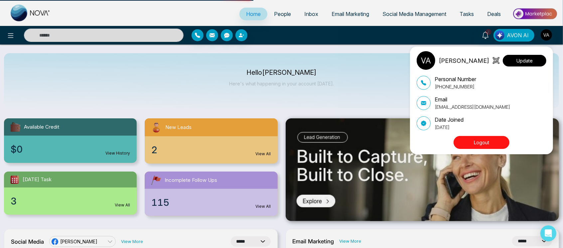
select select
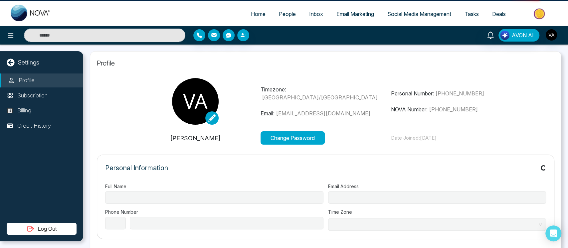
type input "**********"
select select "***"
type input "**********"
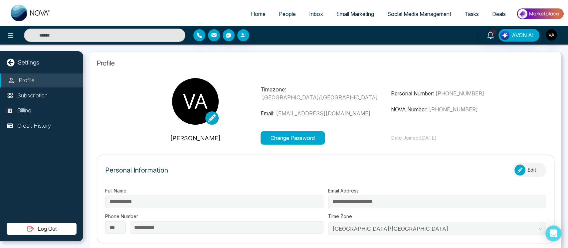
click at [43, 228] on button "Log Out" at bounding box center [42, 229] width 70 height 12
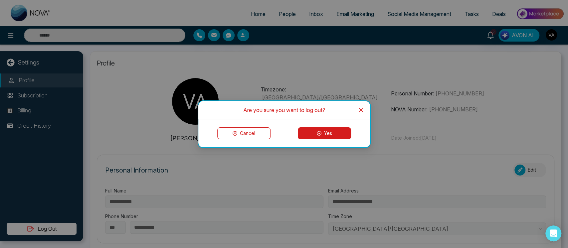
click at [333, 135] on button "Yes" at bounding box center [324, 133] width 53 height 12
